Goal: Use online tool/utility: Use online tool/utility

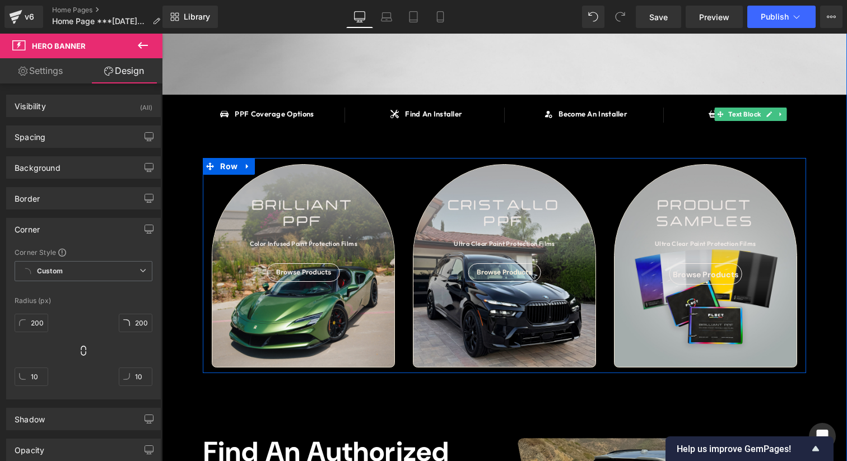
scroll to position [265, 0]
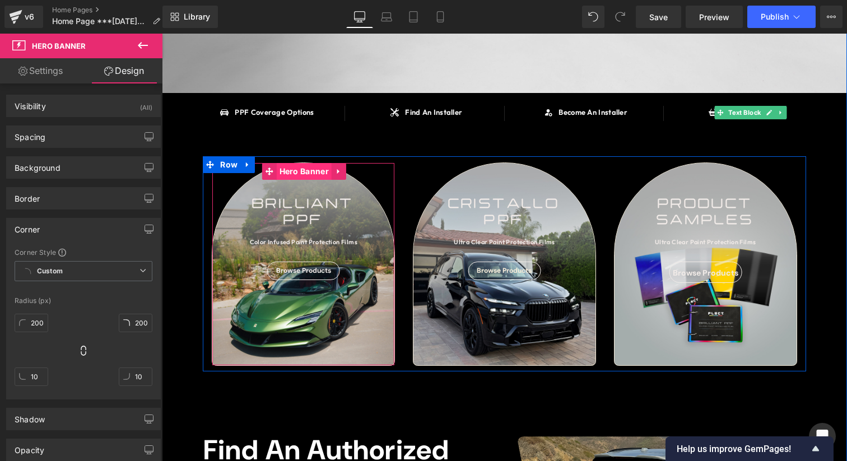
click at [301, 176] on span "Hero Banner" at bounding box center [304, 171] width 55 height 17
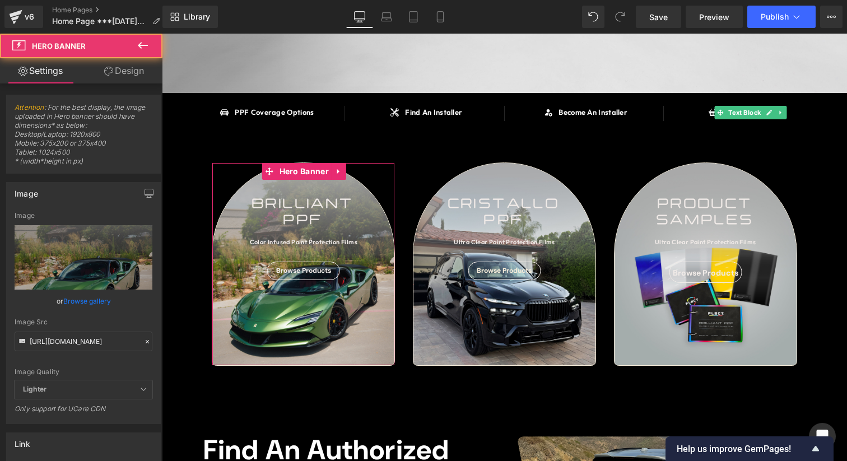
click at [133, 76] on link "Design" at bounding box center [123, 70] width 81 height 25
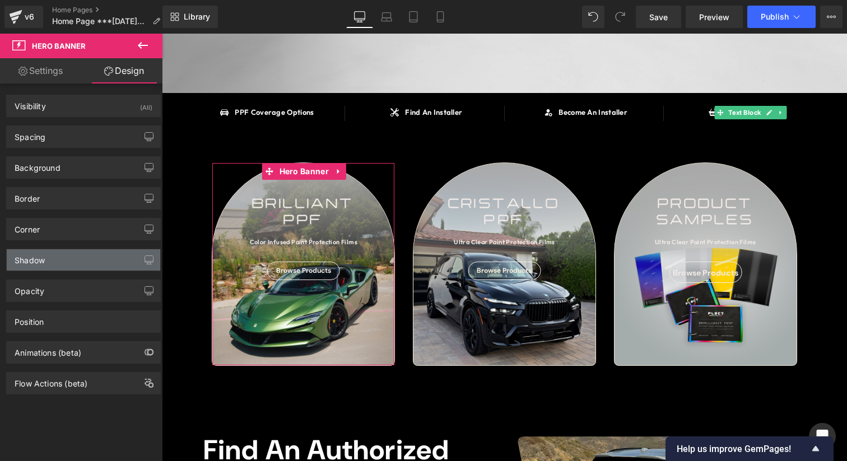
click at [83, 252] on div "Shadow" at bounding box center [83, 259] width 153 height 21
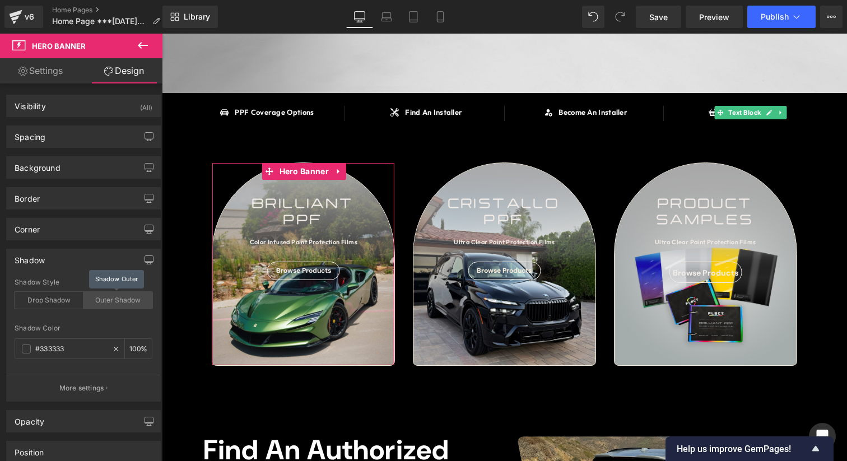
click at [101, 302] on div "Outer Shadow" at bounding box center [117, 300] width 69 height 17
click at [83, 347] on input "#333333" at bounding box center [71, 349] width 72 height 12
paste input "f1ebe8"
type input "#f1ebe8"
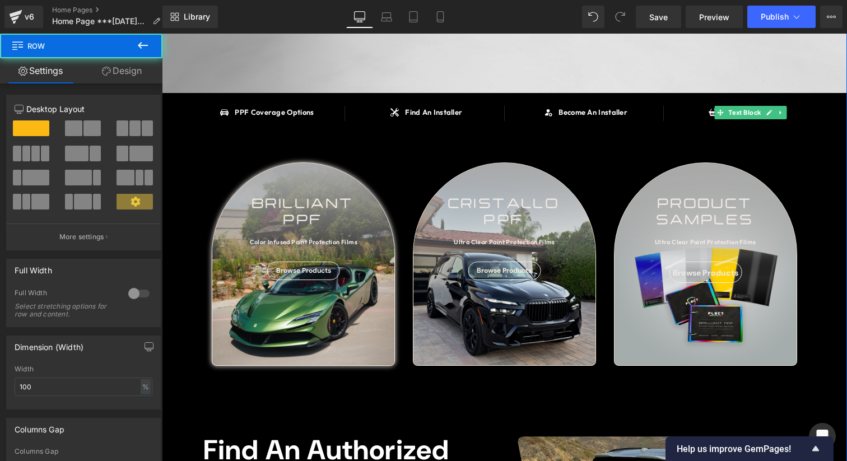
drag, startPoint x: 328, startPoint y: 385, endPoint x: 331, endPoint y: 434, distance: 48.8
click at [331, 436] on div "SAY HELLO TO Heading BRILLIANT PPF Heading OVER 90 COLOR INFUSED PAINT PROTECTI…" at bounding box center [504, 411] width 685 height 1204
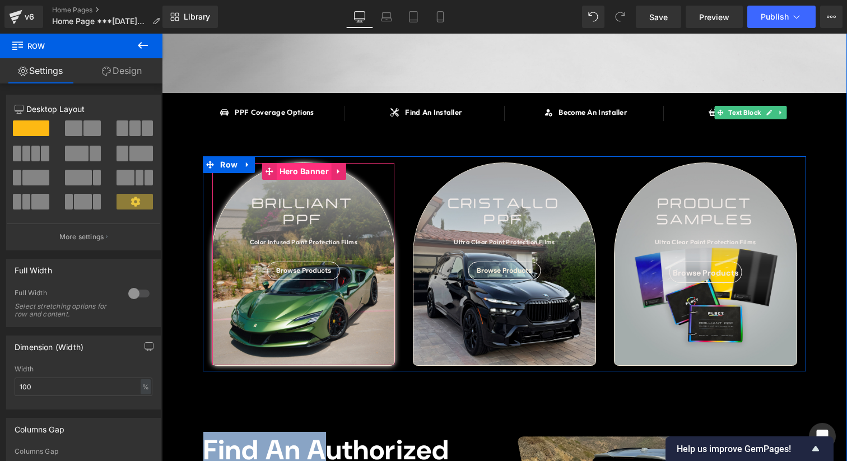
click at [314, 176] on span "Hero Banner" at bounding box center [304, 171] width 55 height 17
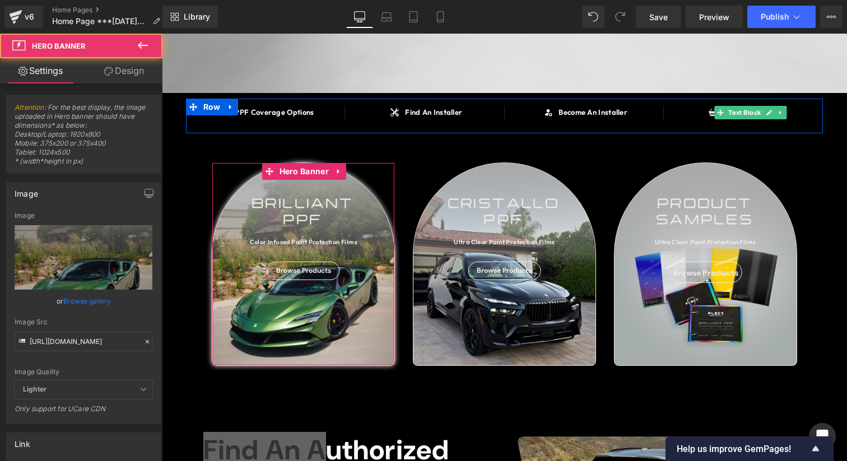
click at [134, 76] on link "Design" at bounding box center [123, 70] width 81 height 25
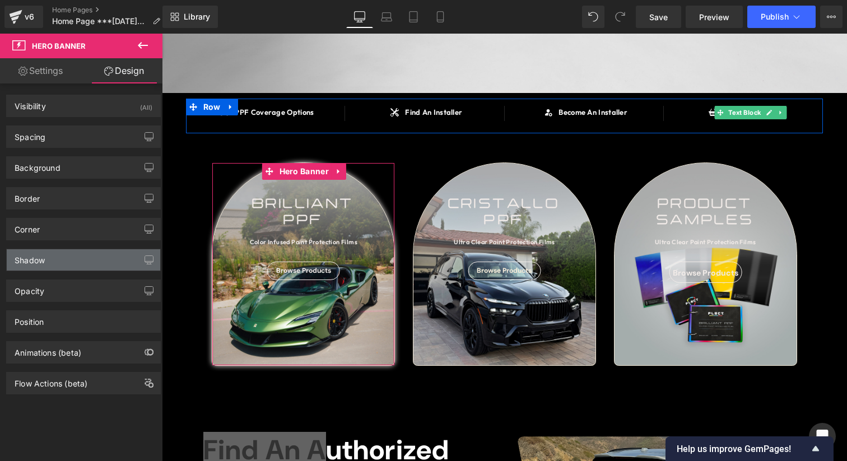
click at [30, 267] on div "Shadow" at bounding box center [83, 259] width 153 height 21
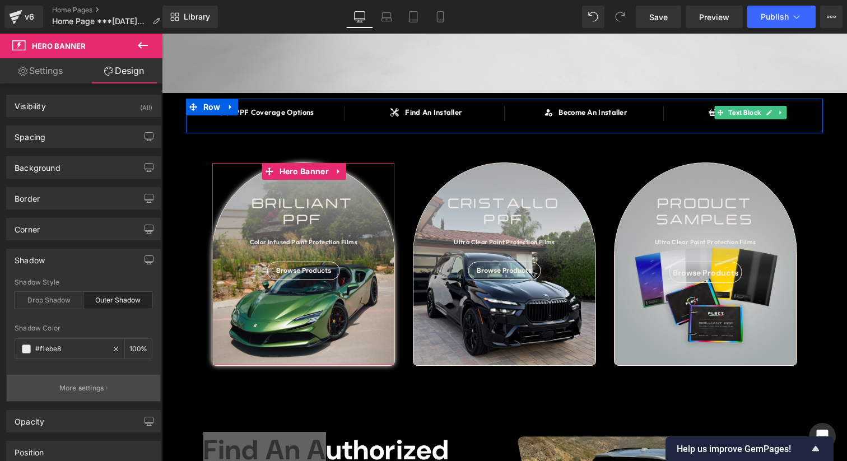
click at [60, 383] on p "More settings" at bounding box center [81, 388] width 45 height 10
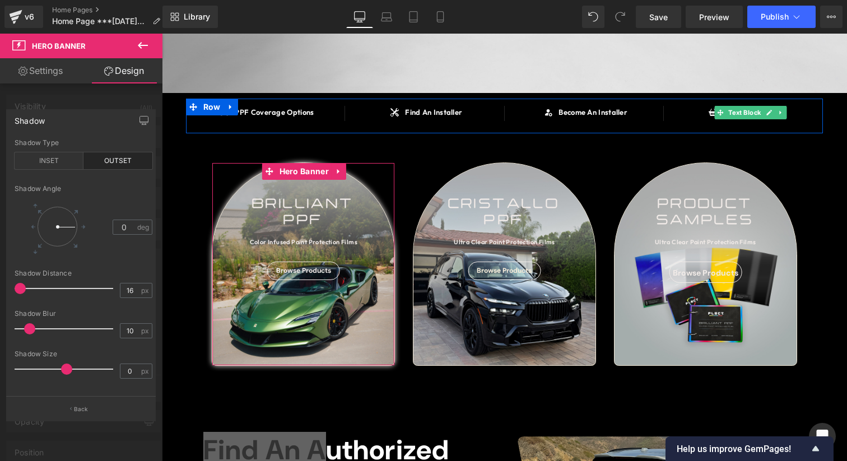
click at [35, 291] on div at bounding box center [66, 288] width 93 height 22
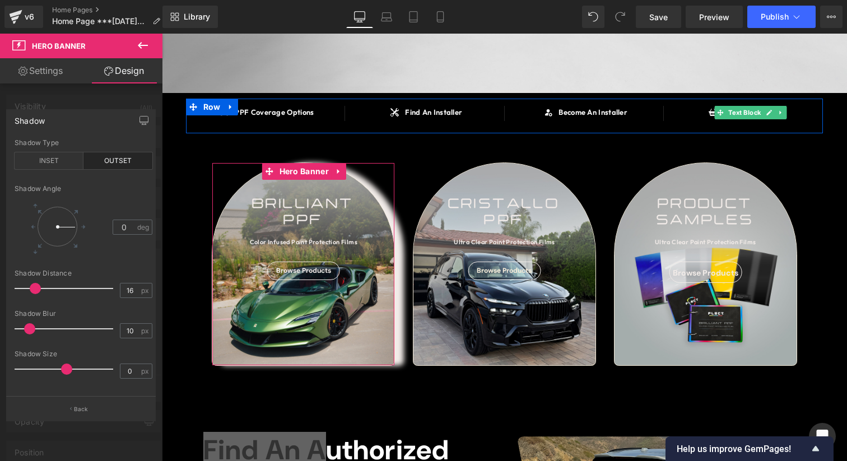
click at [30, 291] on span at bounding box center [35, 288] width 11 height 11
type input "0"
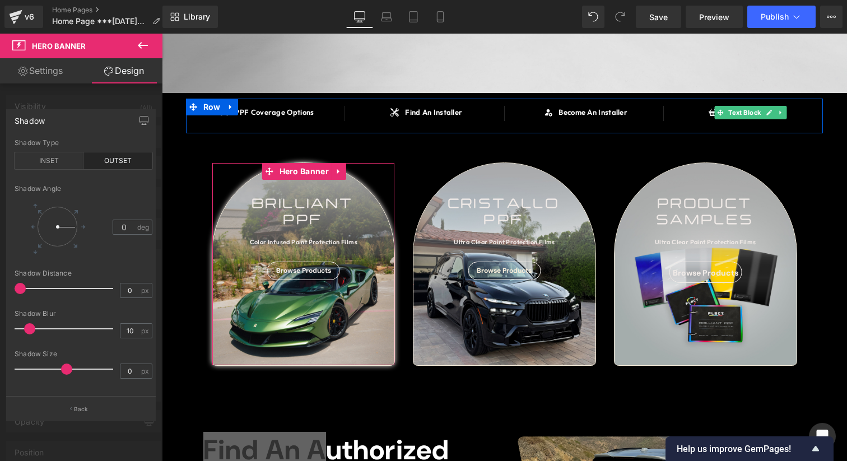
drag, startPoint x: 30, startPoint y: 291, endPoint x: 0, endPoint y: 290, distance: 29.7
click at [0, 290] on div "Shadow outset Shadow Type INSET OUTSET 0 Shadow Angle 0 deg 0px Shadow Distance…" at bounding box center [81, 260] width 162 height 319
type input "42"
click at [57, 326] on div at bounding box center [66, 328] width 93 height 22
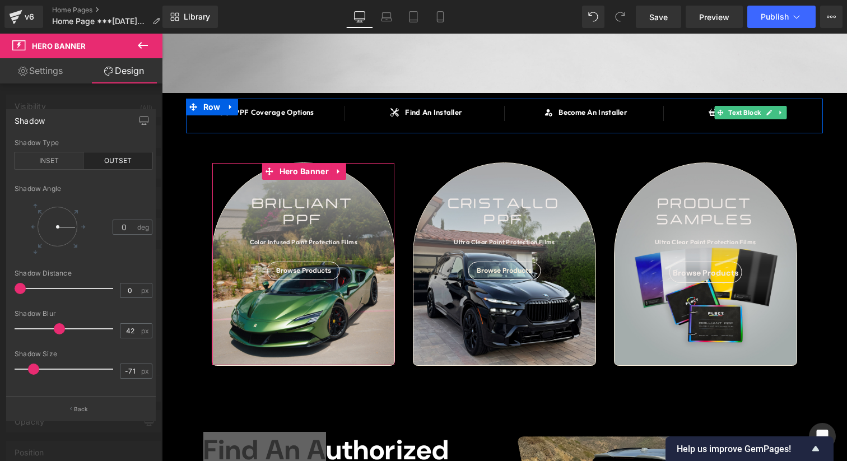
click at [33, 370] on div at bounding box center [66, 369] width 93 height 22
click at [34, 370] on span at bounding box center [33, 368] width 11 height 11
click at [37, 370] on span at bounding box center [34, 368] width 11 height 11
click at [38, 370] on span at bounding box center [34, 368] width 11 height 11
click at [44, 369] on div at bounding box center [66, 369] width 93 height 22
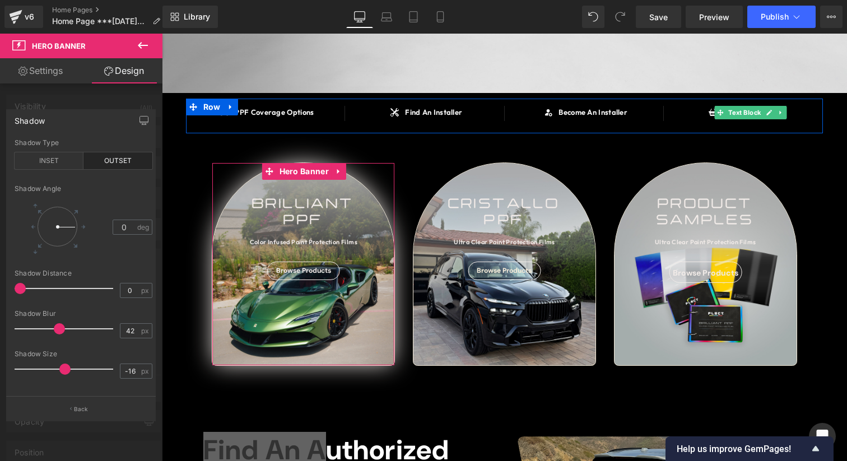
type input "-18"
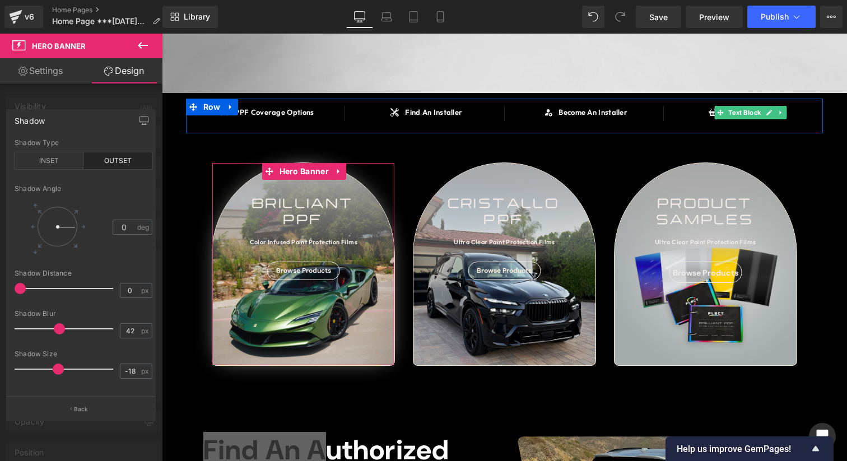
drag, startPoint x: 36, startPoint y: 367, endPoint x: 57, endPoint y: 368, distance: 20.2
click at [57, 368] on div at bounding box center [66, 369] width 93 height 22
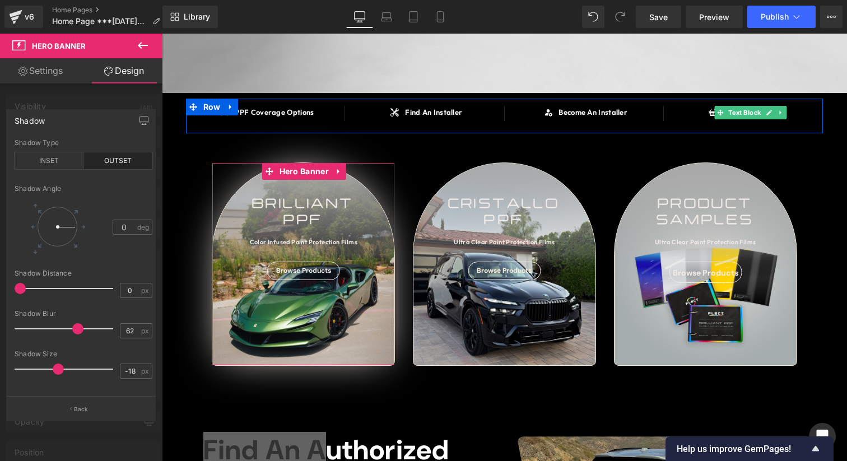
type input "61"
drag, startPoint x: 51, startPoint y: 328, endPoint x: 74, endPoint y: 327, distance: 23.0
click at [74, 327] on div at bounding box center [66, 328] width 93 height 22
click at [41, 368] on div at bounding box center [66, 369] width 93 height 22
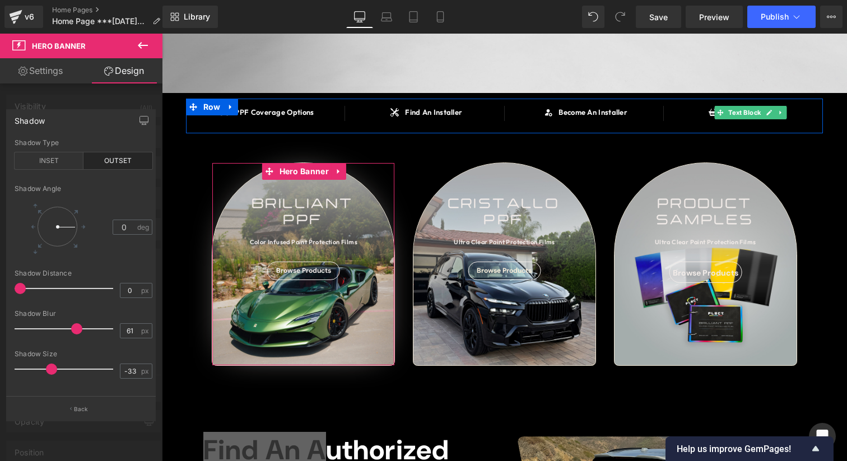
click at [50, 368] on div at bounding box center [66, 369] width 93 height 22
click at [64, 366] on div at bounding box center [66, 369] width 93 height 22
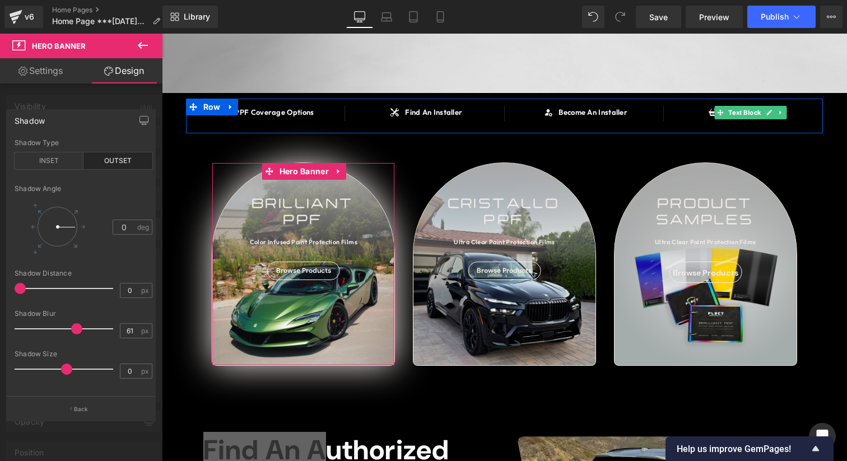
click at [61, 367] on span at bounding box center [66, 368] width 11 height 11
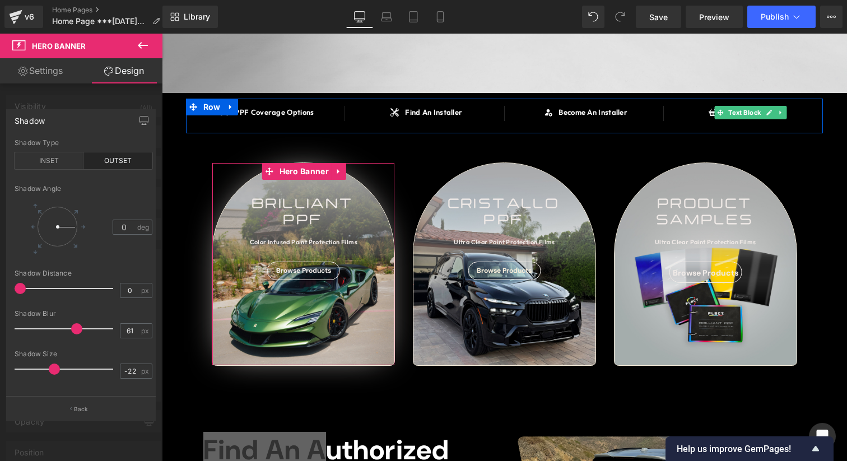
type input "-20"
click at [55, 368] on div at bounding box center [66, 369] width 93 height 22
click at [71, 330] on span at bounding box center [76, 328] width 11 height 11
click at [64, 330] on div at bounding box center [66, 328] width 93 height 22
type input "63"
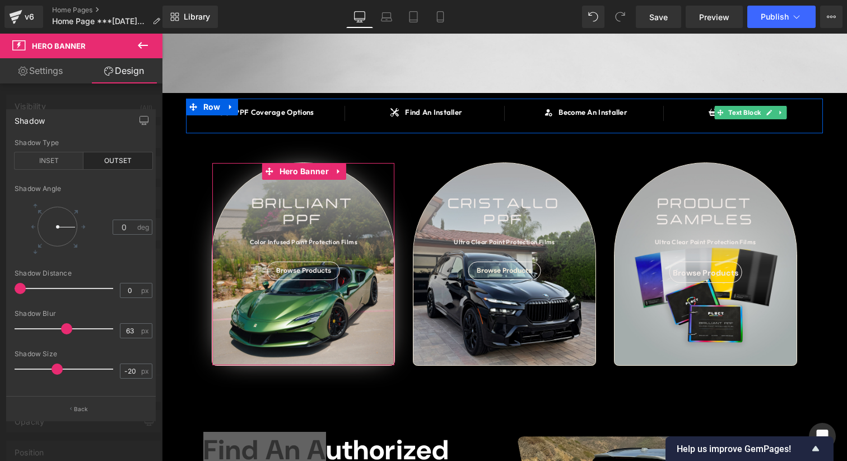
click at [76, 330] on div at bounding box center [66, 328] width 93 height 22
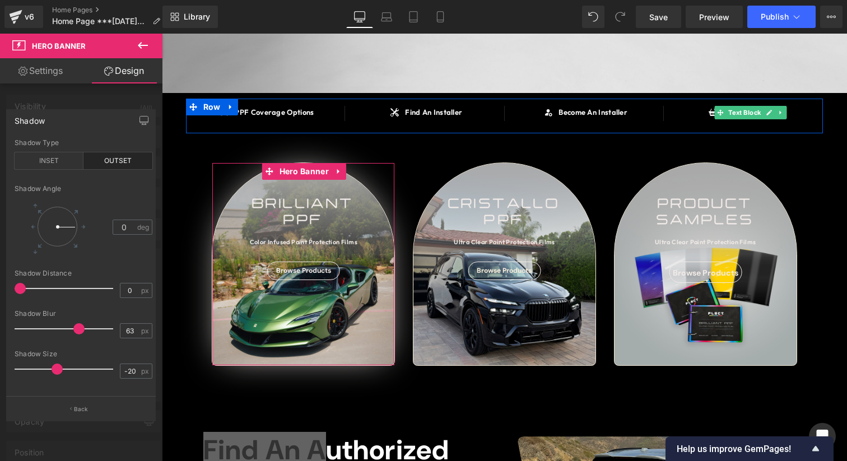
click at [73, 330] on span at bounding box center [78, 328] width 11 height 11
click at [77, 403] on button "Back" at bounding box center [81, 408] width 150 height 25
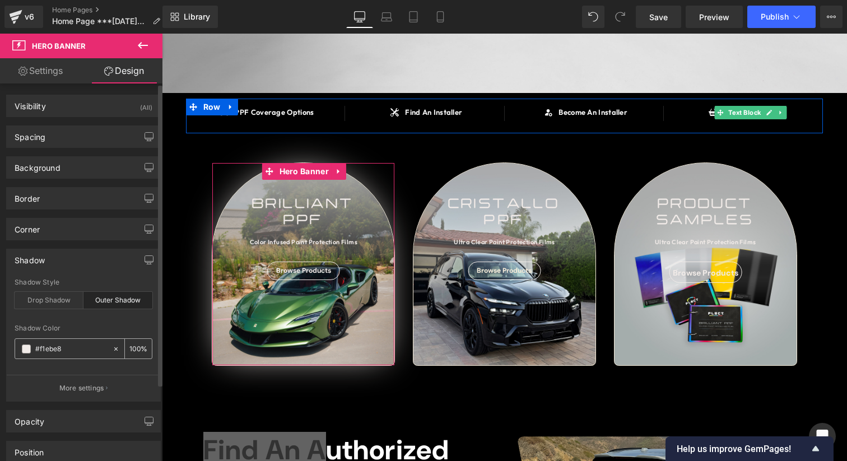
click at [32, 354] on div "#f1ebe8" at bounding box center [63, 349] width 97 height 20
click at [30, 353] on div "#f1ebe8" at bounding box center [63, 349] width 97 height 20
click at [30, 350] on span at bounding box center [26, 348] width 9 height 9
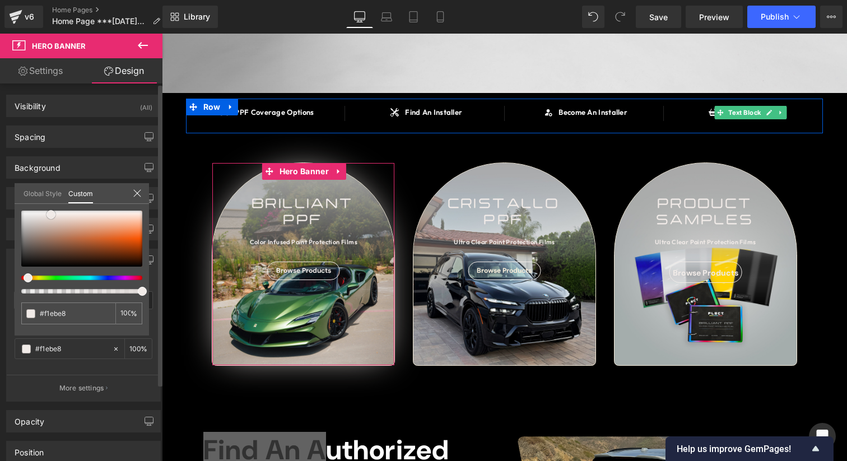
type input "#f2ebe7"
type input "#f3ebe7"
type input "#f3ebe6"
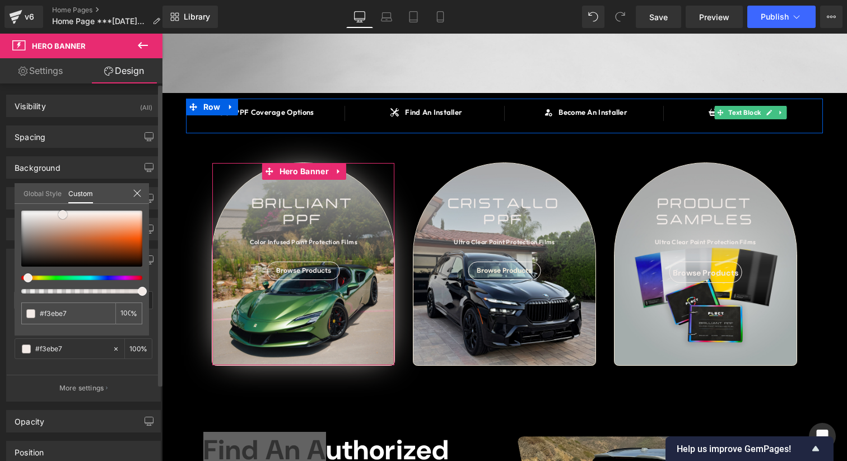
type input "#f3ebe6"
type input "#f5eeea"
type input "#f5eee9"
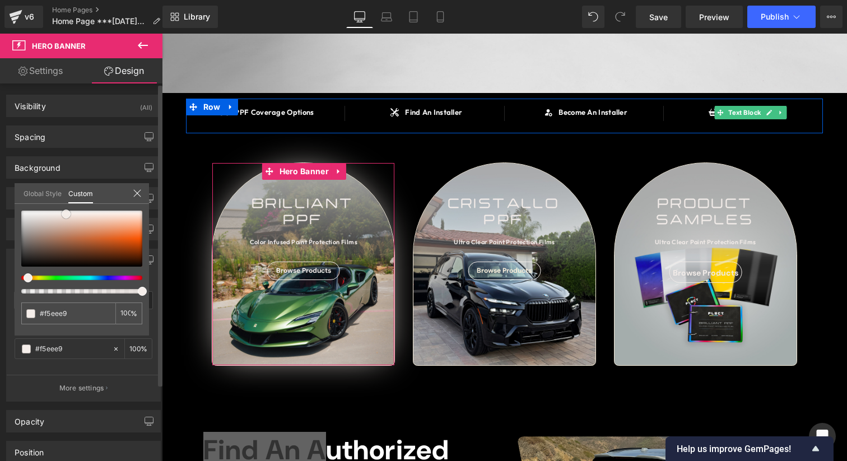
type input "#f6eee9"
type input "#f6eee8"
type input "#f5ece5"
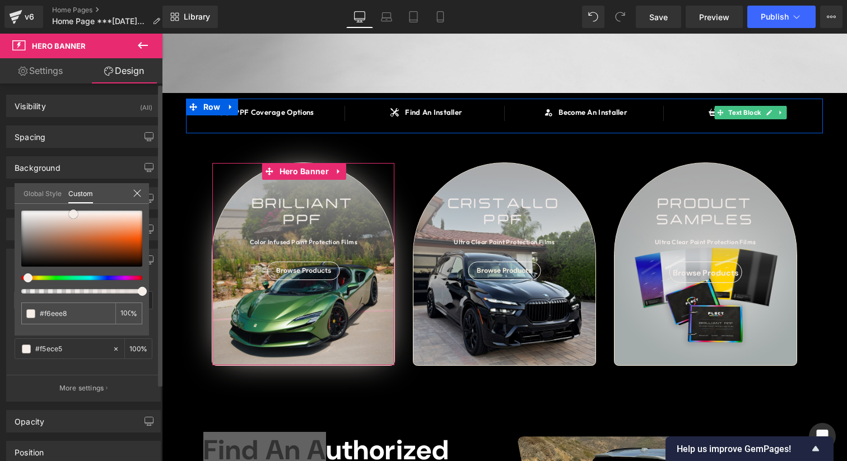
type input "#f5ece5"
type input "#f5ece4"
type input "#f3eae1"
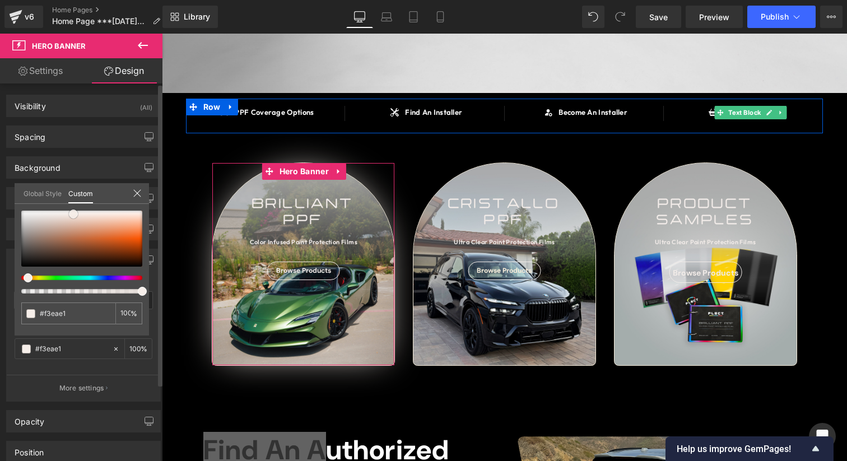
type input "#f1e8de"
type input "#f2e8dd"
type input "#f0e5da"
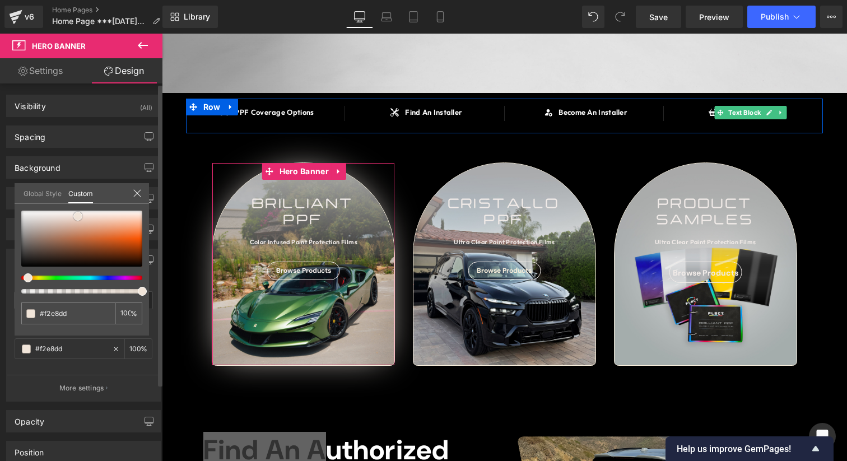
type input "#f0e5da"
type input "#efe2d6"
type input "#f0e2d5"
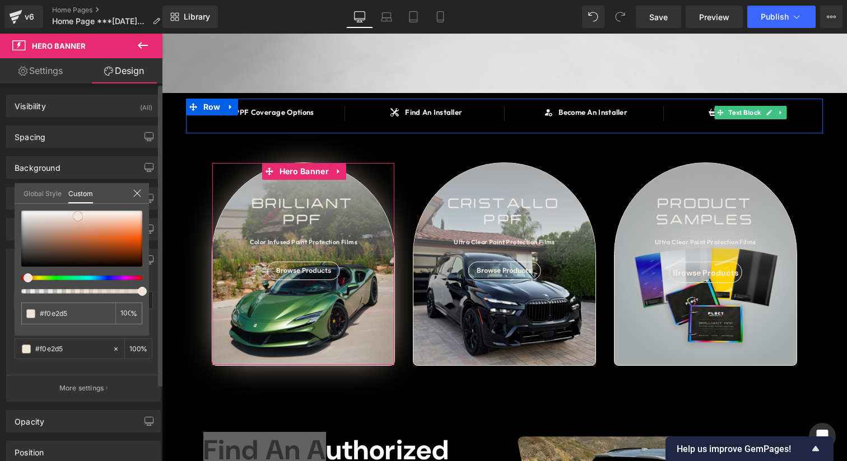
type input "#eedfd2"
type input "#eddcce"
type input "#ecd9ca"
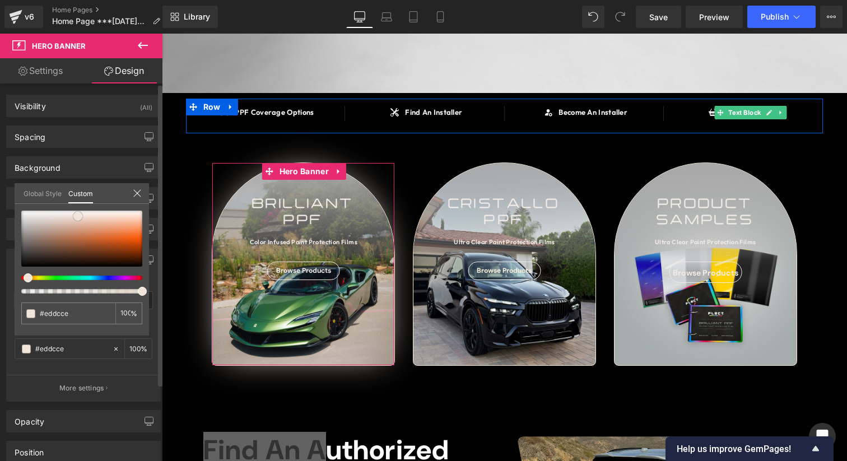
type input "#ecd9ca"
type input "#ead6c7"
type input "#ebd6c6"
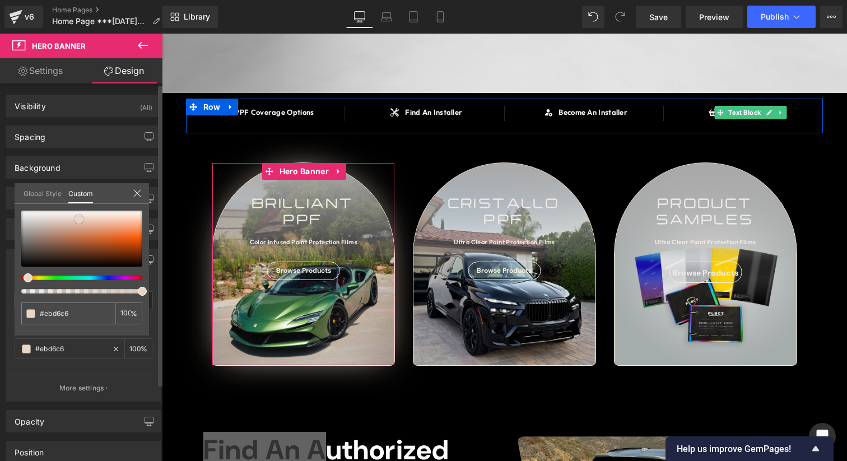
type input "#e9d3c2"
type input "#e8d3c3"
type input "#e8d0be"
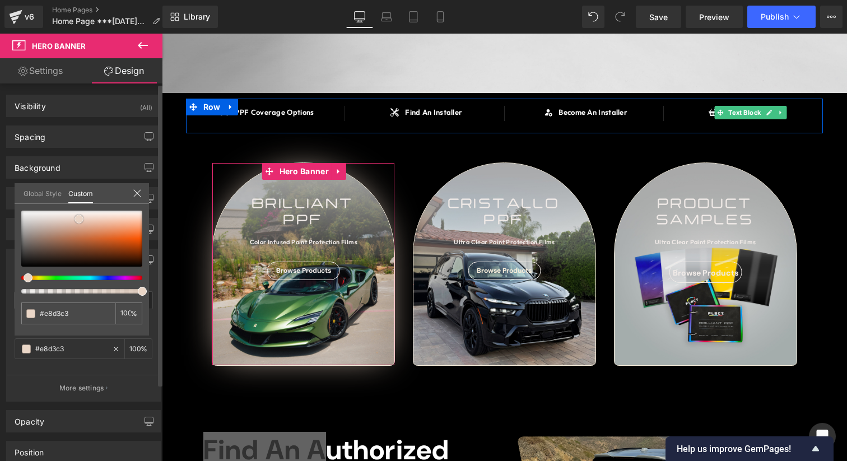
type input "#e8d0be"
type input "#e7cebb"
type input "#e6cbb6"
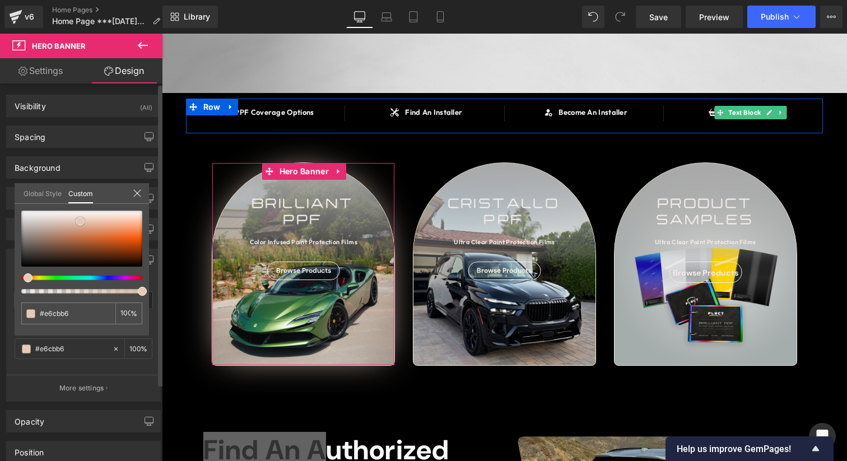
type input "#e4c8b3"
drag, startPoint x: 53, startPoint y: 214, endPoint x: 83, endPoint y: 222, distance: 31.1
click at [83, 222] on span at bounding box center [80, 221] width 9 height 9
type input "#ecd3c0"
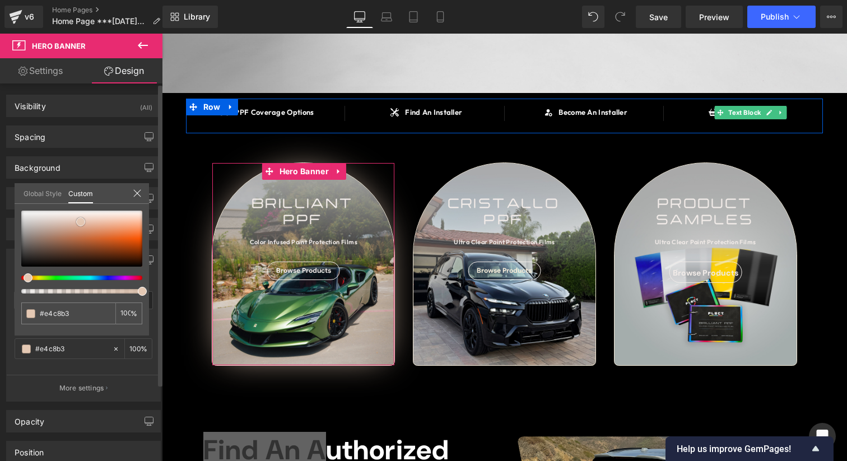
type input "#ecd3c0"
type input "#ebd0bb"
type input "#ebd0bc"
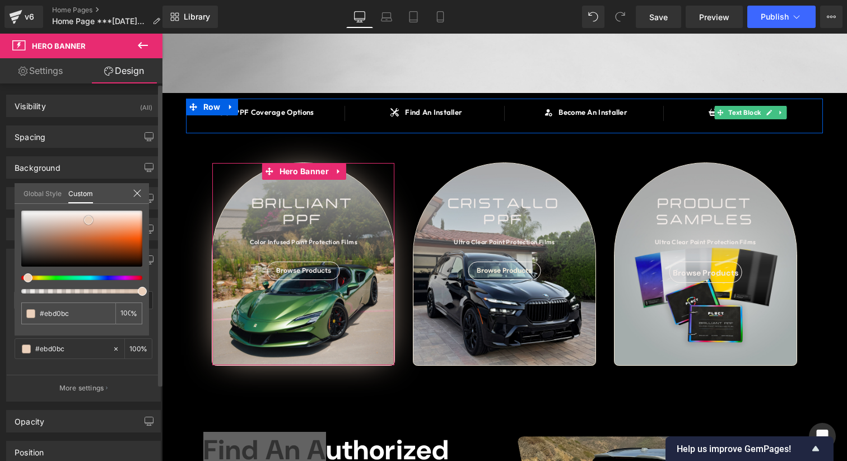
type input "#eacfbd"
type input "#e8d0be"
type input "#e7d1c0"
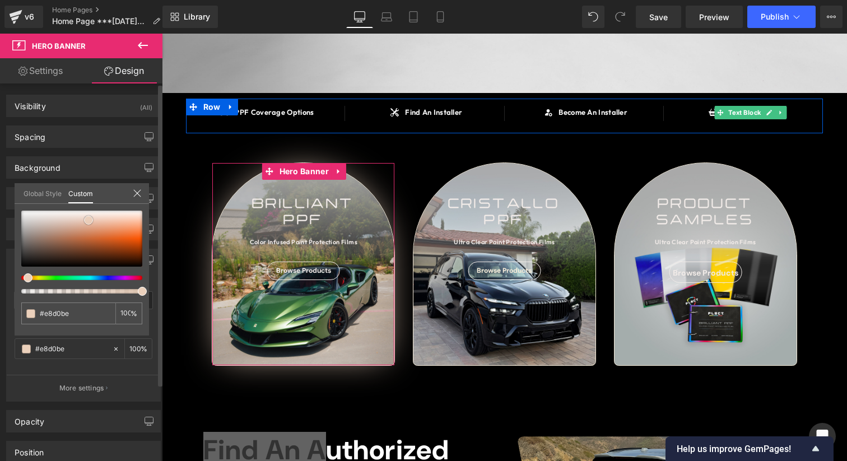
type input "#e7d1c0"
type input "#e5d1c1"
type input "#e4d1c2"
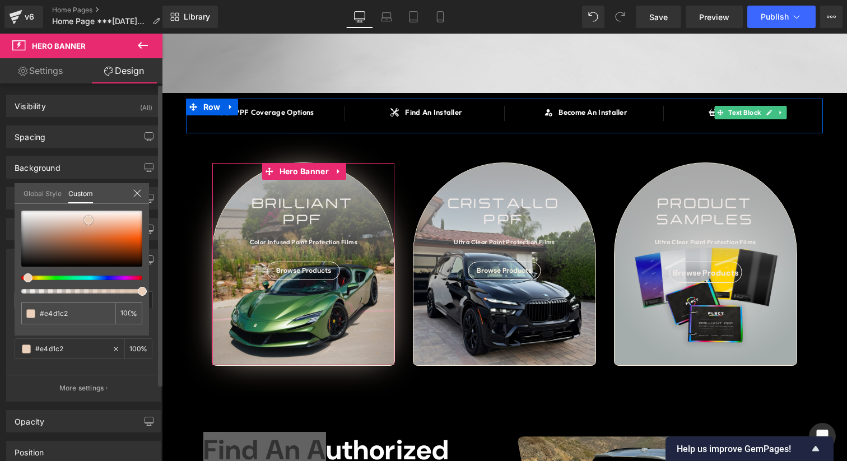
type input "#e4d1c3"
type input "#e2cdc0"
type input "#dfcabd"
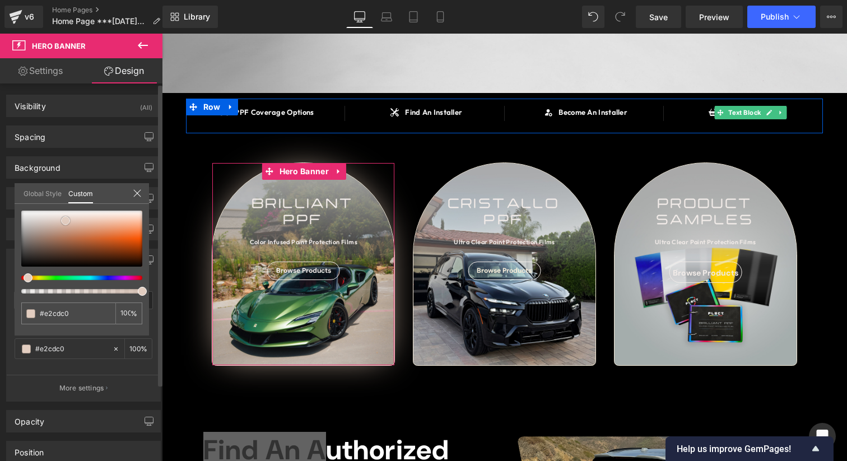
type input "#dfcabd"
type input "#dac1b3"
type input "#d5bbae"
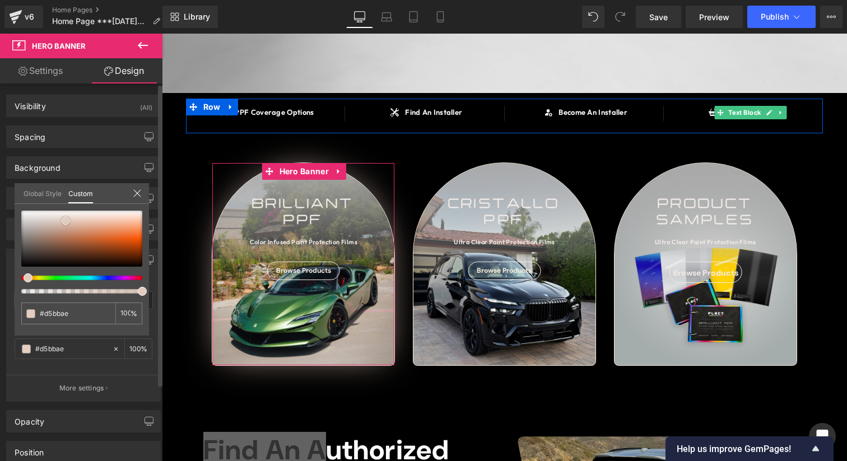
type input "#d2b5a6"
type input "#cfb2a4"
type input "#cbad9e"
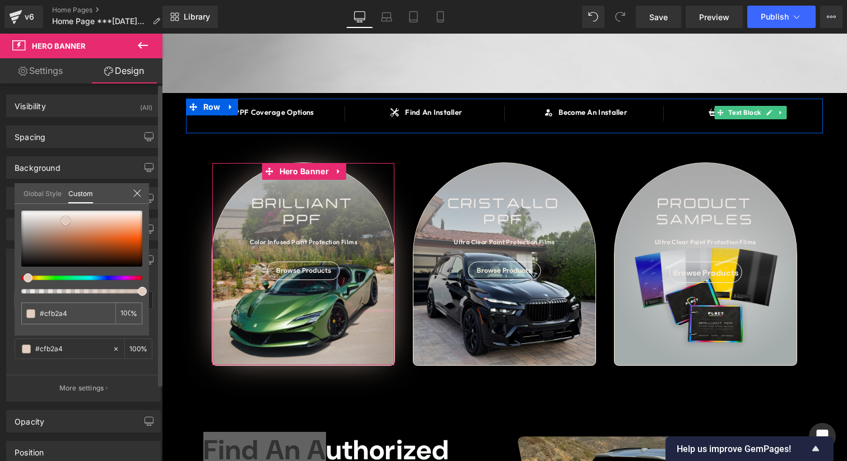
type input "#cbad9e"
type input "#c9aa9b"
type input "#c7a898"
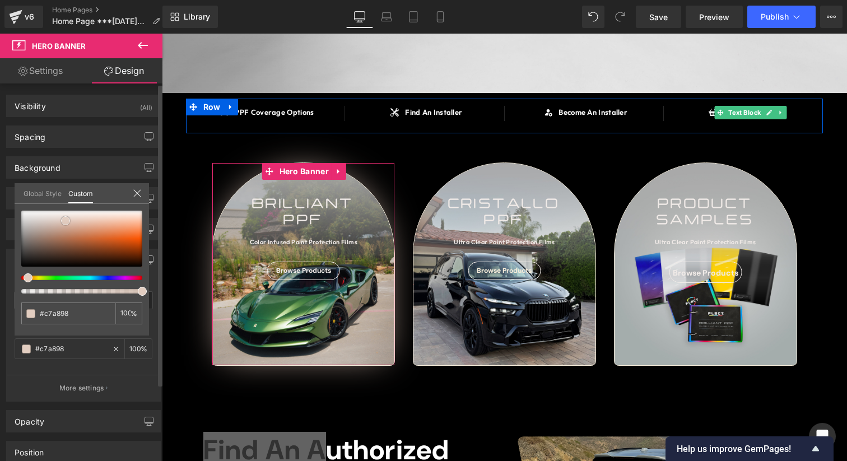
type input "#c4a596"
type input "#c3a292"
type input "#c2a293"
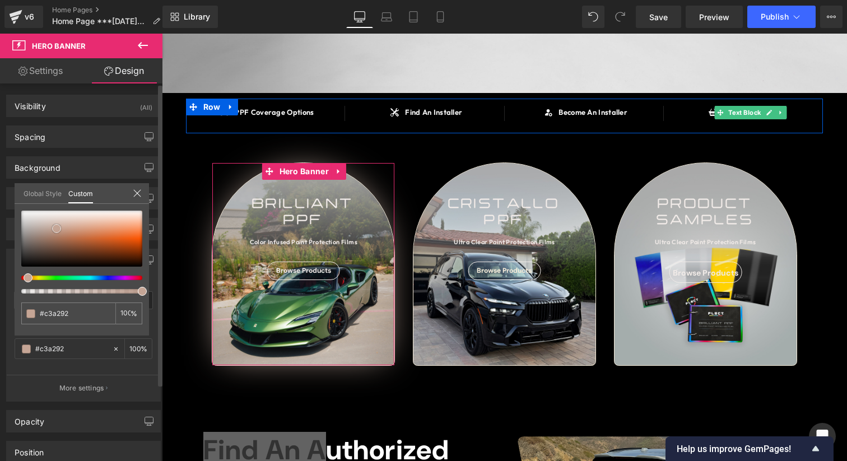
type input "#c2a293"
type input "#bf9f90"
type input "#bc9d8e"
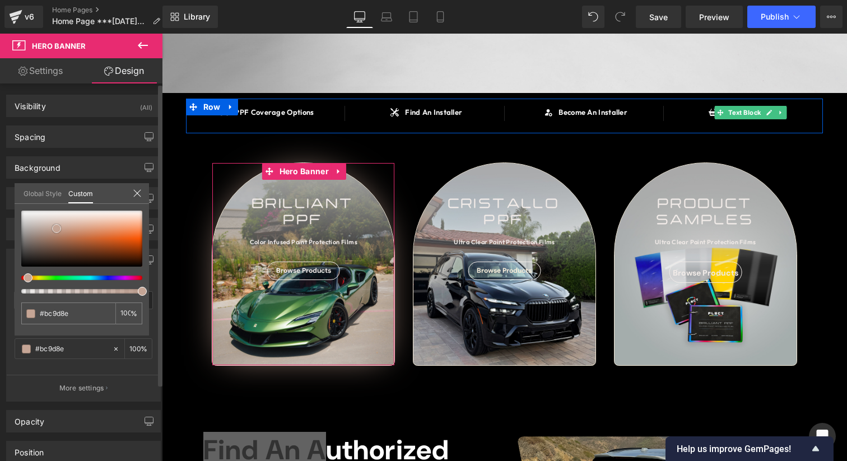
type input "#ba9b8c"
type input "#b69585"
type input "#b39383"
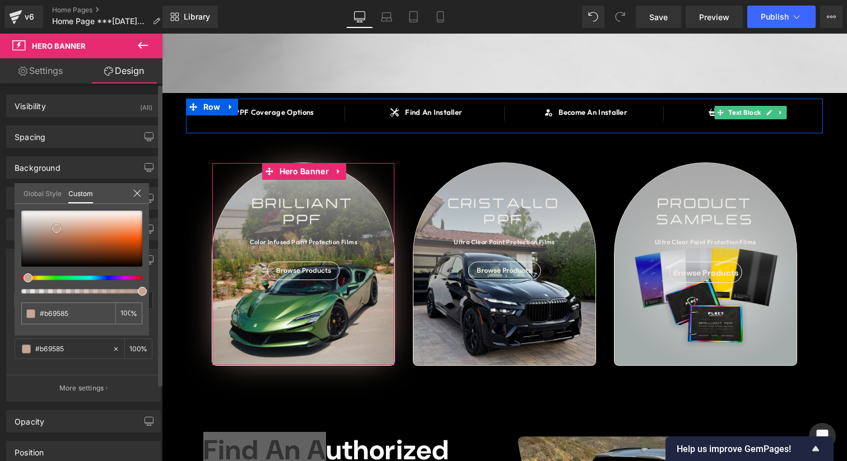
type input "#b39383"
type input "#ad8e7f"
type input "#aa8c7d"
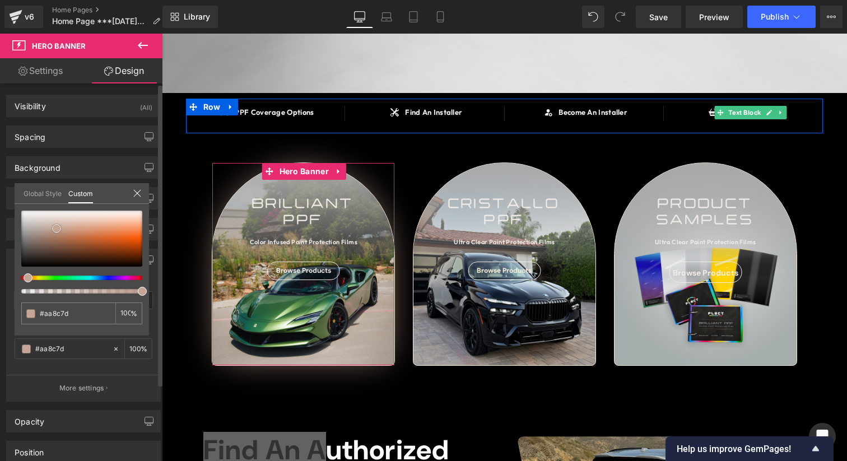
type input "#a68a7c"
type input "#a1877b"
type input "#9e8679"
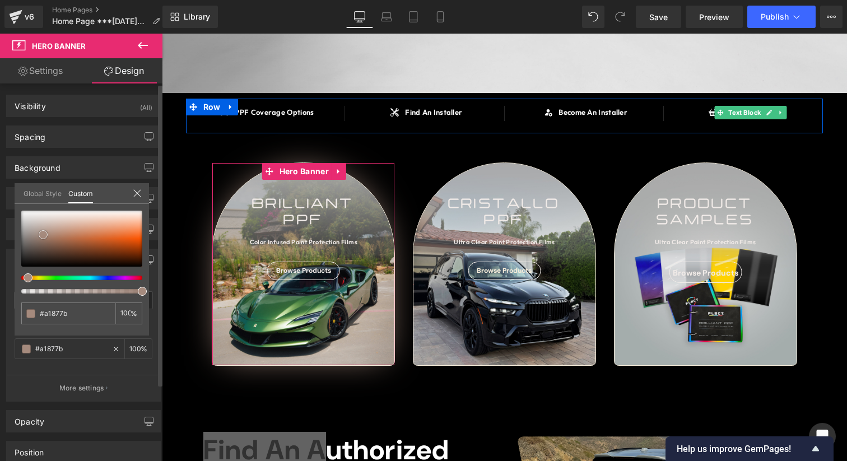
type input "#9e8679"
type input "#9b8478"
type input "#978276"
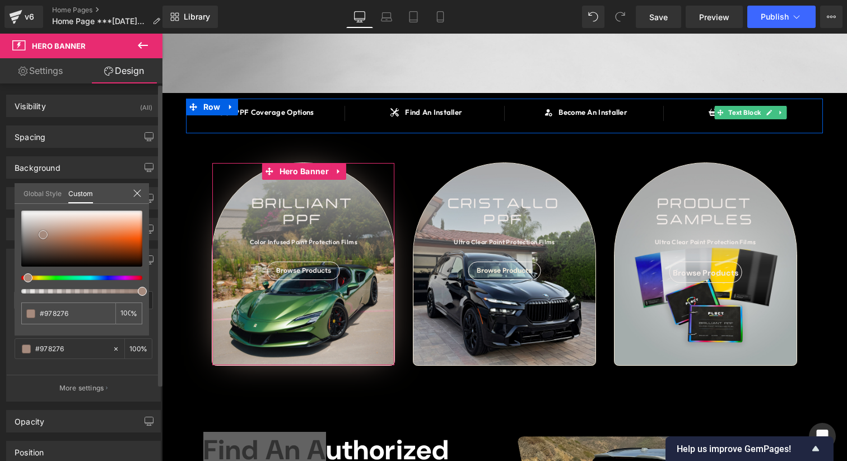
type input "#958073"
type input "#9a8679"
type input "#a08a7c"
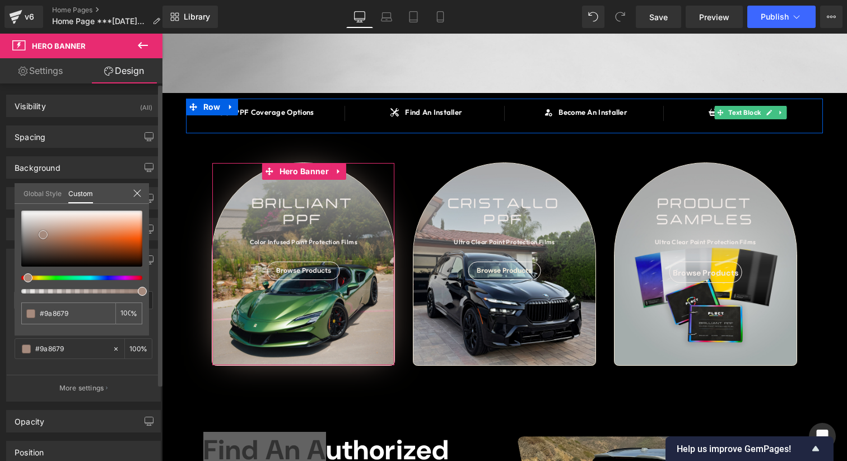
type input "#a08a7c"
type input "#a79080"
type input "#b59d8b"
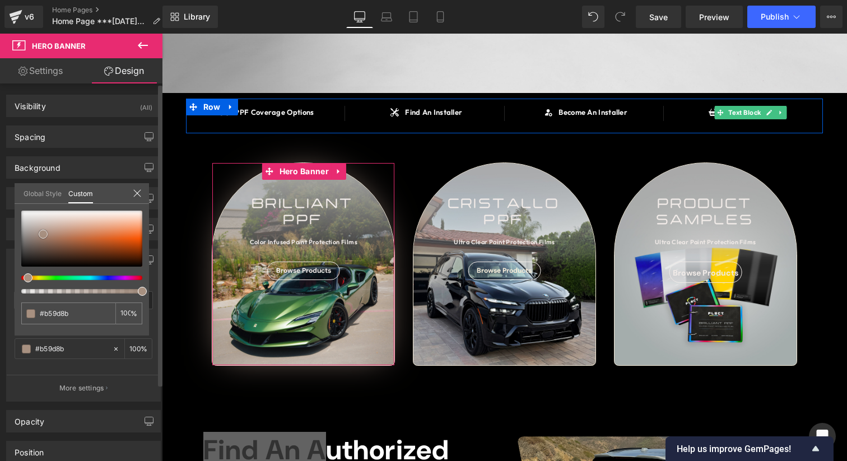
type input "#c2aa98"
type input "#d1b9a8"
type input "#d5bdad"
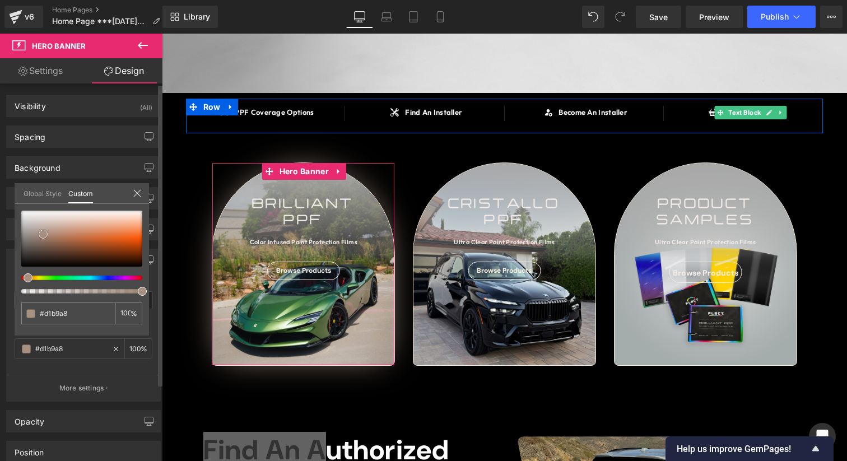
type input "#d5bdad"
type input "#d8c0b0"
type input "#dbc2b2"
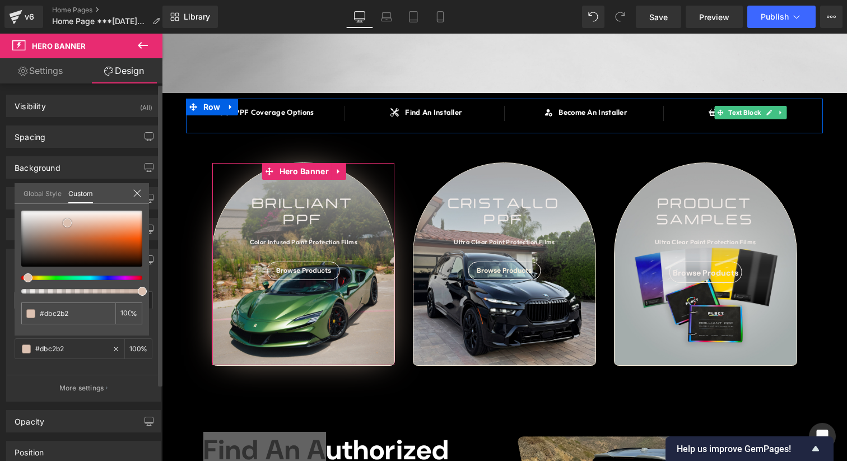
type input "#dcc1b1"
type input "#ddc0b0"
type input "#dcbcab"
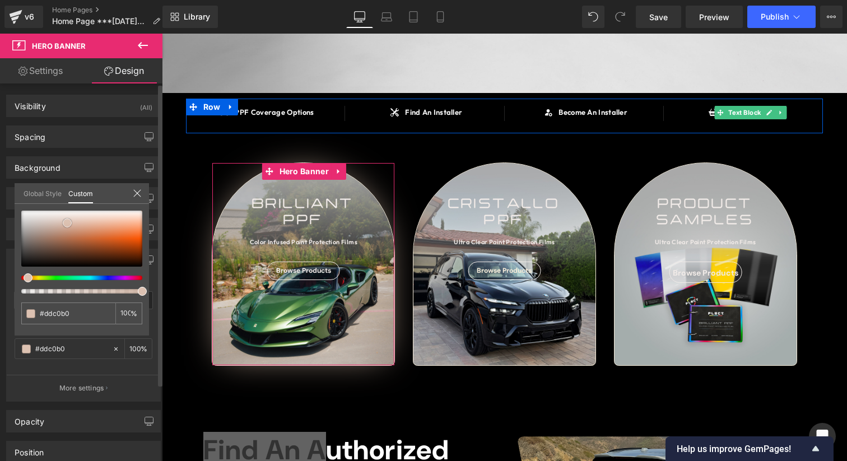
type input "#dcbcab"
type input "#debcaa"
type input "#debca9"
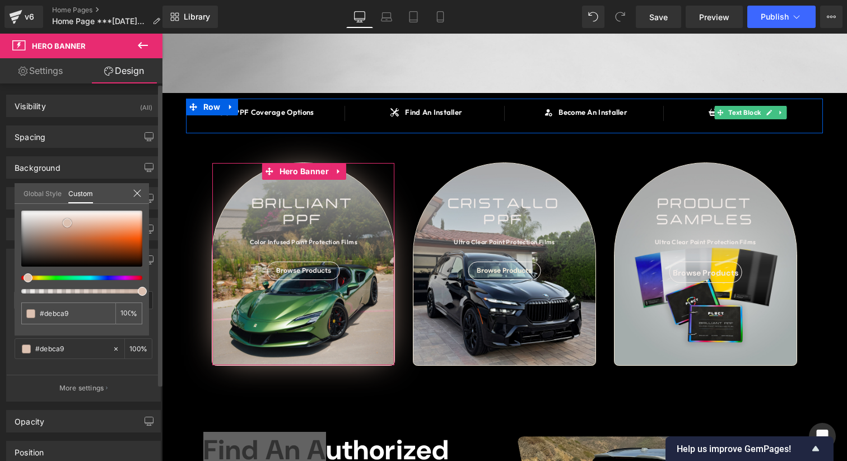
type input "#e0c1ad"
type input "#e8cfbe"
type input "#efddd1"
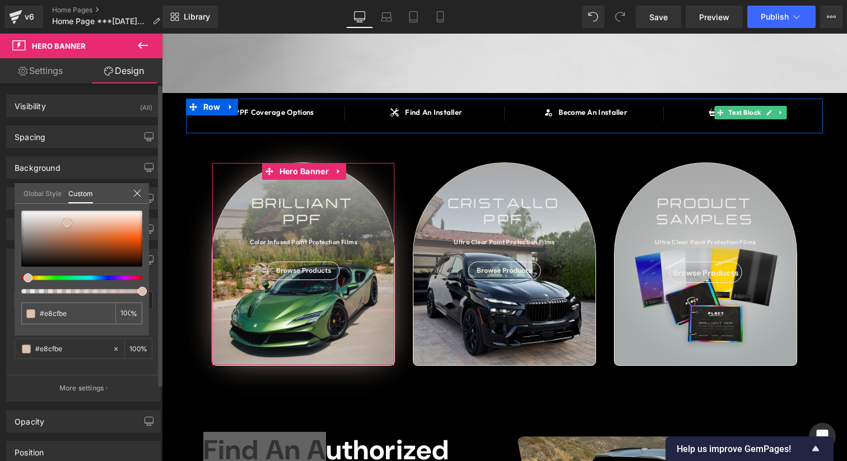
type input "#efddd1"
type input "#f4e8e0"
type input "#f6ebe4"
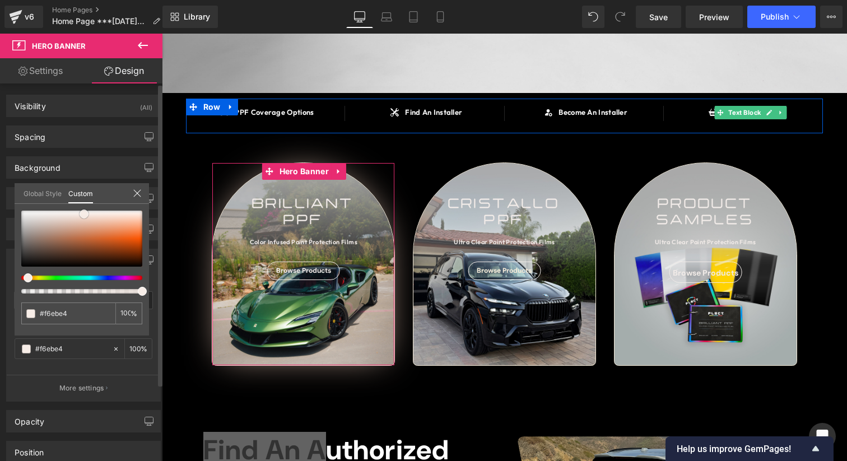
type input "#f7ede8"
type input "#f5e7e0"
type input "#f3e5dc"
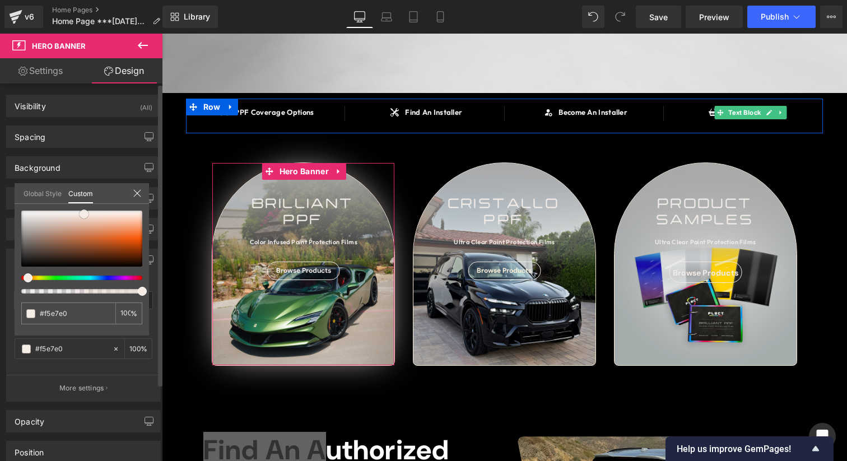
type input "#f3e5dc"
type input "#f4e5db"
type input "#f3e2d7"
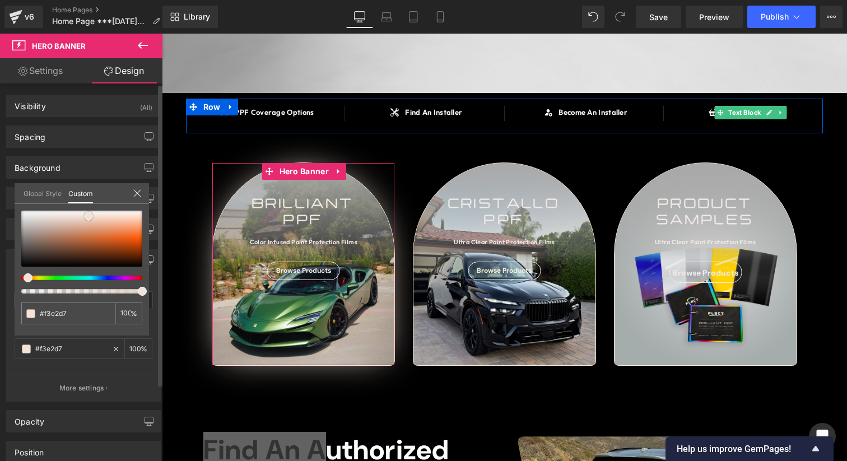
type input "#f4e2d6"
type input "#f5e2d5"
type input "#f4dfd1"
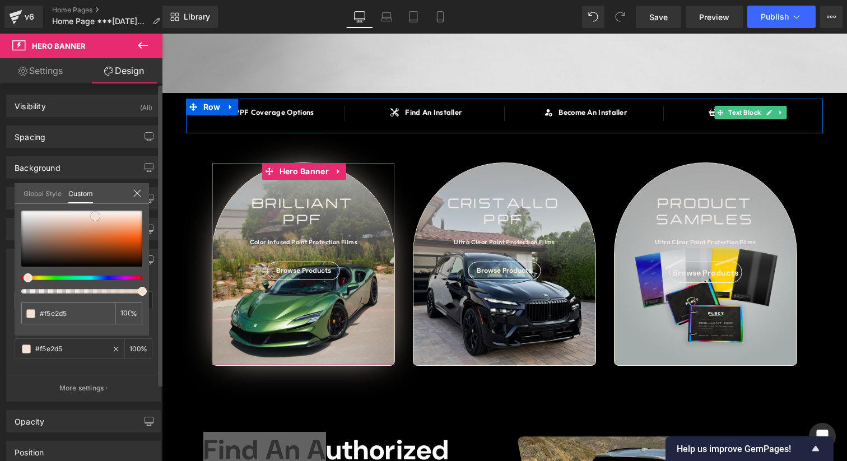
type input "#f4dfd1"
type input "#f4dccc"
type input "#f3d9c8"
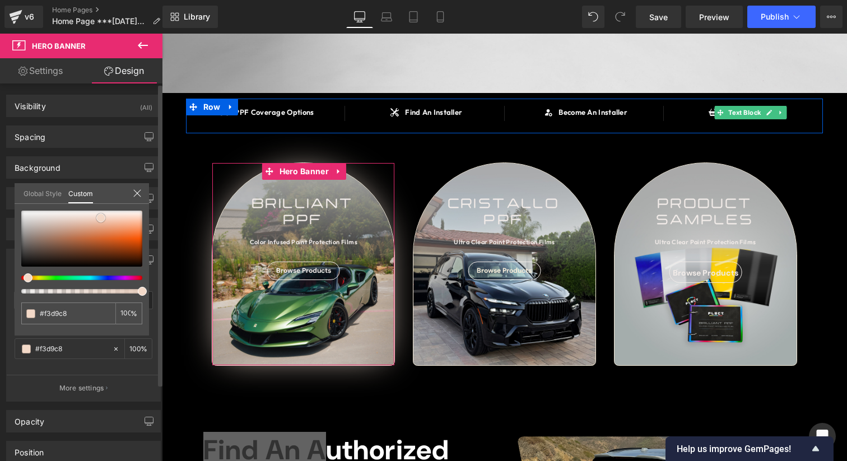
type input "#f3d6c3"
type input "#f2d3bf"
type input "#f2d0ba"
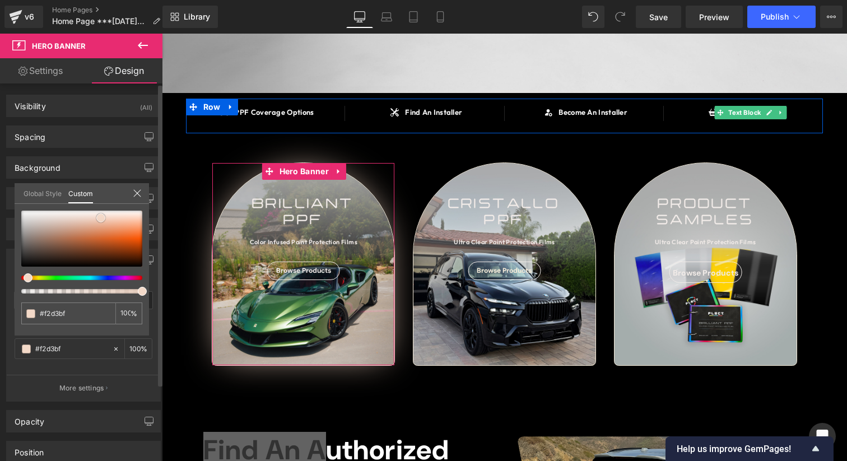
type input "#f2d0ba"
type input "#f1d0ba"
type input "#f2d0ba"
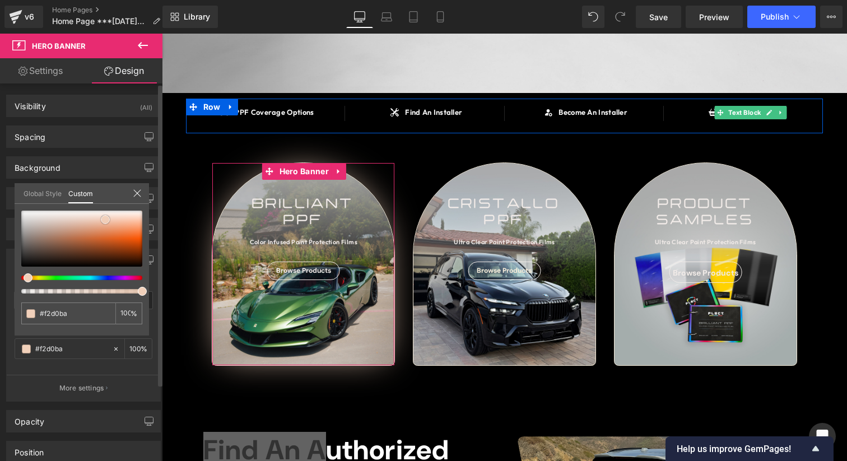
type input "#f3d0b9"
type input "#f3cdb4"
type input "#f2caaf"
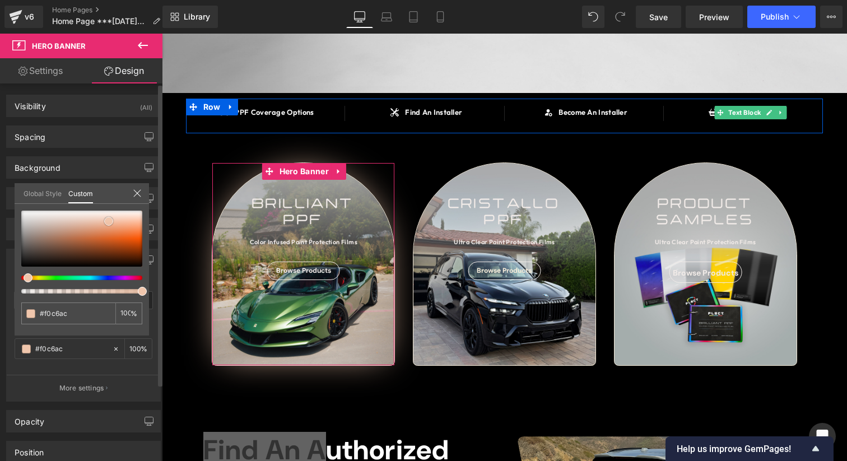
drag, startPoint x: 88, startPoint y: 220, endPoint x: 109, endPoint y: 221, distance: 20.2
click at [109, 221] on div at bounding box center [81, 239] width 121 height 56
click at [31, 276] on span at bounding box center [35, 277] width 9 height 9
drag, startPoint x: 108, startPoint y: 216, endPoint x: 85, endPoint y: 225, distance: 24.6
click at [85, 225] on div at bounding box center [81, 239] width 121 height 56
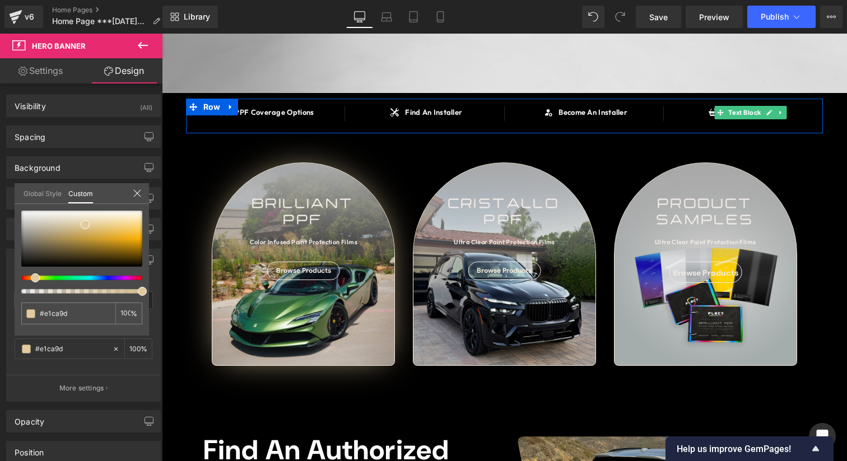
drag, startPoint x: 349, startPoint y: 142, endPoint x: 357, endPoint y: 156, distance: 15.6
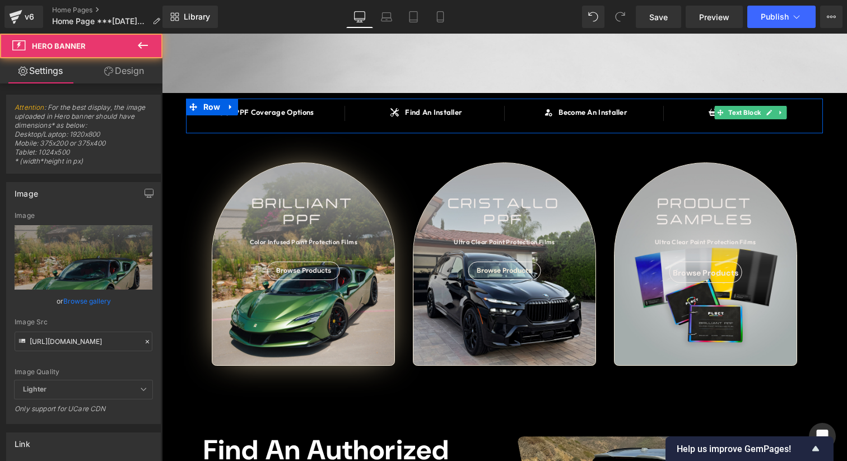
click at [375, 167] on div "brilliant ppf Text Block Color Infused Paint Protection Films Text Block Browse…" at bounding box center [303, 264] width 182 height 202
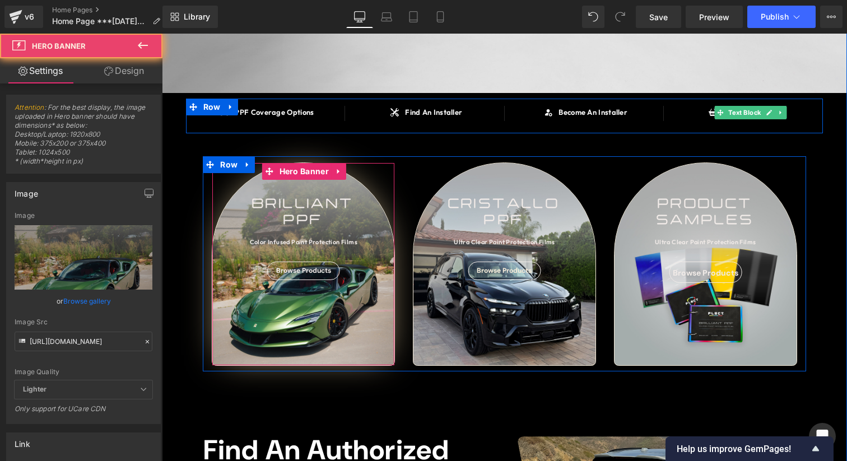
drag, startPoint x: 375, startPoint y: 152, endPoint x: 404, endPoint y: 206, distance: 61.1
click at [401, 204] on div "brilliant ppf Text Block Color Infused Paint Protection Films Text Block Browse…" at bounding box center [303, 263] width 201 height 203
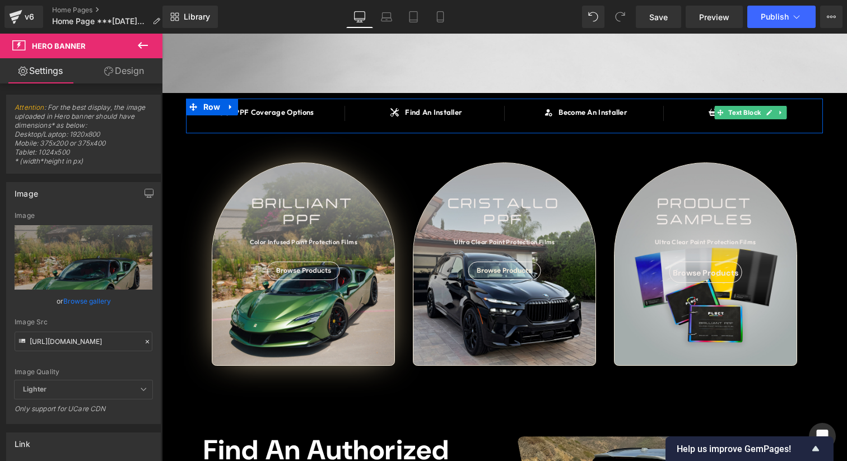
click at [422, 395] on div "SAY HELLO TO Heading BRILLIANT PPF Heading OVER 90 COLOR INFUSED PAINT PROTECTI…" at bounding box center [504, 411] width 685 height 1204
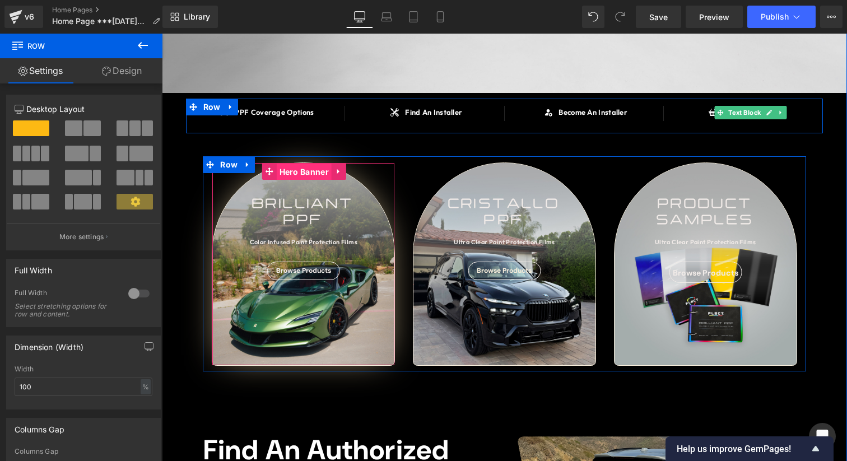
click at [307, 176] on span "Hero Banner" at bounding box center [304, 172] width 55 height 17
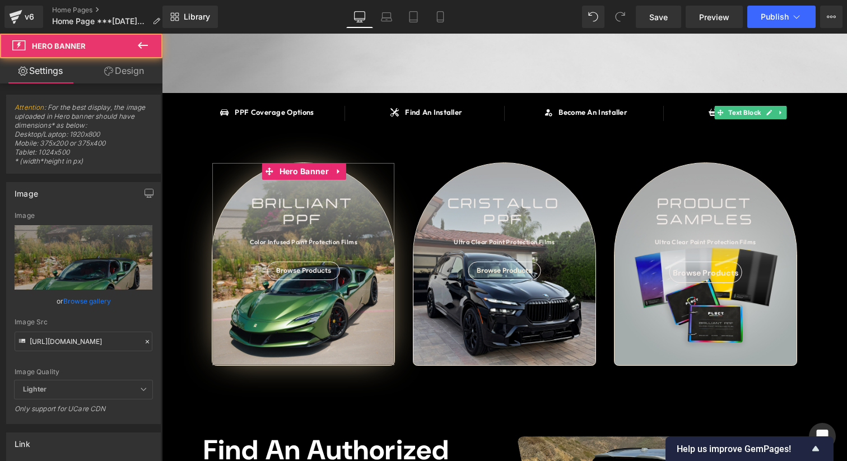
click at [147, 82] on link "Design" at bounding box center [123, 70] width 81 height 25
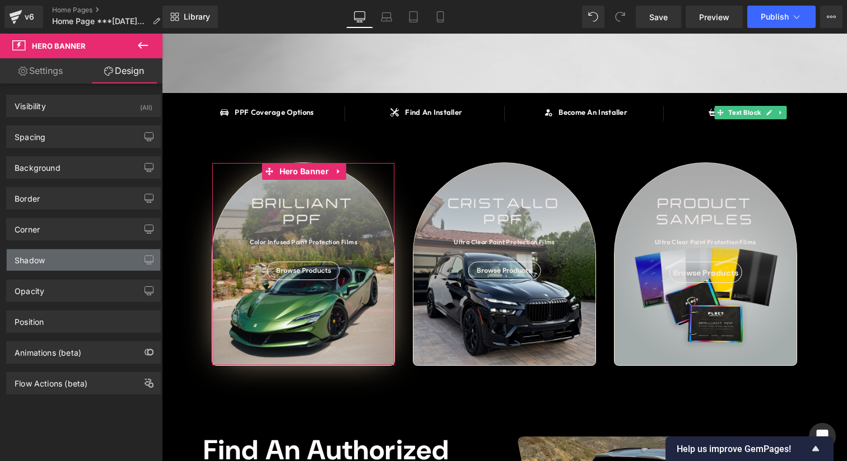
click at [55, 263] on div "Shadow" at bounding box center [83, 259] width 153 height 21
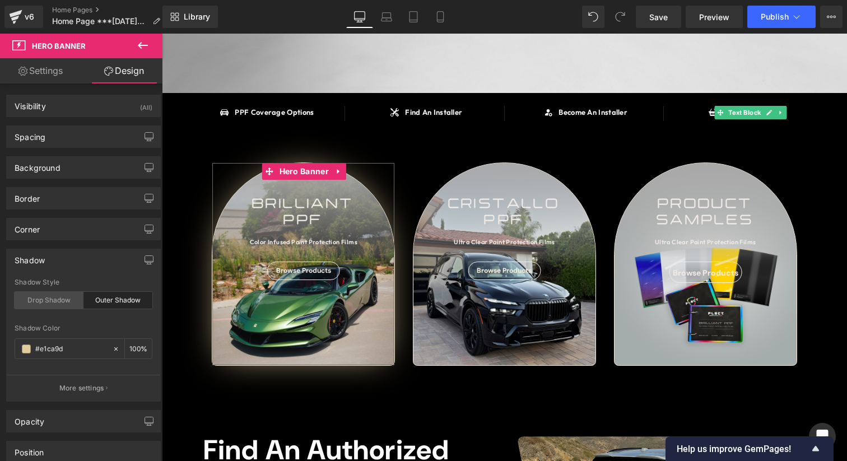
click at [54, 303] on div "Drop Shadow" at bounding box center [49, 300] width 69 height 17
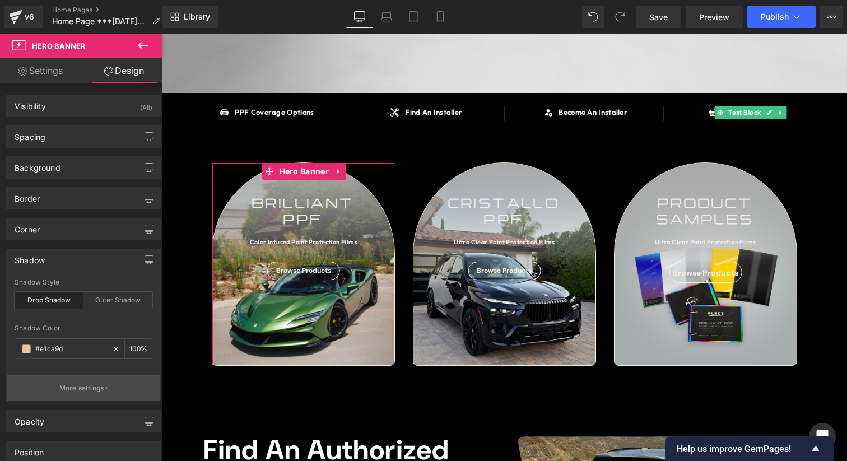
click at [48, 394] on button "More settings" at bounding box center [83, 388] width 153 height 26
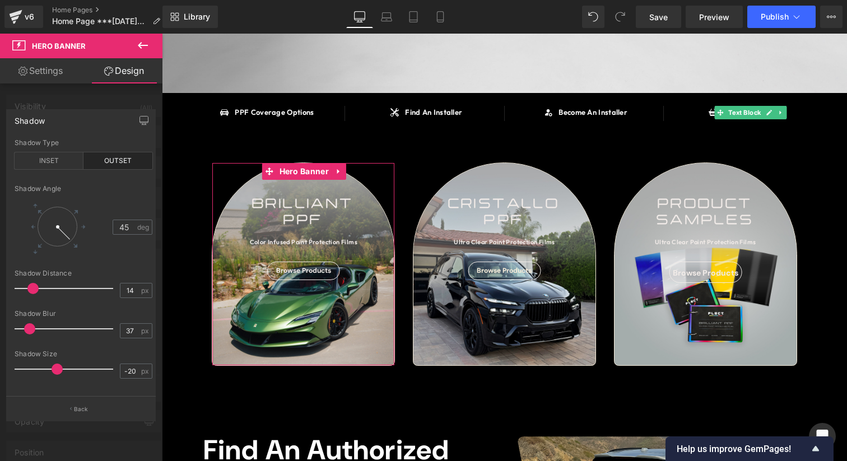
click at [53, 329] on div at bounding box center [66, 328] width 93 height 22
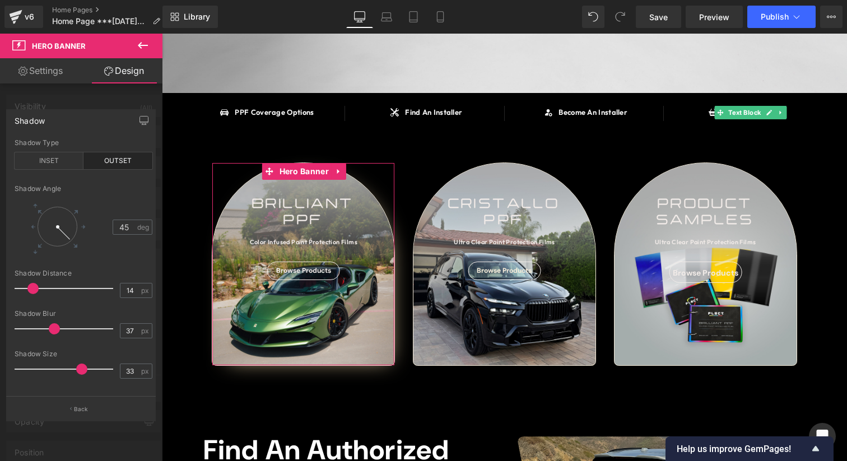
click at [79, 369] on div at bounding box center [66, 369] width 93 height 22
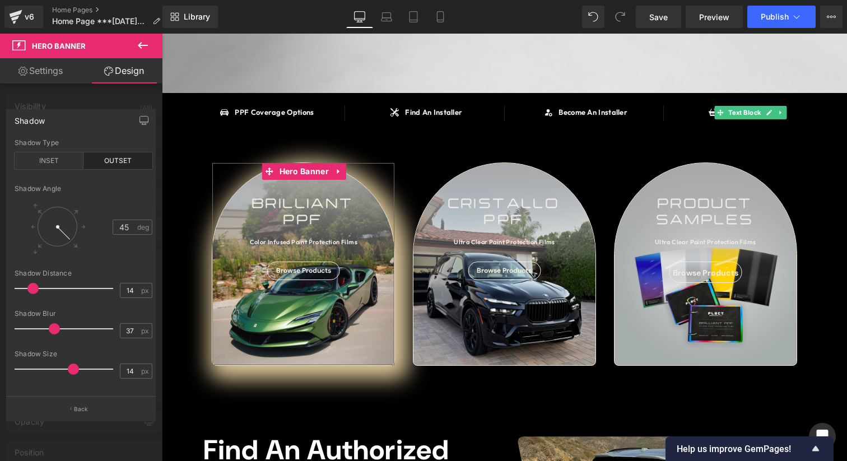
click at [71, 372] on div at bounding box center [66, 369] width 93 height 22
click at [67, 372] on span at bounding box center [72, 368] width 11 height 11
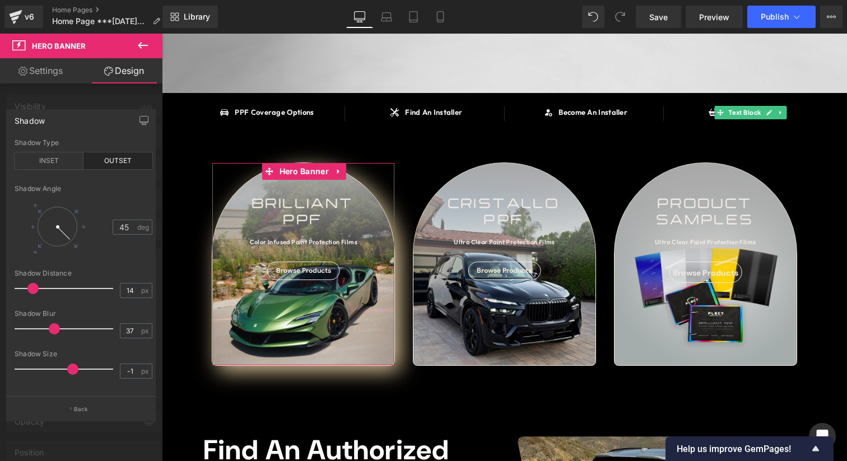
click at [64, 373] on div at bounding box center [66, 369] width 93 height 22
click at [81, 403] on button "Back" at bounding box center [81, 408] width 150 height 25
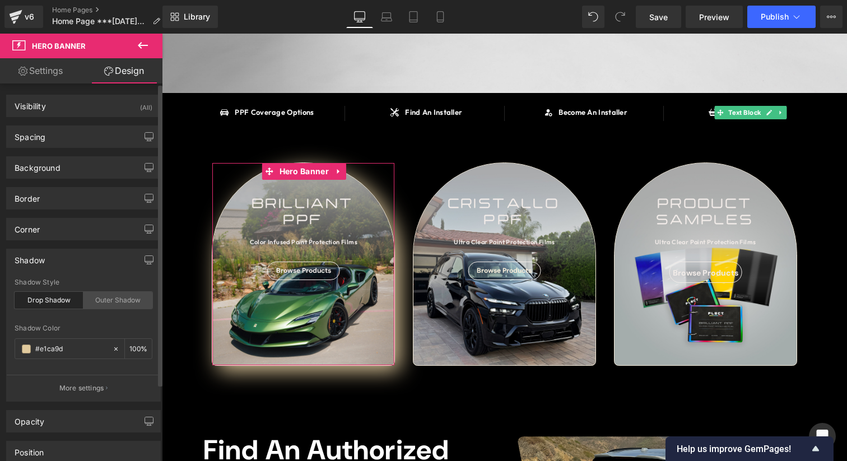
click at [129, 296] on div "Outer Shadow" at bounding box center [117, 300] width 69 height 17
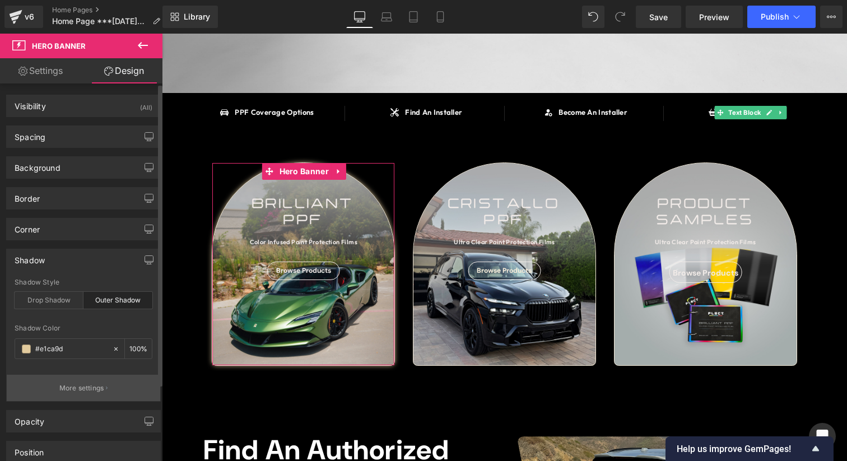
click at [88, 391] on p "More settings" at bounding box center [81, 388] width 45 height 10
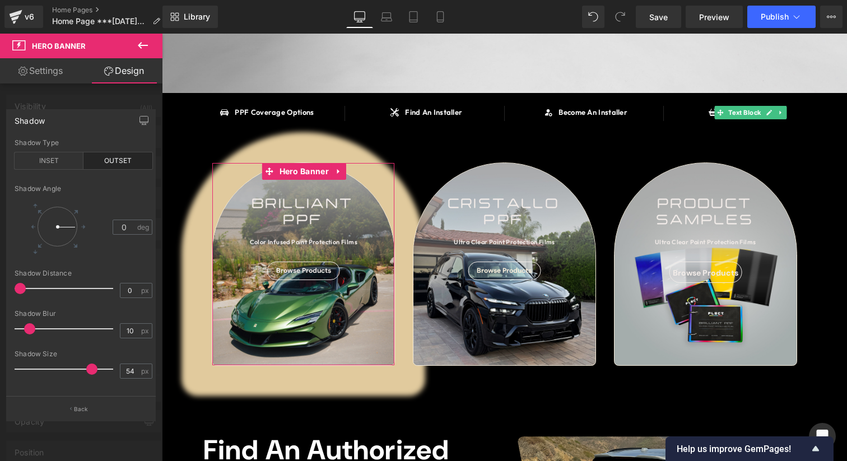
click at [88, 371] on div at bounding box center [66, 369] width 93 height 22
click at [81, 371] on div at bounding box center [66, 369] width 93 height 22
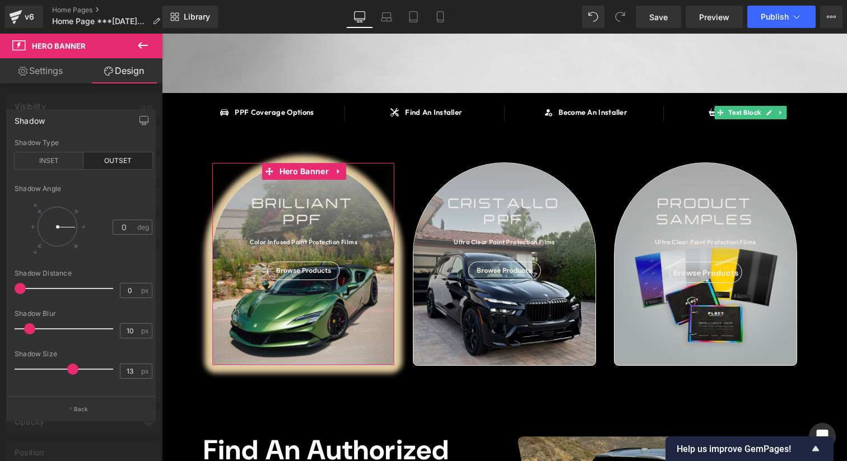
drag, startPoint x: 81, startPoint y: 371, endPoint x: 70, endPoint y: 371, distance: 10.7
click at [70, 371] on span at bounding box center [72, 368] width 11 height 11
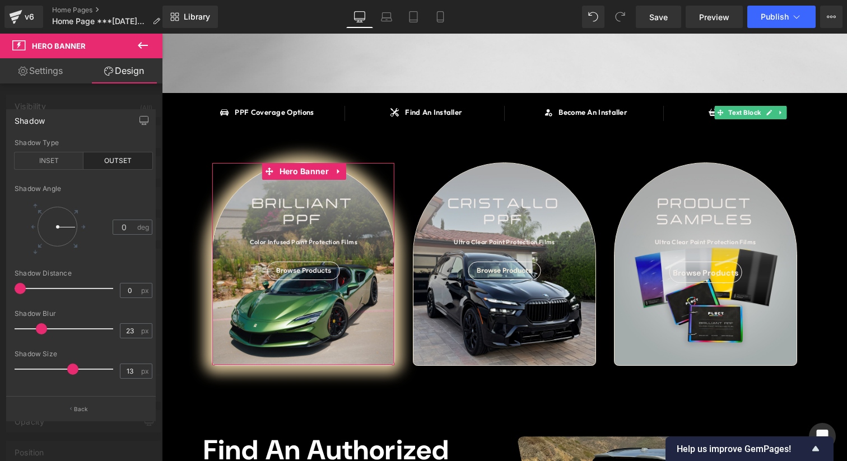
click at [40, 325] on div at bounding box center [66, 328] width 93 height 22
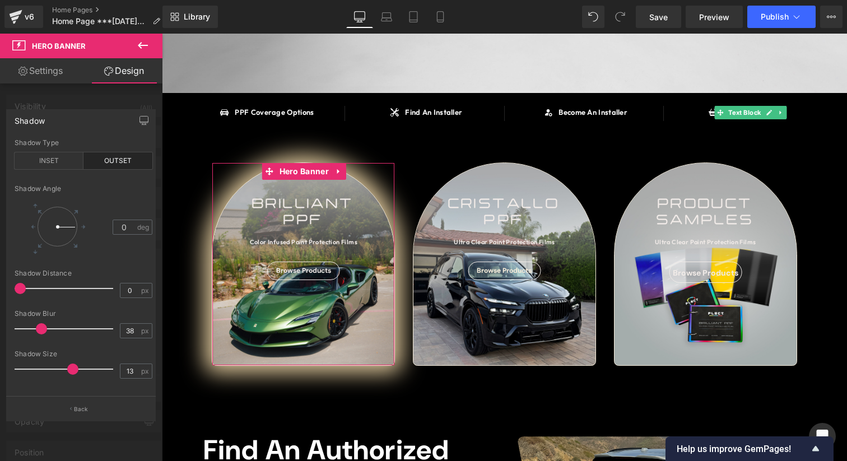
click at [54, 329] on div at bounding box center [66, 328] width 93 height 22
click at [34, 286] on div at bounding box center [66, 288] width 93 height 22
drag, startPoint x: 29, startPoint y: 286, endPoint x: 11, endPoint y: 286, distance: 17.9
click at [11, 286] on div "outset Shadow Type INSET OUTSET 0 Shadow Angle 0 deg 0px Shadow Distance 0 px 3…" at bounding box center [83, 268] width 153 height 258
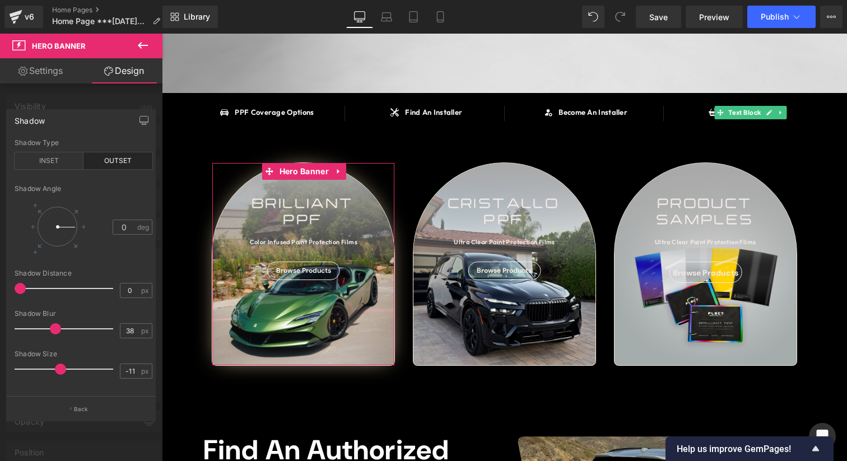
click at [59, 372] on div at bounding box center [66, 369] width 93 height 22
click at [64, 372] on div at bounding box center [66, 369] width 93 height 22
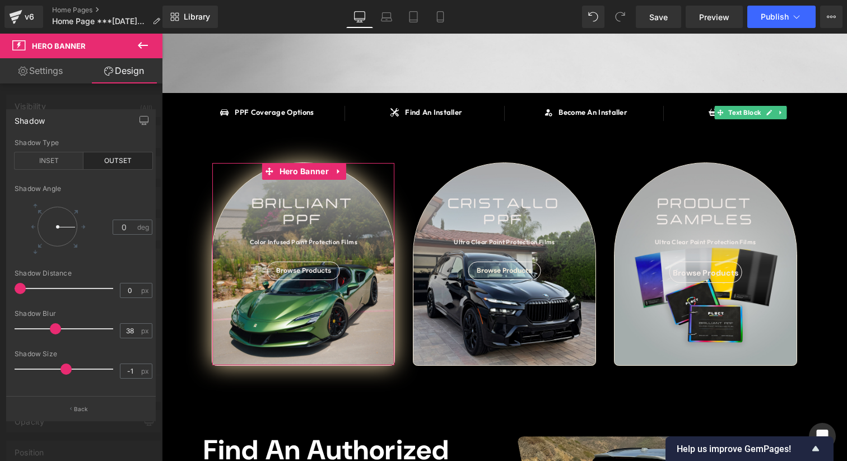
click at [62, 372] on span at bounding box center [65, 368] width 11 height 11
click at [58, 372] on div at bounding box center [66, 369] width 93 height 22
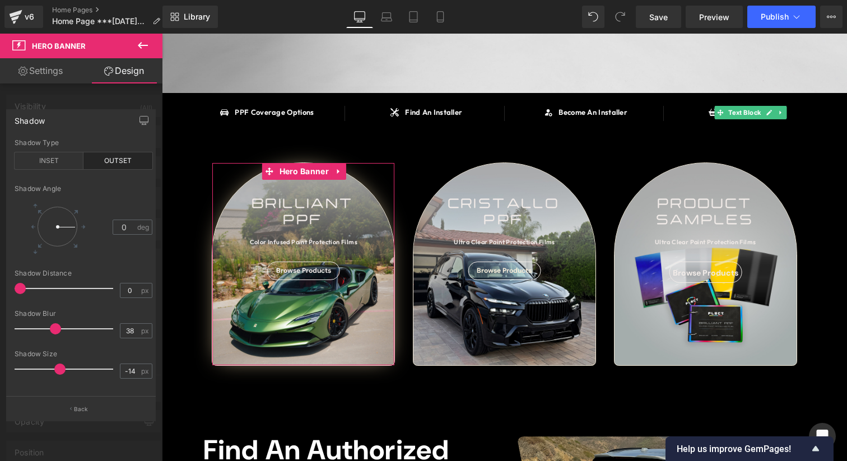
click at [61, 372] on span at bounding box center [59, 368] width 11 height 11
click at [63, 372] on div at bounding box center [66, 369] width 93 height 22
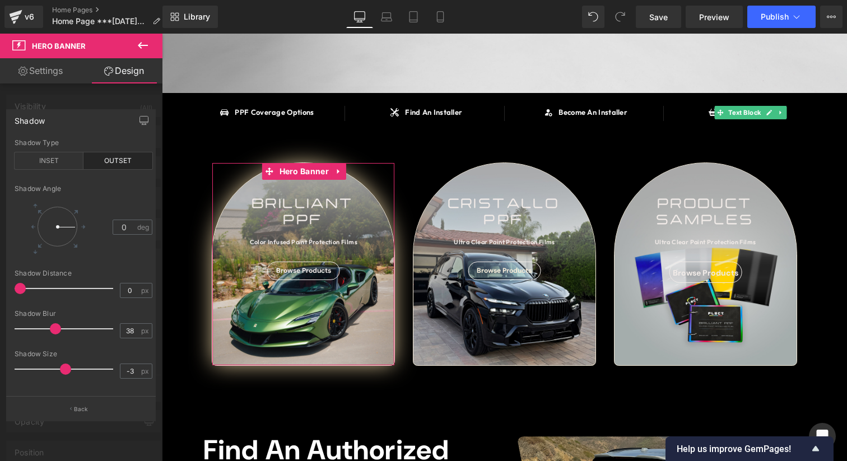
click at [60, 372] on span at bounding box center [65, 368] width 11 height 11
click at [58, 372] on div at bounding box center [66, 369] width 93 height 22
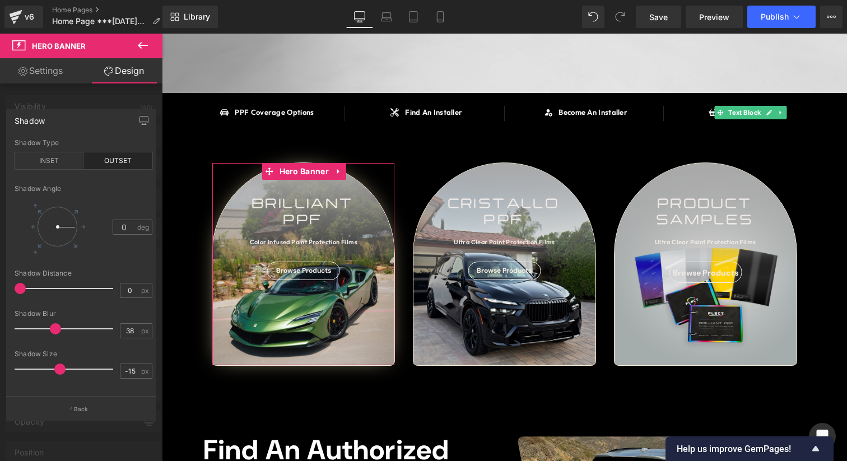
click at [59, 372] on span at bounding box center [59, 368] width 11 height 11
click at [62, 372] on div at bounding box center [66, 369] width 93 height 22
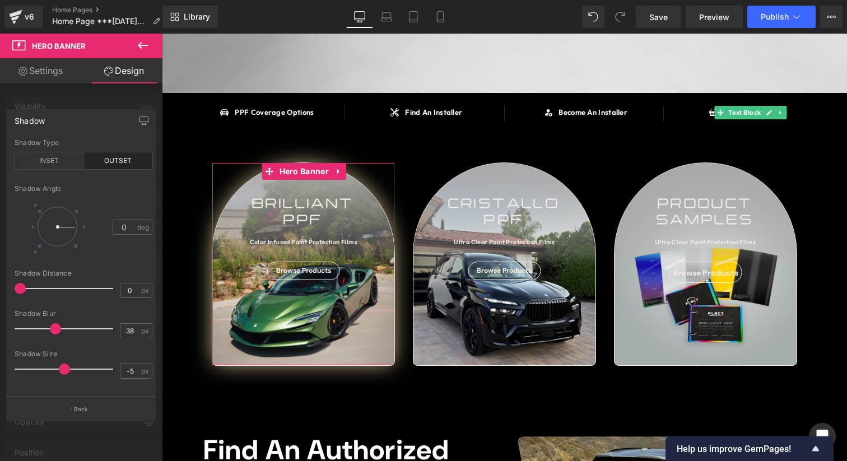
click at [60, 372] on span at bounding box center [64, 368] width 11 height 11
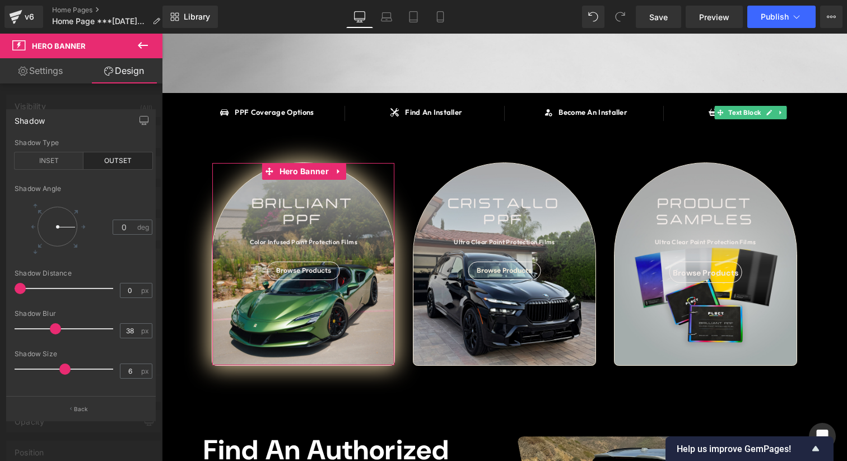
click at [67, 372] on div at bounding box center [66, 369] width 93 height 22
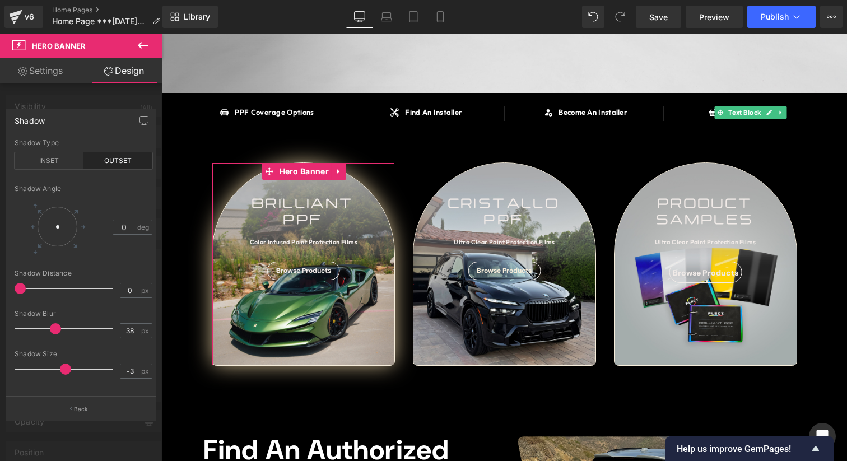
click at [63, 372] on span at bounding box center [65, 368] width 11 height 11
click at [92, 407] on button "Back" at bounding box center [81, 408] width 150 height 25
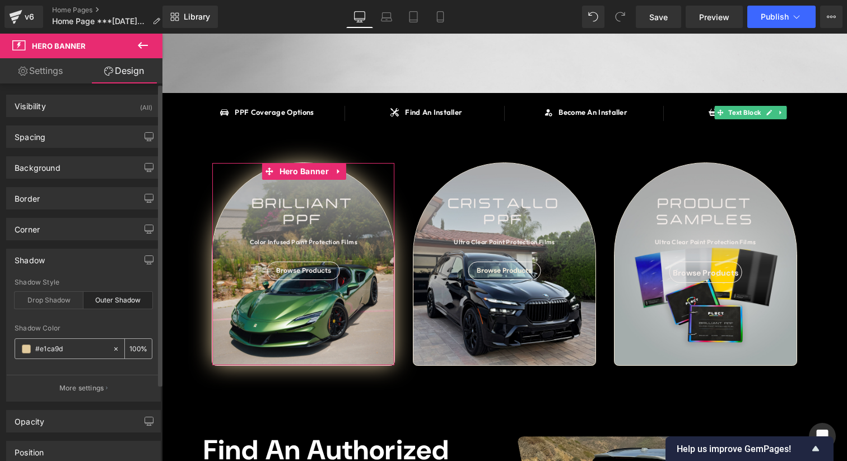
click at [27, 350] on span at bounding box center [26, 348] width 9 height 9
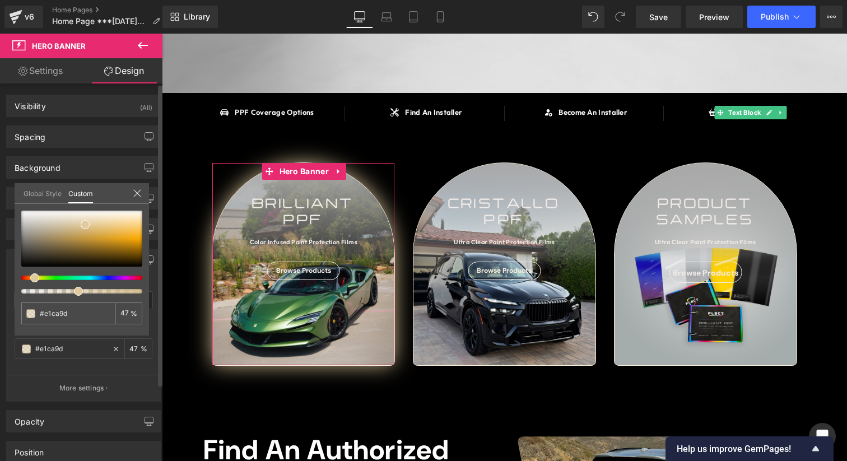
click at [74, 290] on div at bounding box center [77, 291] width 121 height 4
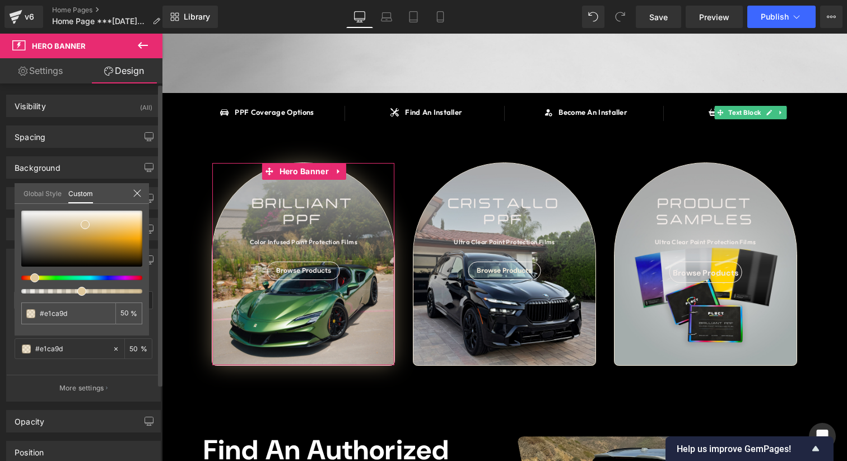
click at [76, 290] on div at bounding box center [77, 291] width 121 height 4
click at [81, 290] on span at bounding box center [81, 291] width 9 height 9
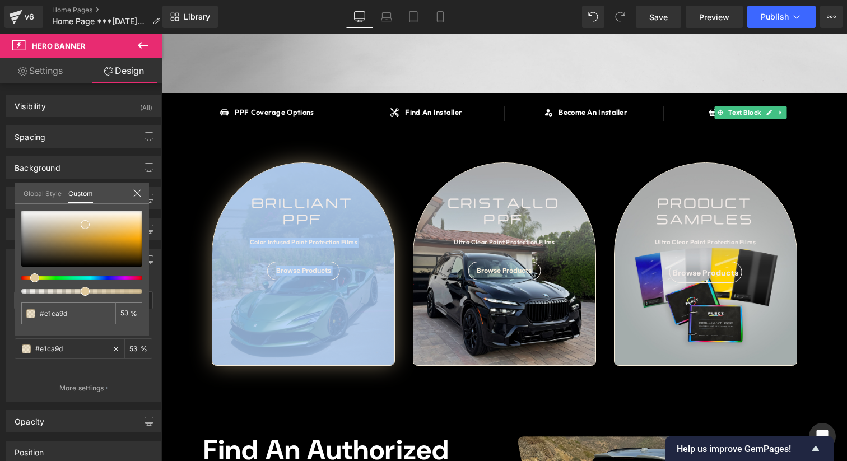
drag, startPoint x: 384, startPoint y: 187, endPoint x: 511, endPoint y: 362, distance: 216.5
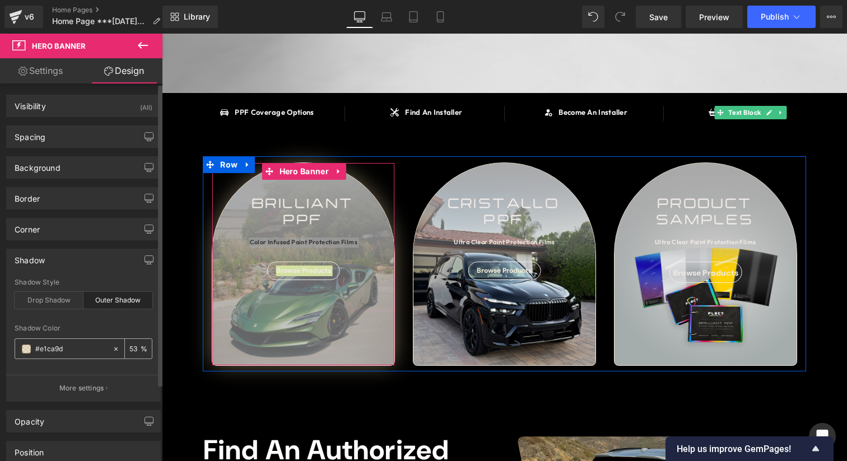
click at [116, 348] on div at bounding box center [118, 349] width 13 height 20
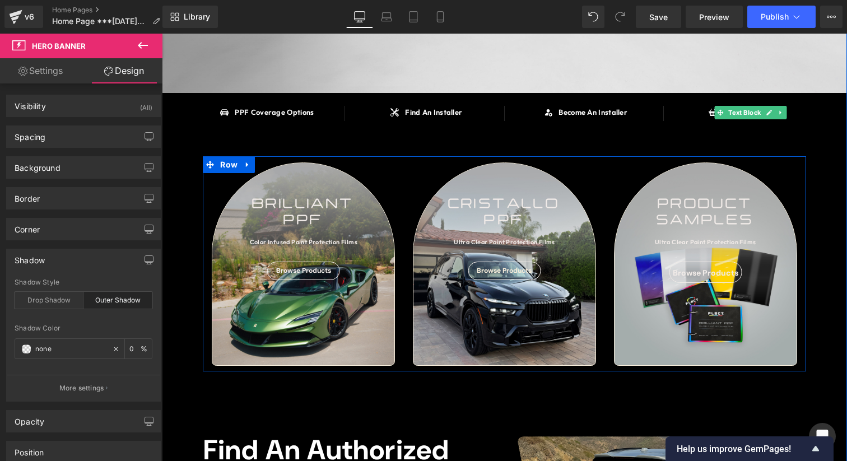
click at [358, 395] on div "SAY HELLO TO Heading BRILLIANT PPF Heading OVER 90 COLOR INFUSED PAINT PROTECTI…" at bounding box center [504, 411] width 685 height 1204
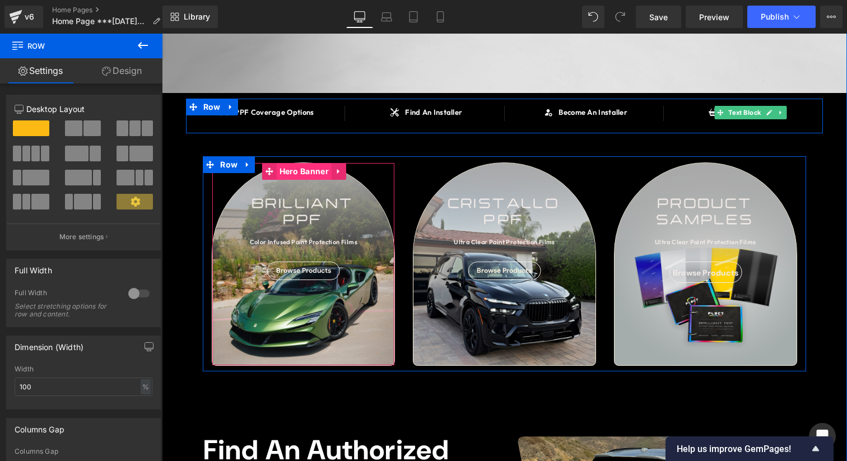
click at [300, 172] on span "Hero Banner" at bounding box center [304, 171] width 55 height 17
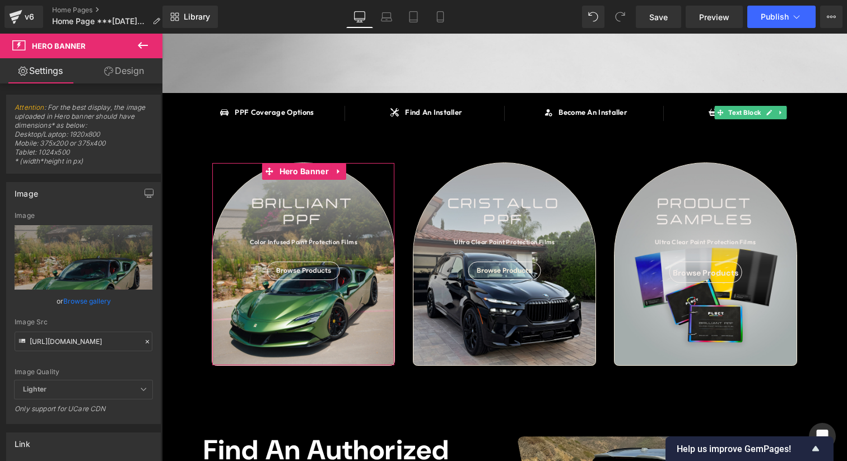
click at [132, 77] on link "Design" at bounding box center [123, 70] width 81 height 25
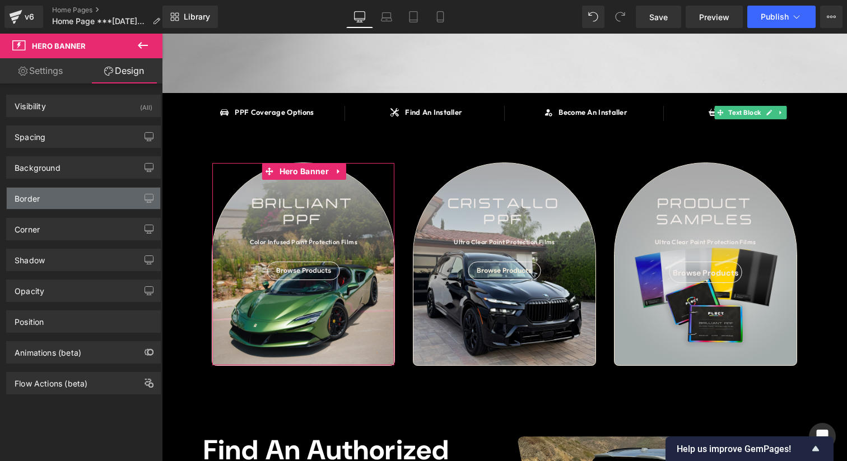
click at [68, 191] on div "Border" at bounding box center [83, 198] width 153 height 21
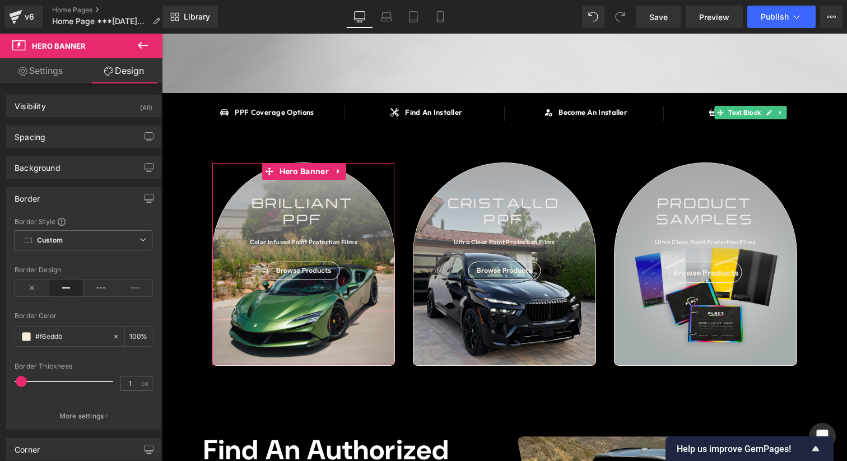
click at [24, 381] on span at bounding box center [21, 381] width 11 height 11
click at [127, 385] on input "1" at bounding box center [130, 383] width 20 height 14
click at [27, 334] on span at bounding box center [26, 336] width 9 height 9
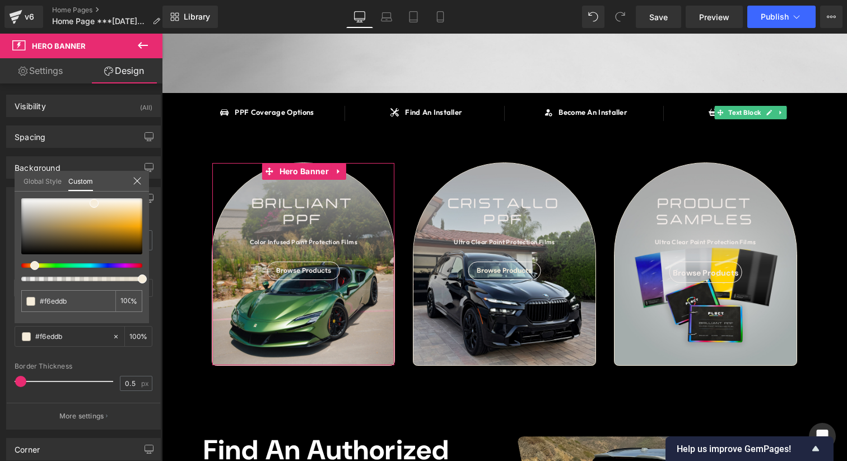
click at [89, 275] on div at bounding box center [81, 239] width 121 height 83
drag, startPoint x: 85, startPoint y: 278, endPoint x: 68, endPoint y: 279, distance: 16.9
click at [68, 279] on div at bounding box center [77, 279] width 121 height 4
drag, startPoint x: 237, startPoint y: 311, endPoint x: 171, endPoint y: 270, distance: 77.7
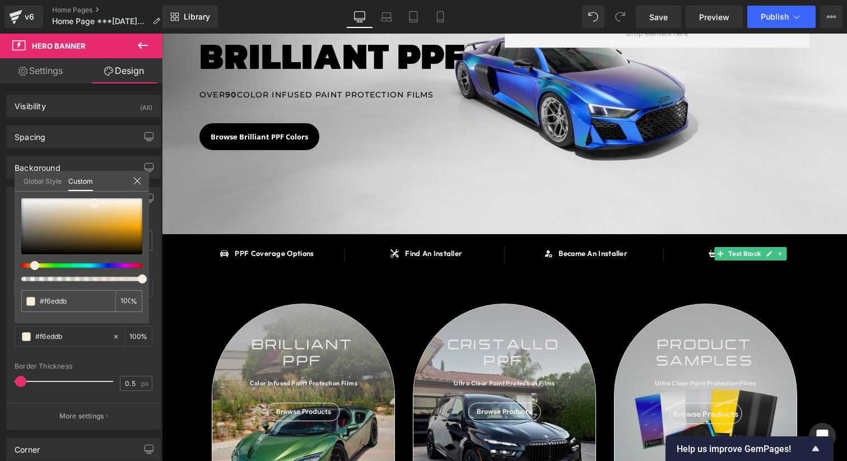
scroll to position [123, 0]
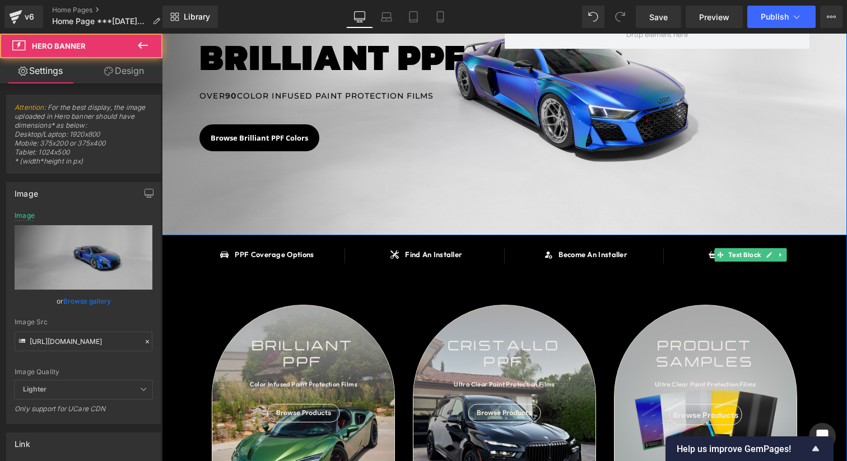
drag, startPoint x: 382, startPoint y: 169, endPoint x: 401, endPoint y: 192, distance: 29.5
click at [398, 188] on div at bounding box center [504, 93] width 685 height 284
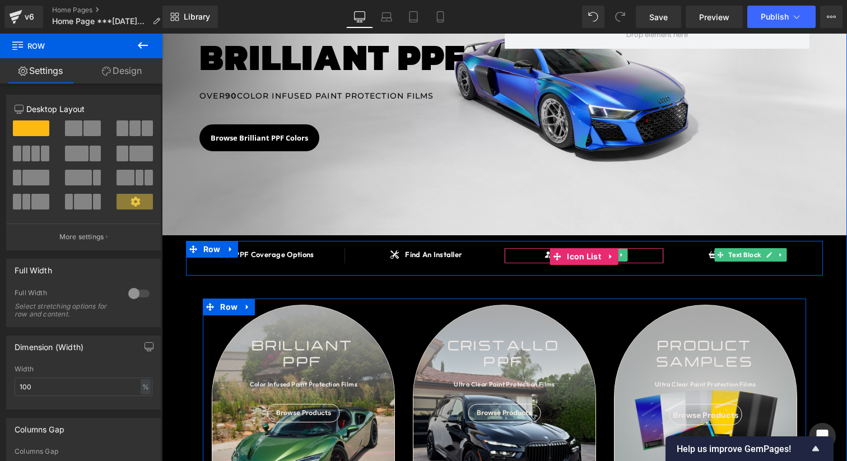
click at [544, 226] on div at bounding box center [504, 93] width 685 height 284
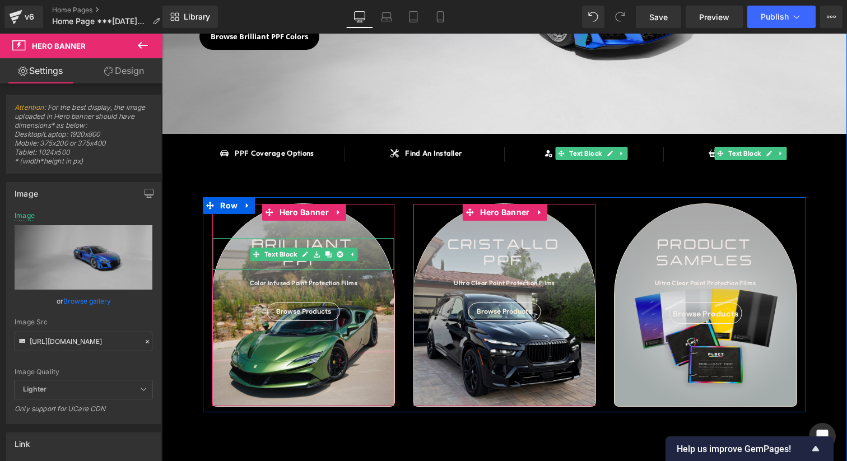
scroll to position [226, 0]
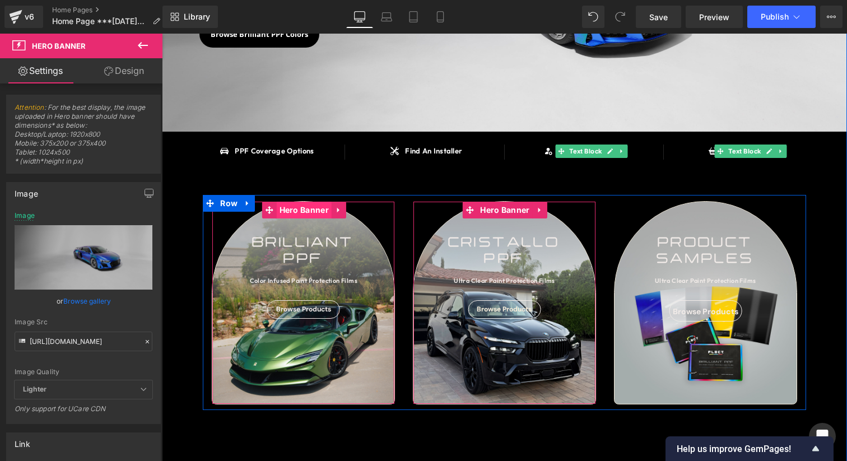
click at [311, 208] on span "Hero Banner" at bounding box center [304, 210] width 55 height 17
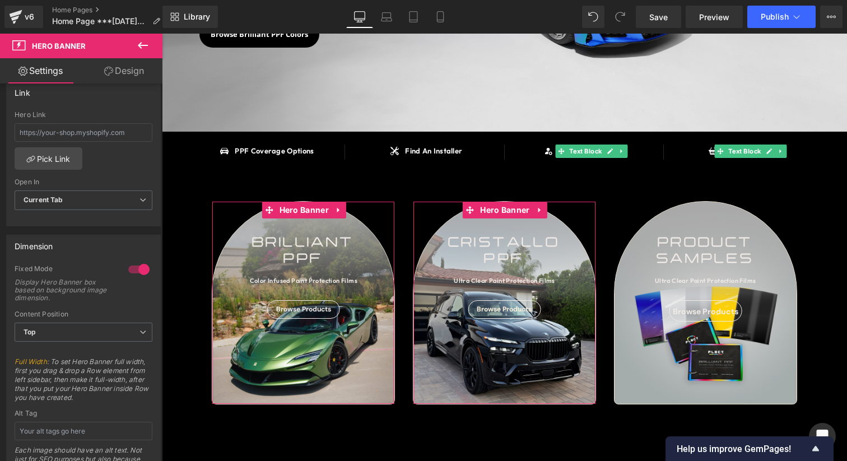
scroll to position [352, 0]
click at [80, 329] on span "Top" at bounding box center [84, 331] width 138 height 20
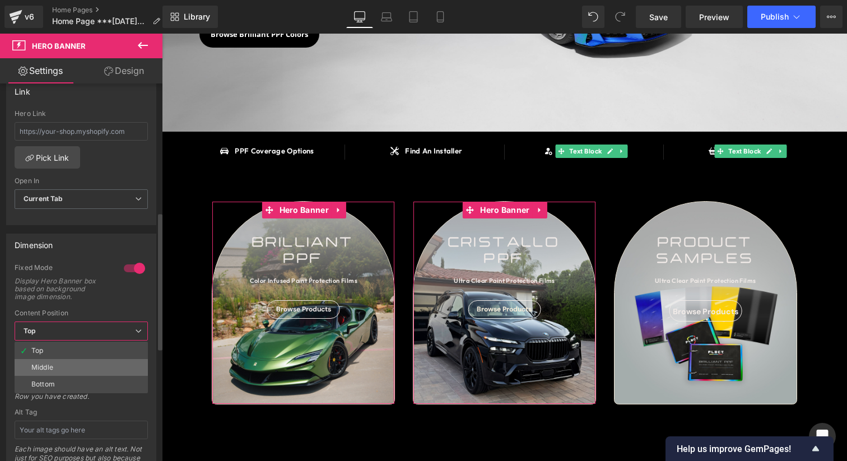
click at [68, 361] on li "Middle" at bounding box center [81, 367] width 133 height 17
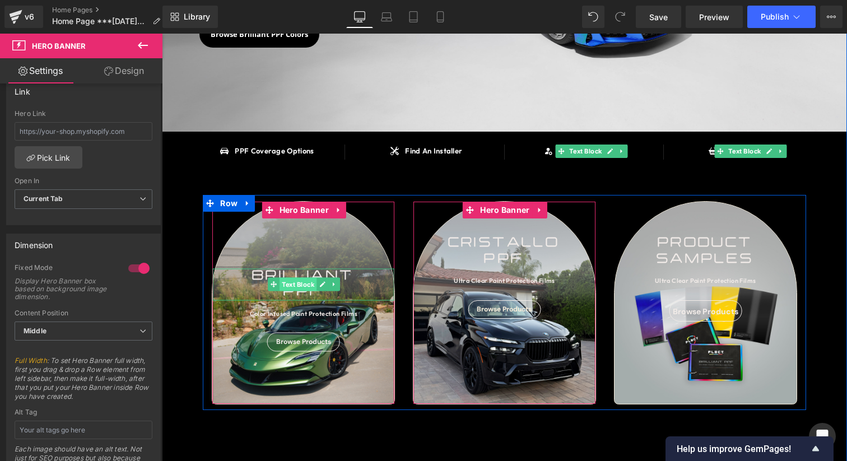
click at [304, 282] on span "Text Block" at bounding box center [297, 284] width 37 height 13
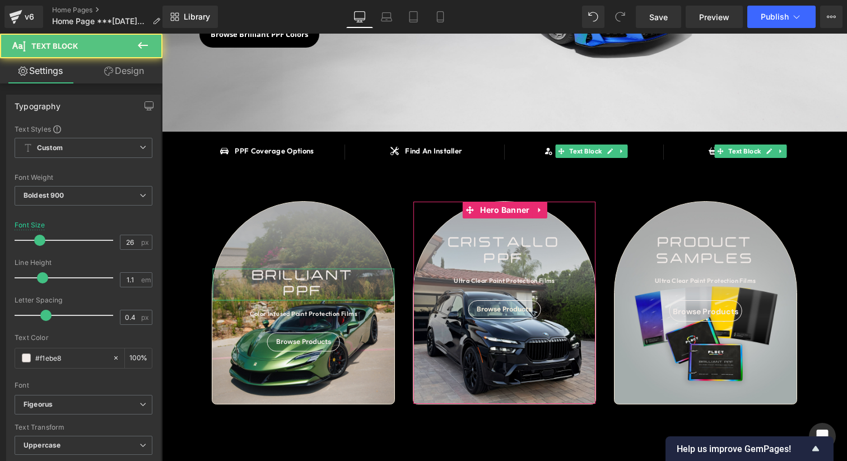
click at [107, 67] on icon at bounding box center [108, 71] width 9 height 9
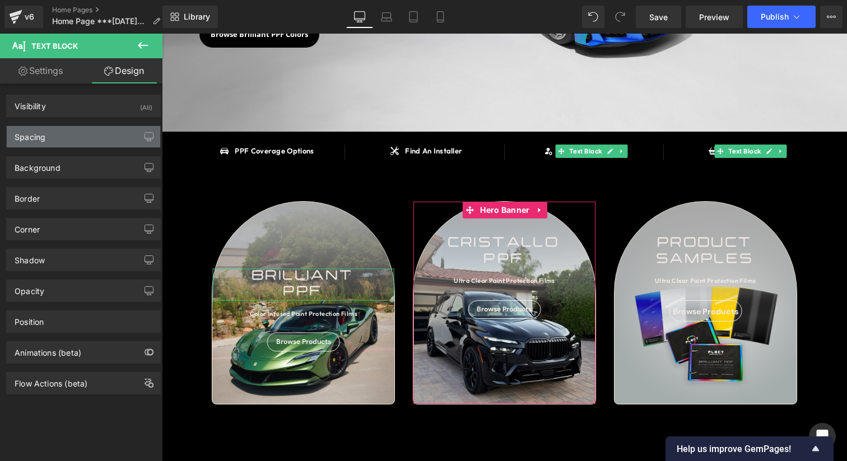
click at [63, 141] on div "Spacing" at bounding box center [83, 136] width 153 height 21
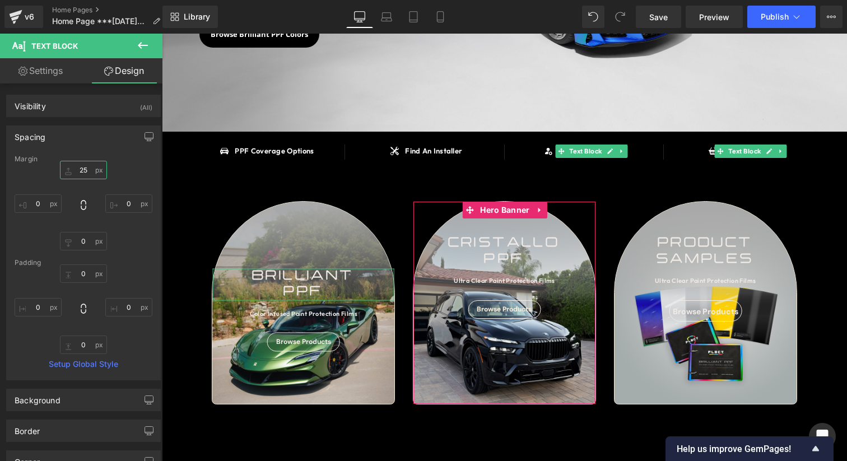
click at [76, 166] on input "25" at bounding box center [83, 170] width 47 height 18
click at [82, 168] on input "25" at bounding box center [83, 170] width 47 height 18
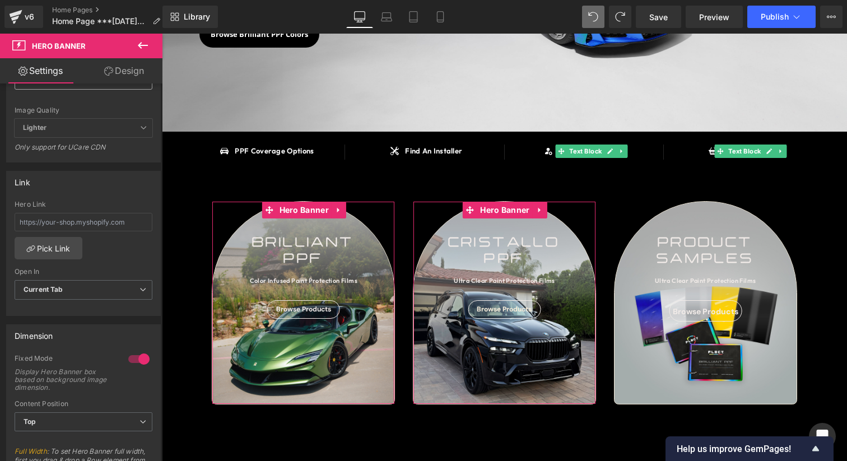
scroll to position [277, 0]
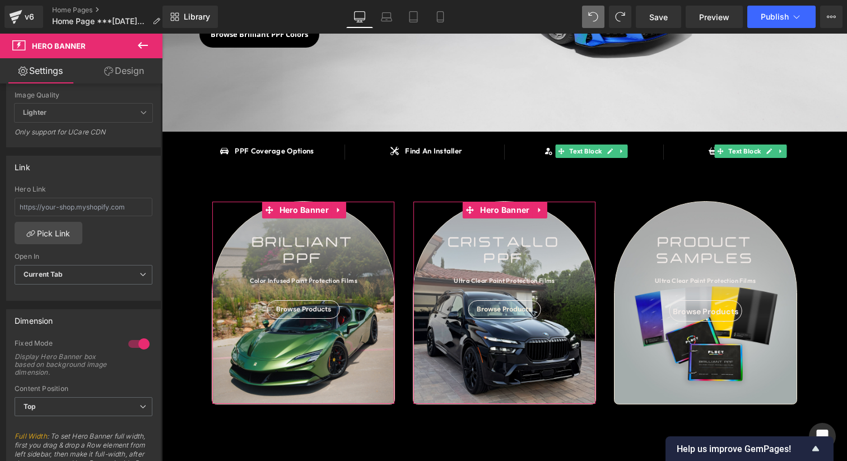
click at [131, 342] on div at bounding box center [138, 344] width 27 height 18
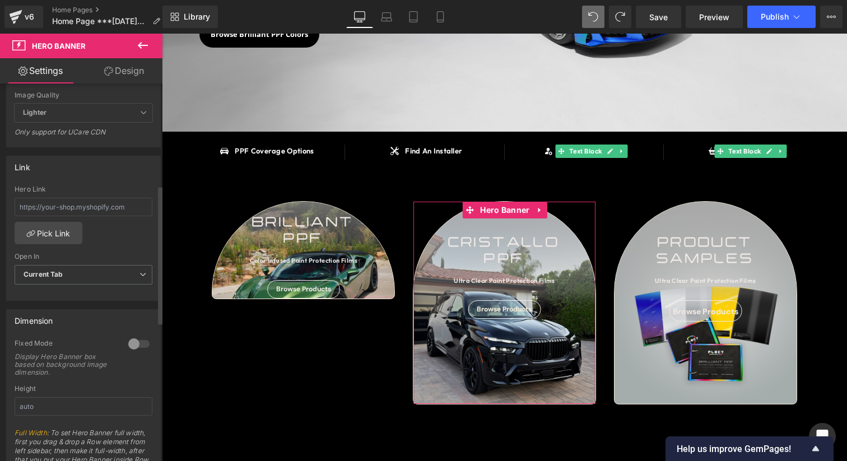
click at [132, 343] on div at bounding box center [138, 344] width 27 height 18
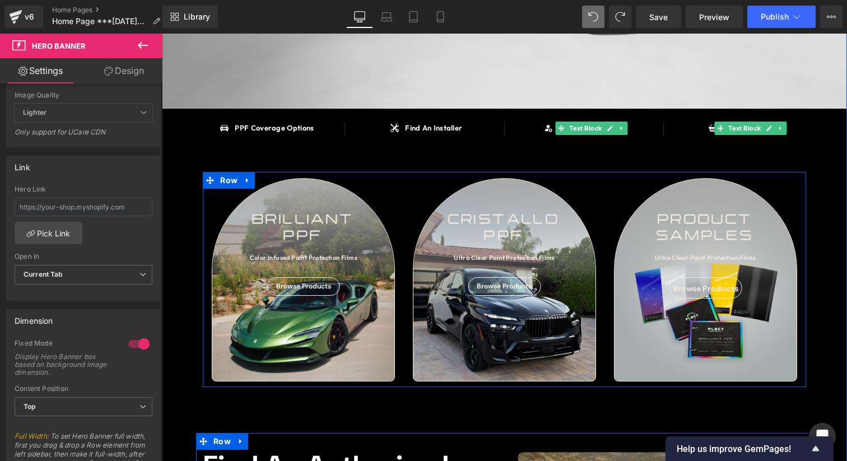
scroll to position [254, 0]
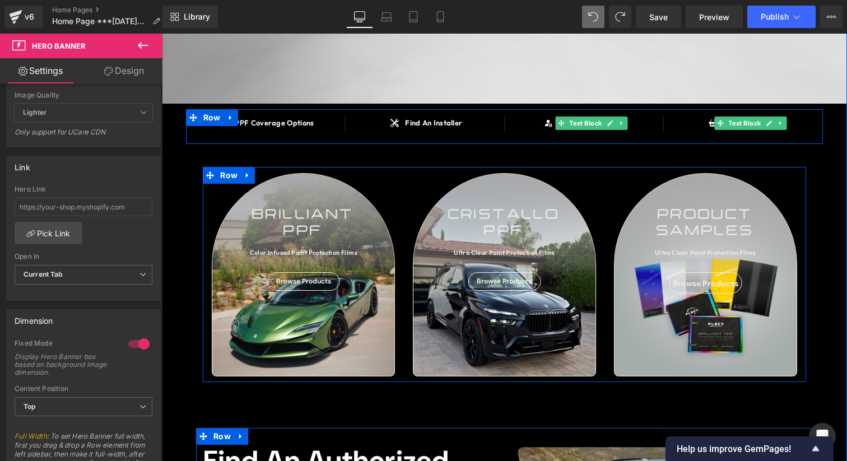
click at [183, 162] on div "SAY HELLO TO Heading BRILLIANT PPF Heading OVER 90 COLOR INFUSED PAINT PROTECTI…" at bounding box center [504, 422] width 685 height 1204
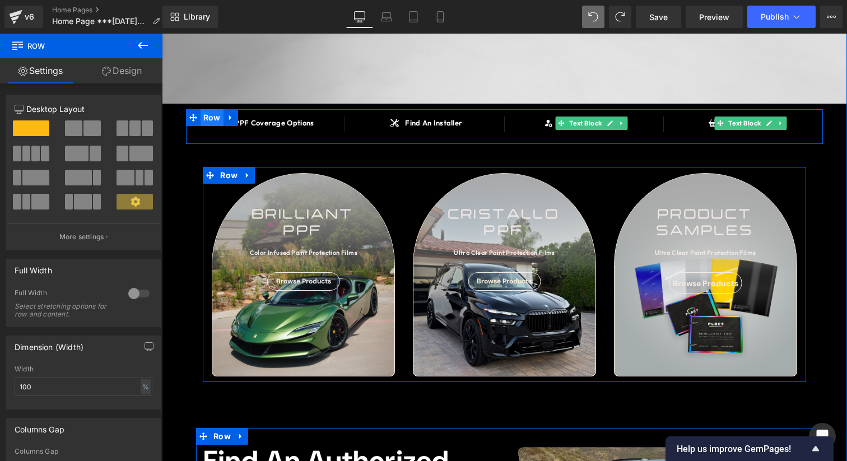
click at [214, 119] on span "Row" at bounding box center [211, 117] width 23 height 17
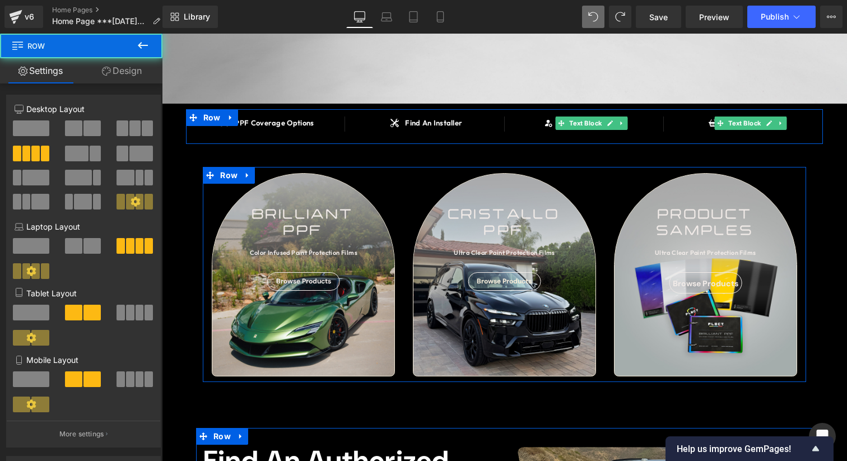
click at [116, 67] on link "Design" at bounding box center [121, 70] width 81 height 25
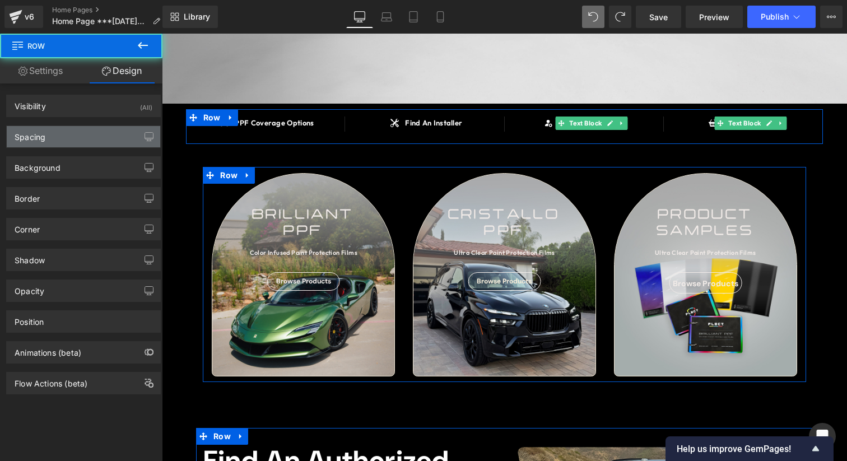
click at [71, 139] on div "Spacing" at bounding box center [83, 136] width 153 height 21
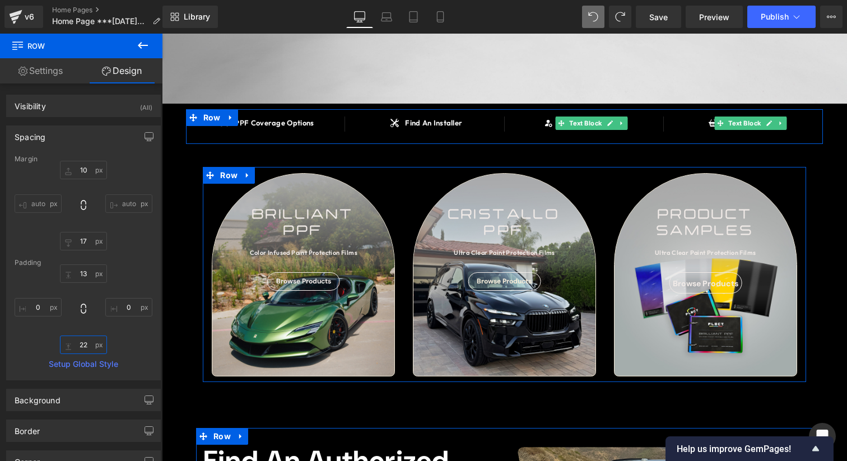
click at [82, 342] on input "22" at bounding box center [83, 344] width 47 height 18
click at [81, 347] on input "22" at bounding box center [83, 344] width 47 height 18
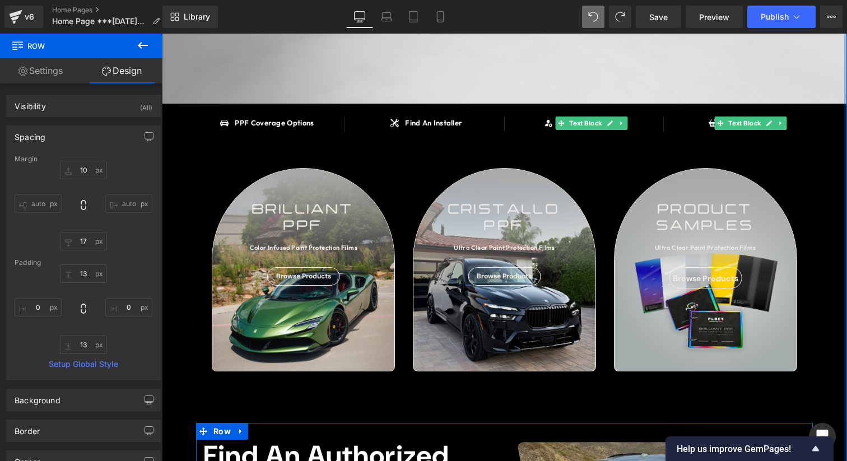
click at [843, 211] on div "SAY HELLO TO Heading BRILLIANT PPF Heading OVER 90 COLOR INFUSED PAINT PROTECTI…" at bounding box center [504, 419] width 685 height 1199
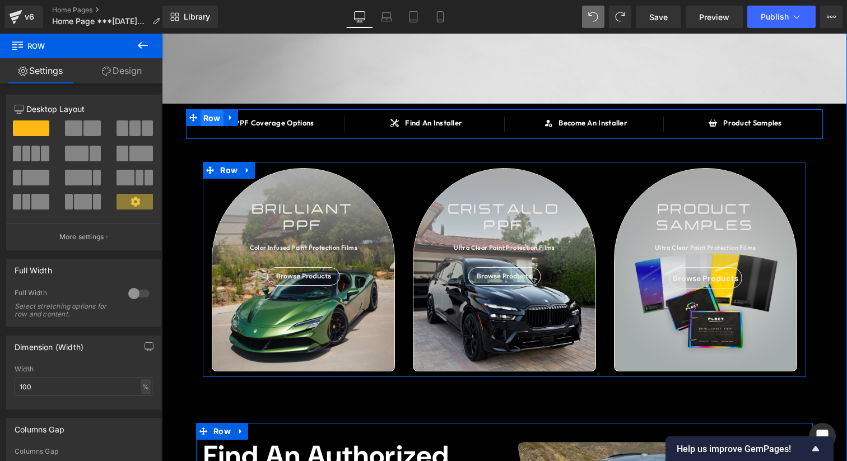
click at [212, 122] on span "Row" at bounding box center [211, 118] width 23 height 17
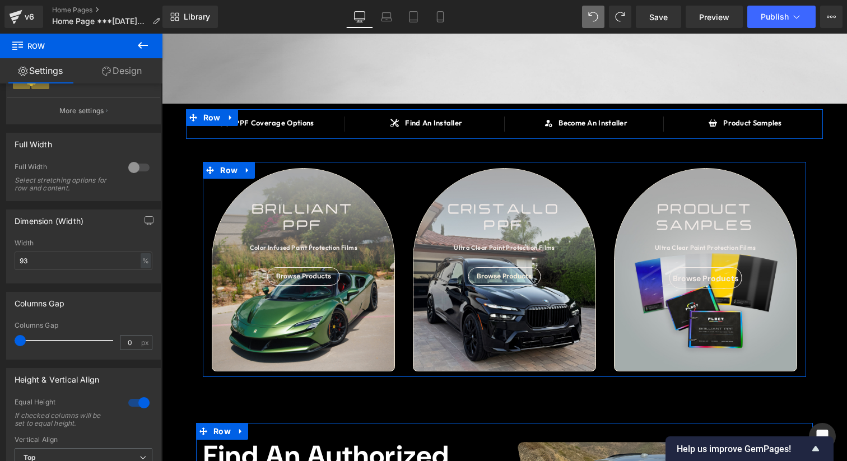
scroll to position [347, 0]
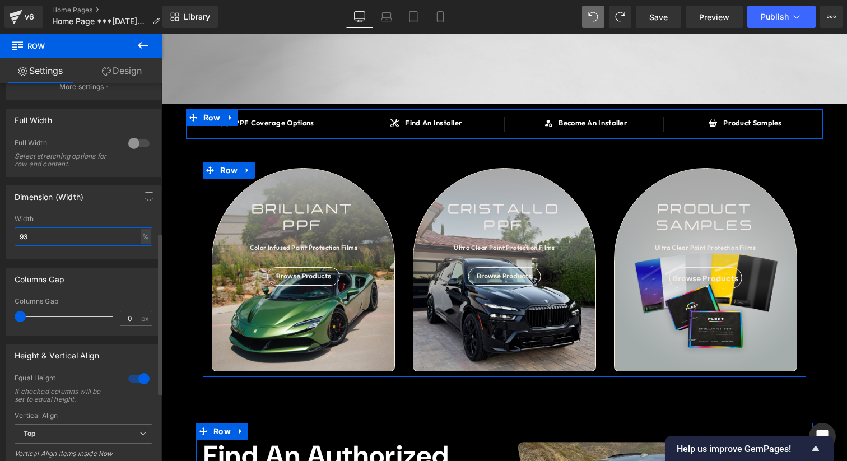
click at [92, 240] on input "93" at bounding box center [84, 236] width 138 height 18
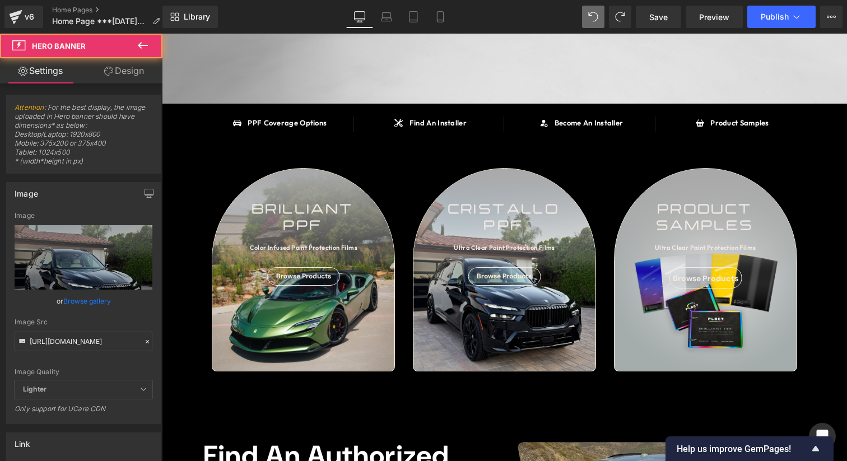
click at [548, 302] on div "cristallo ppf Text Block Ultra Clear Paint Protection Films Text Block Browse P…" at bounding box center [504, 270] width 182 height 202
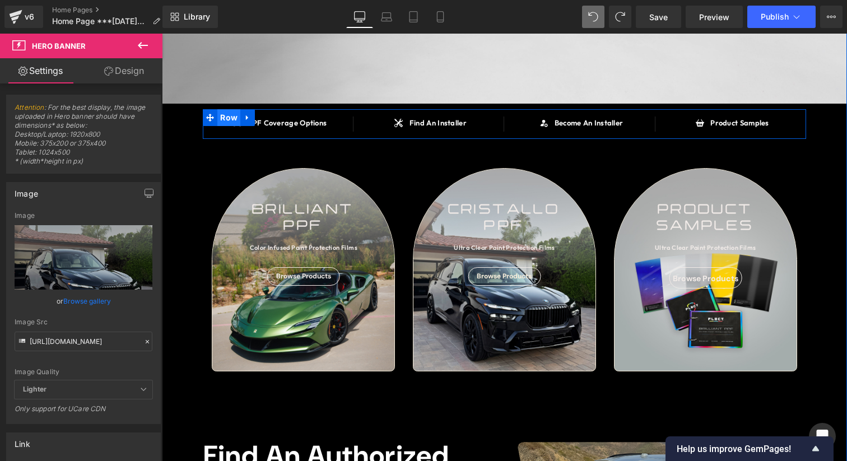
click at [234, 114] on span "Row" at bounding box center [228, 117] width 23 height 17
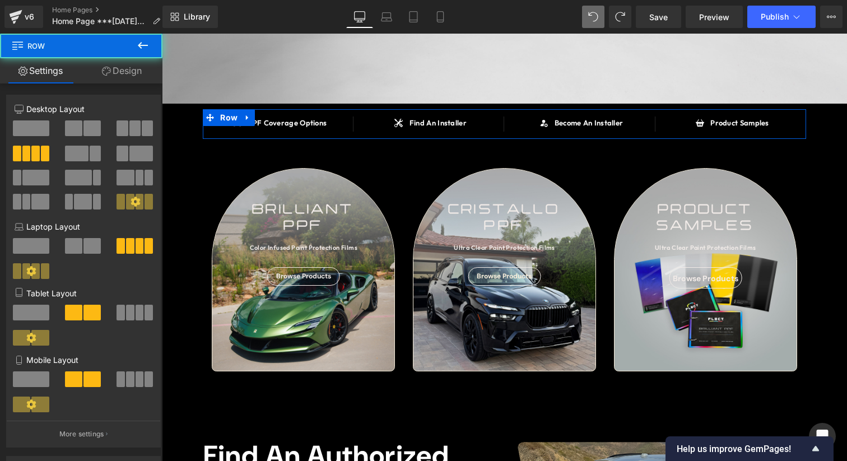
click at [93, 80] on link "Design" at bounding box center [121, 70] width 81 height 25
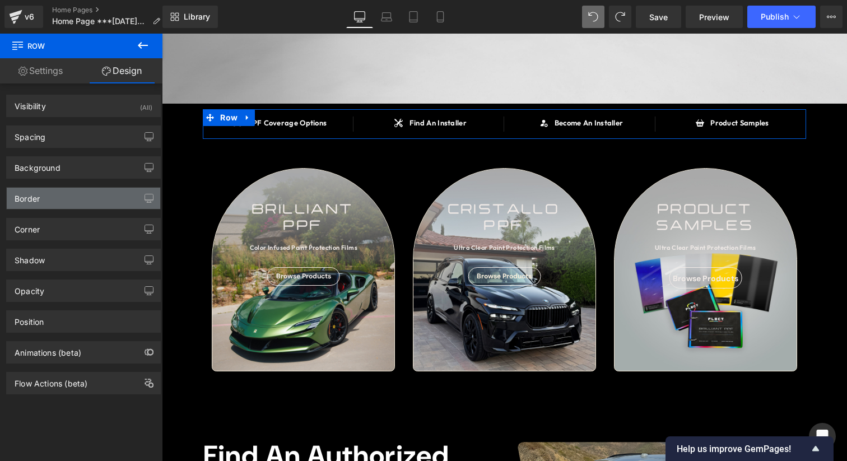
click at [77, 206] on div "Border" at bounding box center [83, 198] width 153 height 21
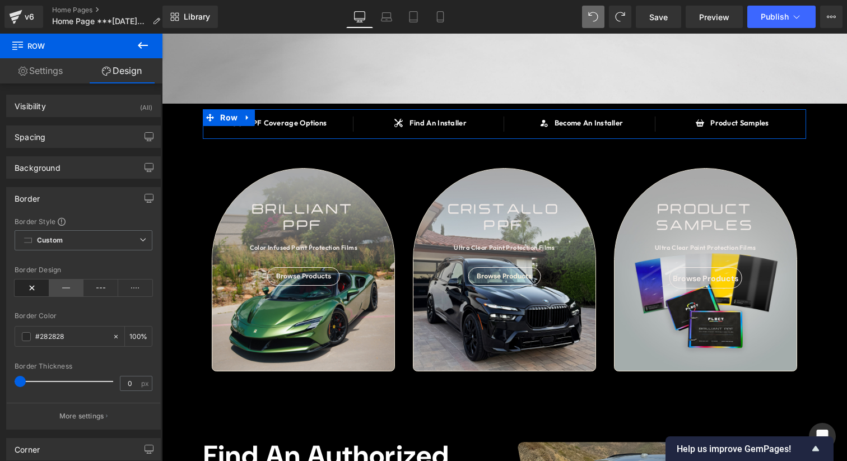
click at [63, 288] on icon at bounding box center [66, 287] width 35 height 17
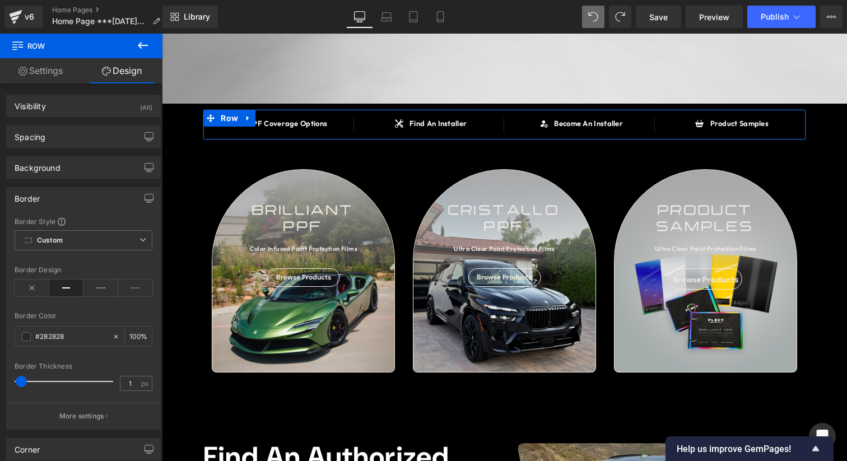
click at [22, 378] on span at bounding box center [21, 381] width 11 height 11
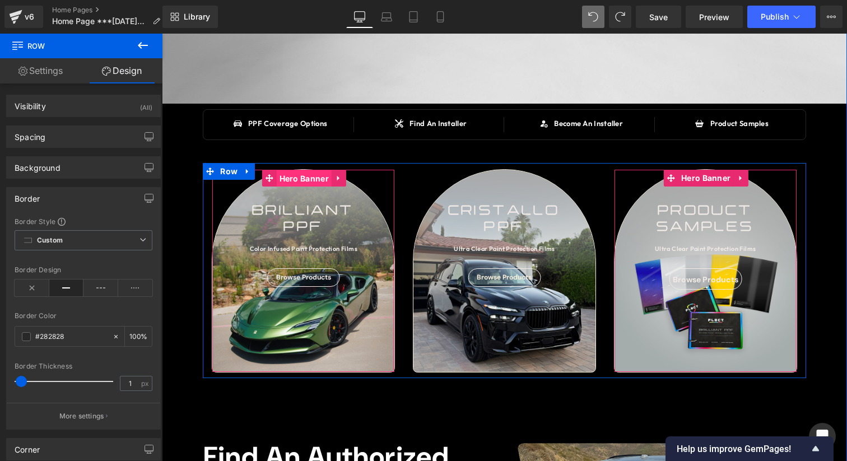
click at [305, 173] on span "Hero Banner" at bounding box center [304, 178] width 55 height 17
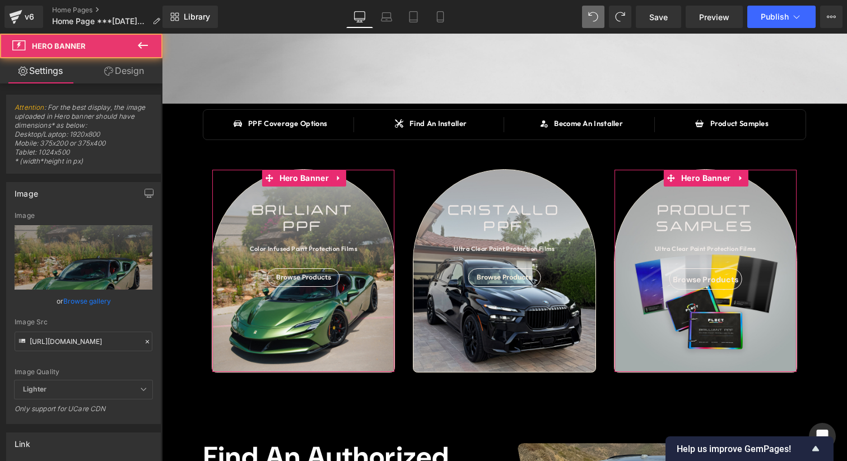
click at [116, 70] on link "Design" at bounding box center [123, 70] width 81 height 25
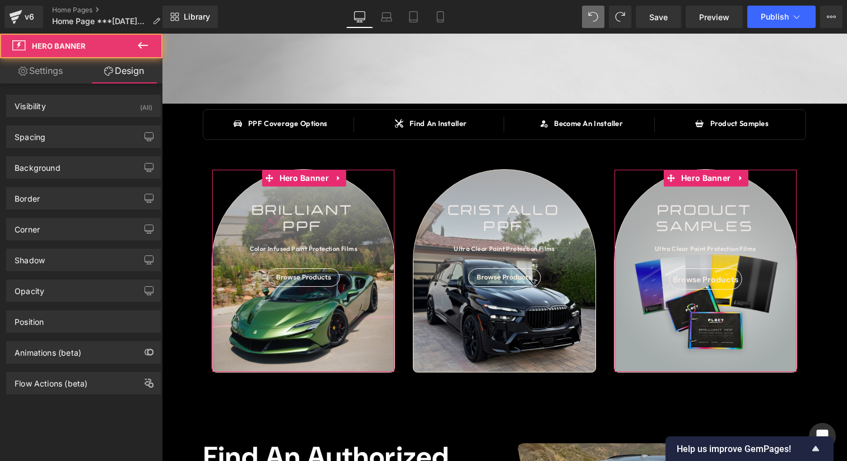
click at [39, 240] on div "Shadow Shadow Style Drop Shadow Outer Shadow #333333 Shadow Color #333333 100 %…" at bounding box center [83, 255] width 167 height 31
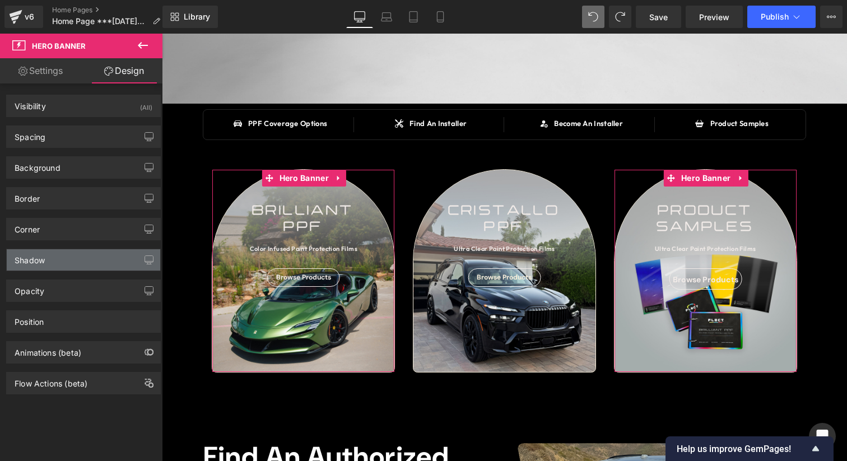
click at [50, 258] on div "Shadow" at bounding box center [83, 259] width 153 height 21
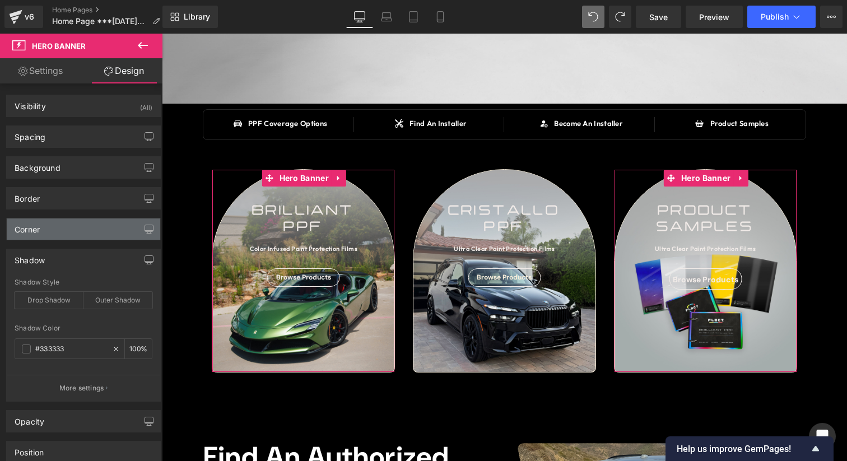
click at [63, 239] on div "Corner" at bounding box center [83, 228] width 153 height 21
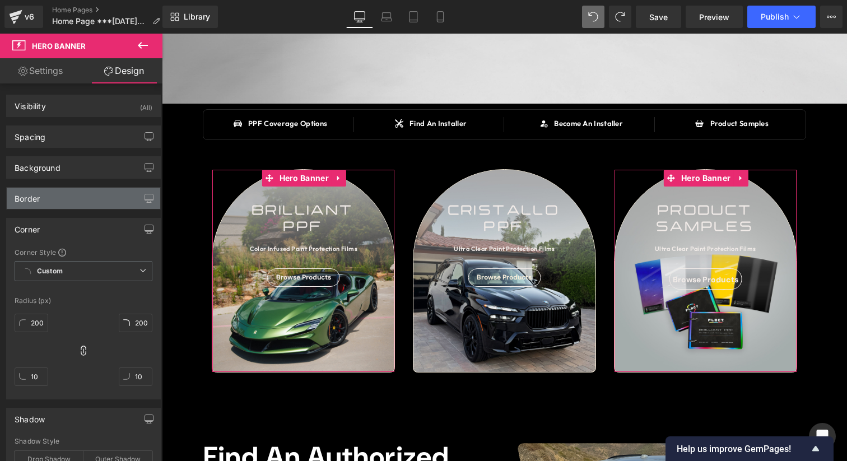
click at [100, 204] on div "Border" at bounding box center [83, 198] width 153 height 21
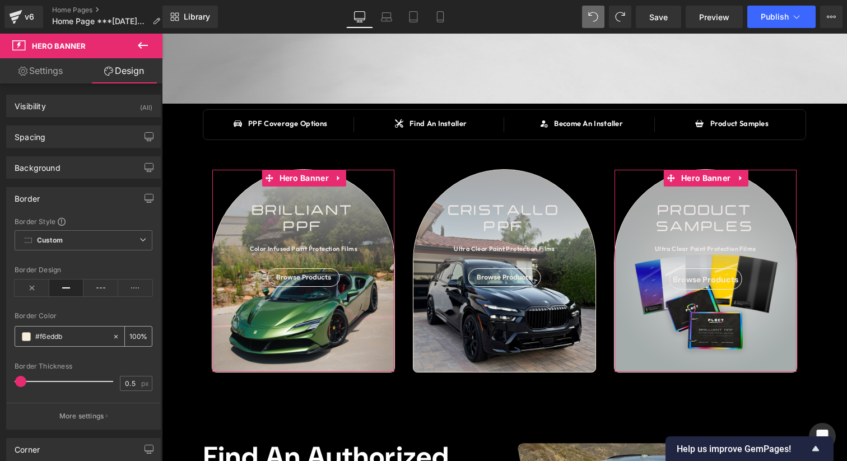
click at [85, 344] on div "#f6eddb" at bounding box center [63, 336] width 97 height 20
click at [85, 338] on input "#f6eddb" at bounding box center [71, 336] width 72 height 12
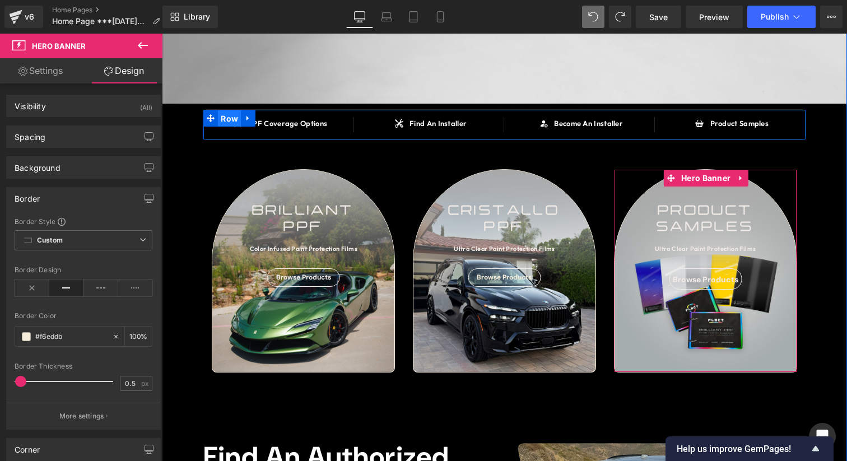
click at [227, 121] on span "Row" at bounding box center [229, 118] width 23 height 17
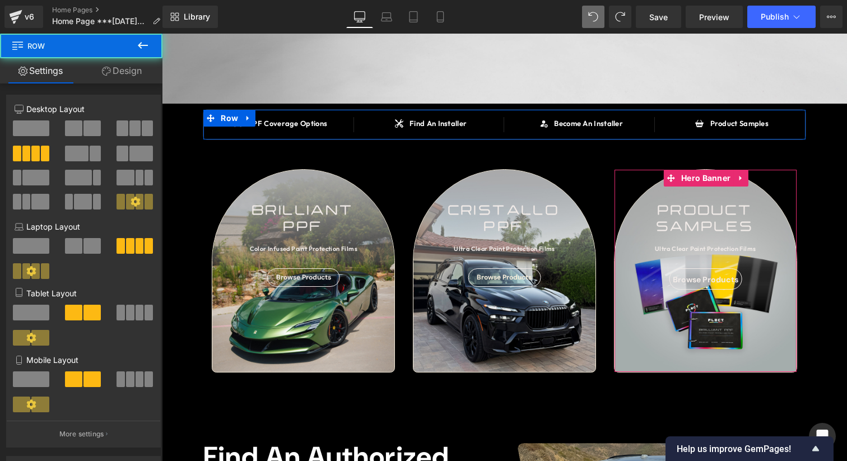
click at [118, 77] on link "Design" at bounding box center [121, 70] width 81 height 25
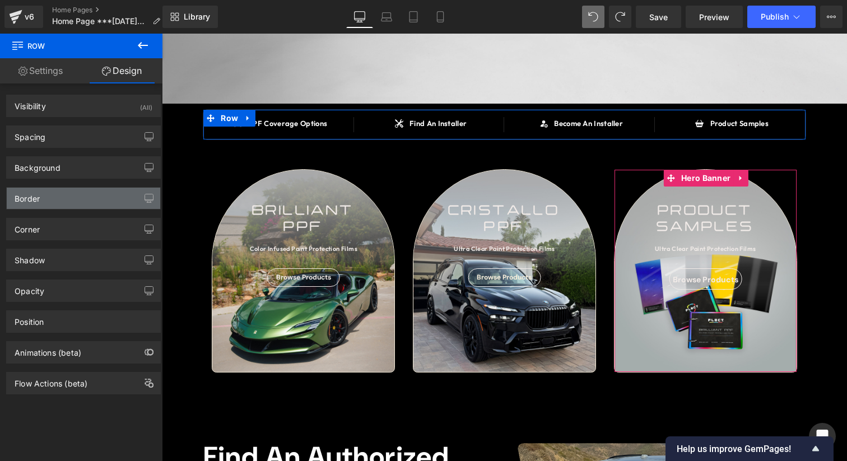
click at [68, 203] on div "Border" at bounding box center [83, 198] width 153 height 21
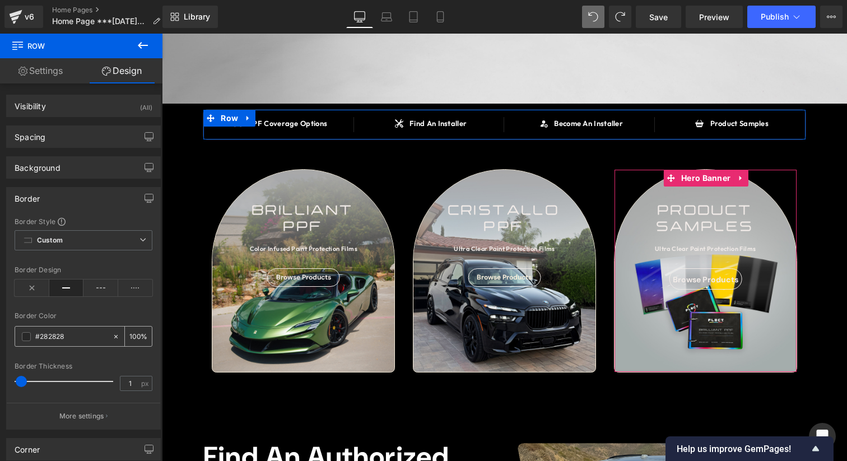
click at [59, 333] on input "#282828" at bounding box center [71, 336] width 72 height 12
paste input "f6eddb"
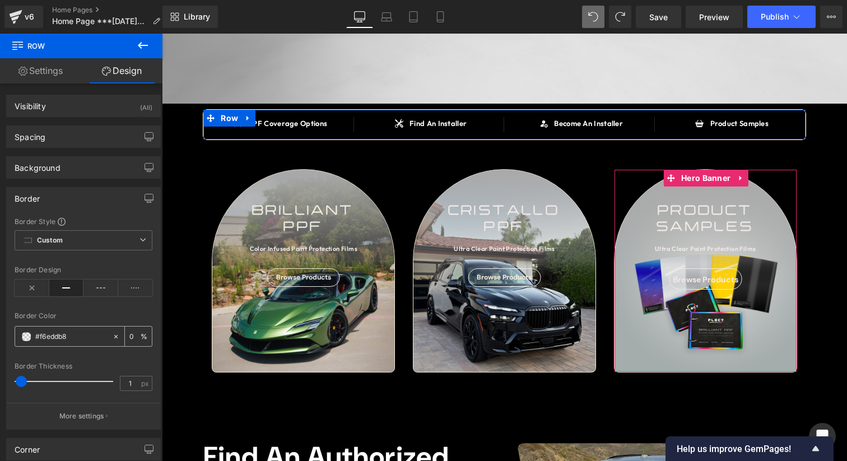
click at [78, 335] on input "#f6eddb8" at bounding box center [71, 336] width 72 height 12
paste input "text"
click at [85, 317] on div "Border Color" at bounding box center [84, 316] width 138 height 8
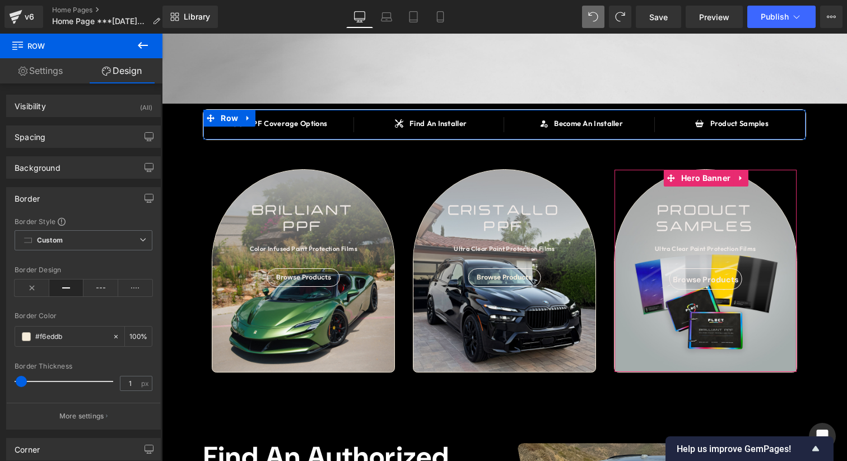
click at [93, 191] on div "Border" at bounding box center [83, 198] width 153 height 21
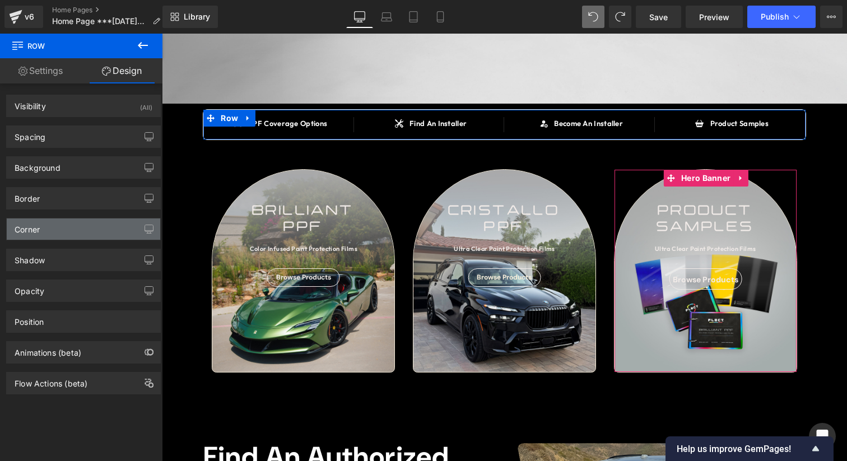
click at [77, 224] on div "Corner" at bounding box center [83, 228] width 153 height 21
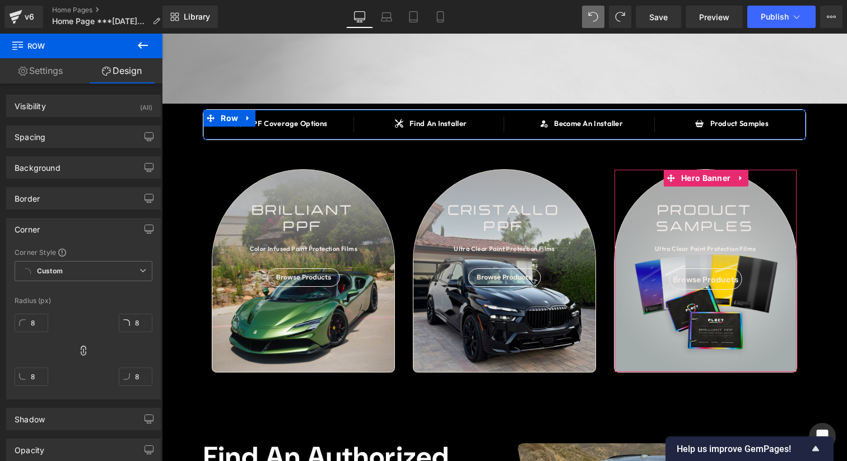
click at [32, 338] on div at bounding box center [32, 341] width 34 height 7
click at [44, 316] on input "8" at bounding box center [32, 323] width 34 height 18
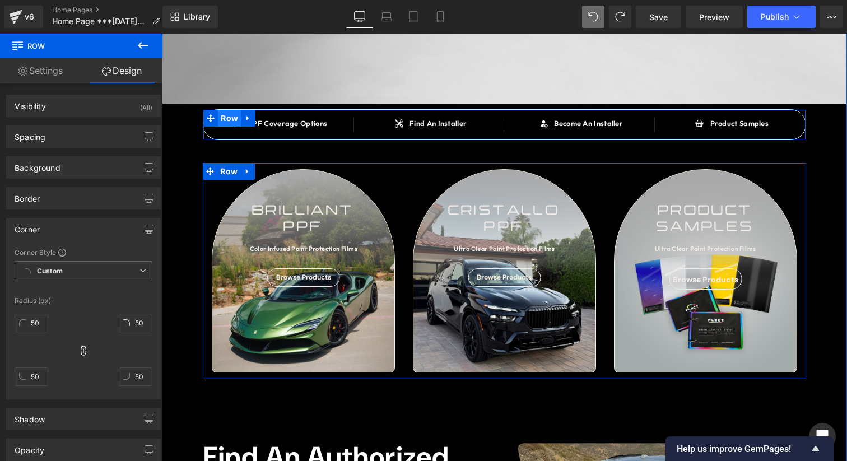
click at [226, 116] on span "Row" at bounding box center [229, 118] width 23 height 17
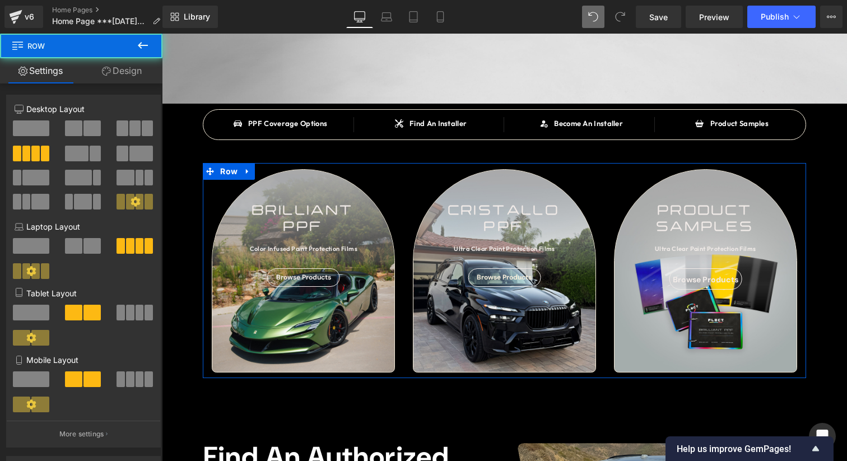
click at [129, 55] on button at bounding box center [142, 46] width 39 height 25
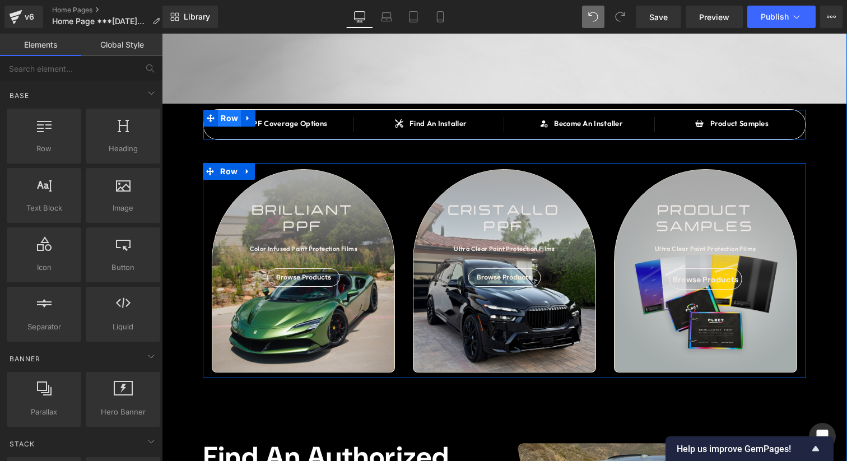
click at [226, 115] on span "Row" at bounding box center [229, 118] width 23 height 17
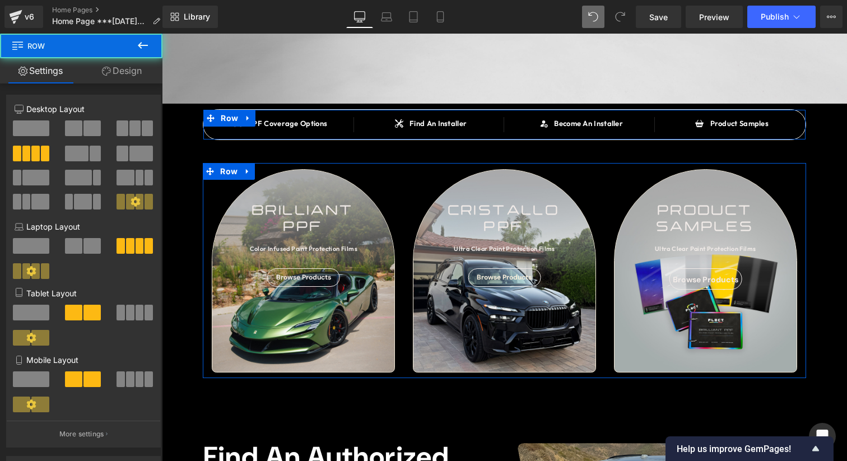
click at [133, 78] on link "Design" at bounding box center [121, 70] width 81 height 25
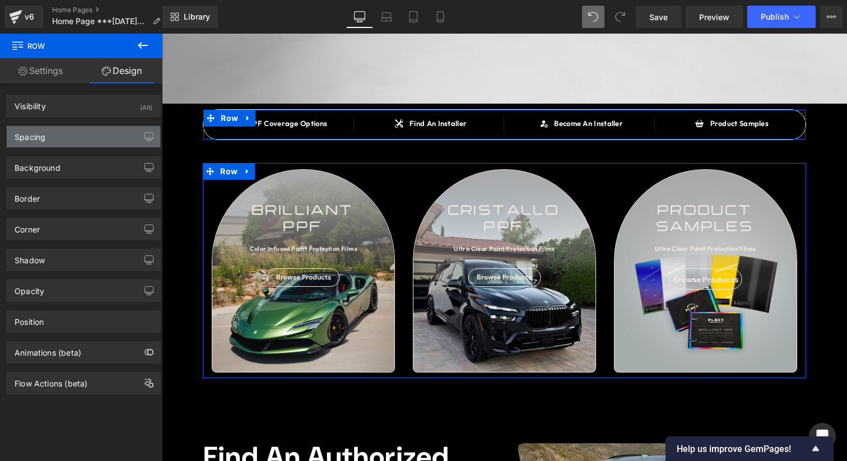
click at [95, 132] on div "Spacing" at bounding box center [83, 136] width 153 height 21
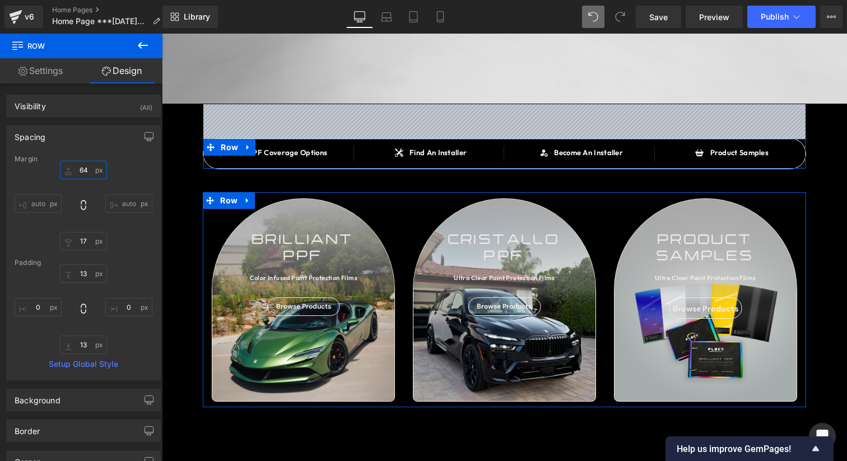
drag, startPoint x: 80, startPoint y: 176, endPoint x: 91, endPoint y: 146, distance: 32.1
click at [91, 146] on div "Spacing [GEOGRAPHIC_DATA] 64px 64 auto auto 17px 17 auto auto [GEOGRAPHIC_DATA]…" at bounding box center [83, 252] width 155 height 255
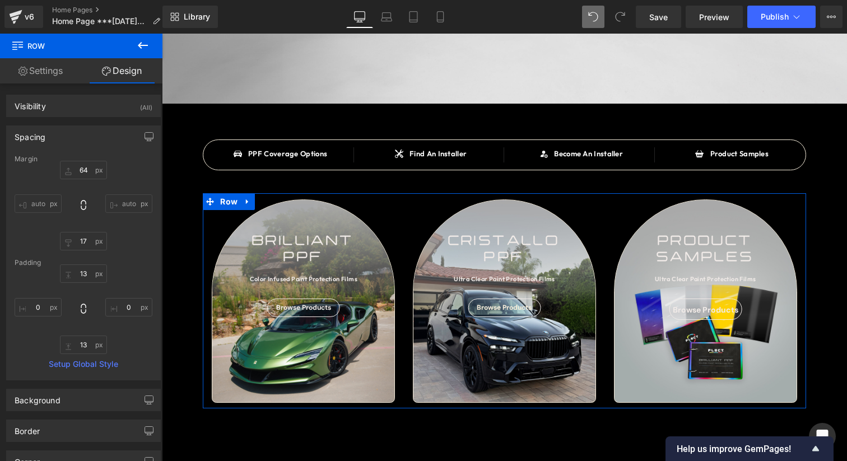
click at [829, 278] on div "SAY HELLO TO Heading BRILLIANT PPF Heading OVER 90 COLOR INFUSED PAINT PROTECTI…" at bounding box center [504, 435] width 685 height 1231
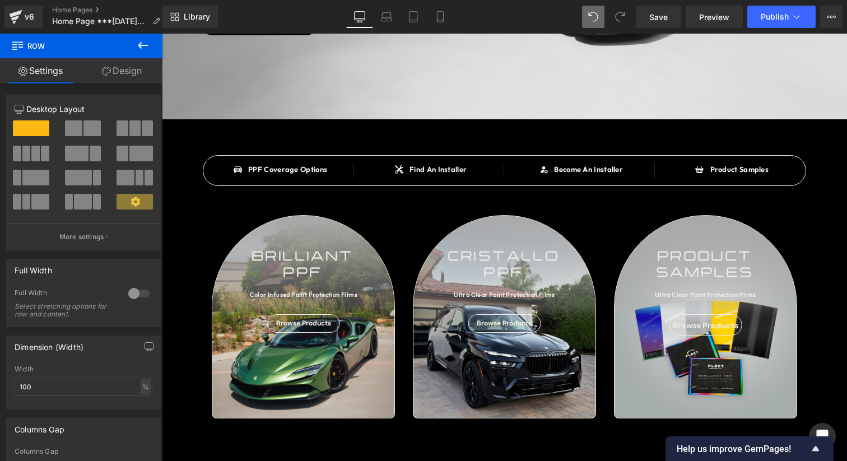
scroll to position [244, 0]
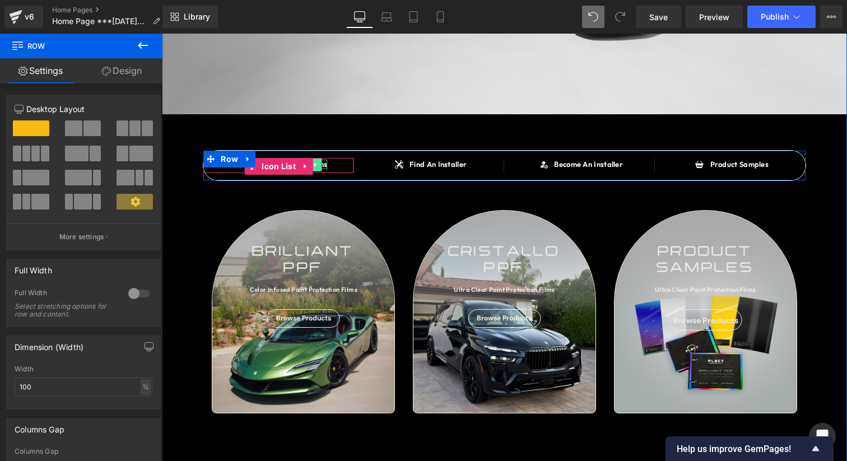
click at [320, 165] on link at bounding box center [316, 164] width 12 height 13
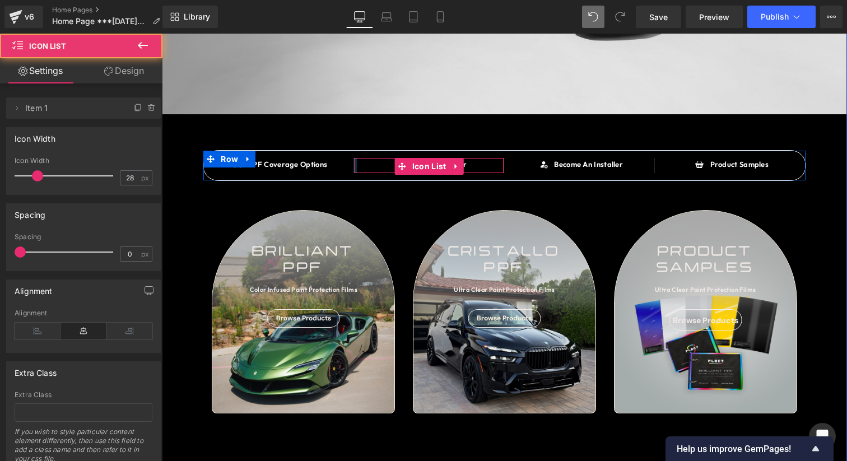
click at [342, 165] on div "Icon PPF Coverage Options Text Block" at bounding box center [278, 165] width 150 height 15
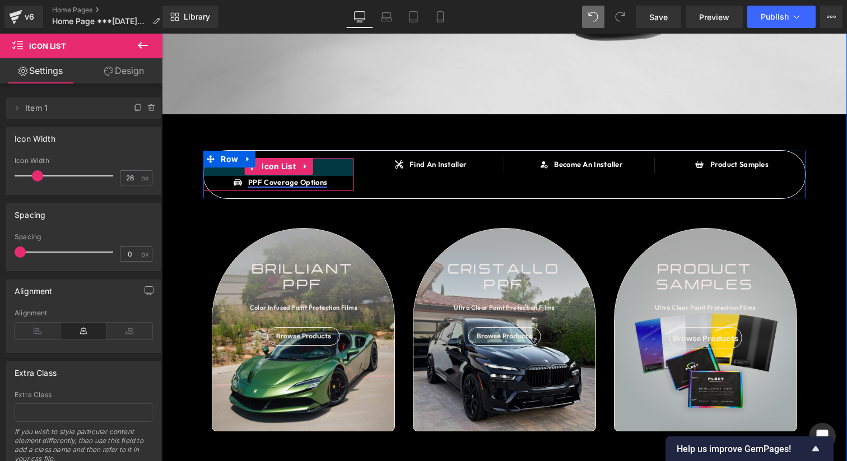
drag, startPoint x: 343, startPoint y: 160, endPoint x: 311, endPoint y: 180, distance: 38.1
click at [341, 178] on div "Icon PPF Coverage Options Text Block Icon List 32px" at bounding box center [278, 174] width 151 height 32
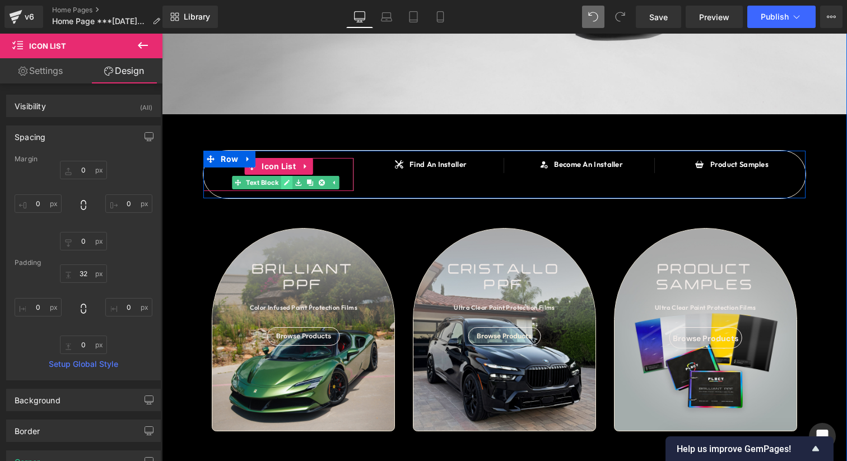
click at [288, 184] on icon at bounding box center [286, 182] width 6 height 7
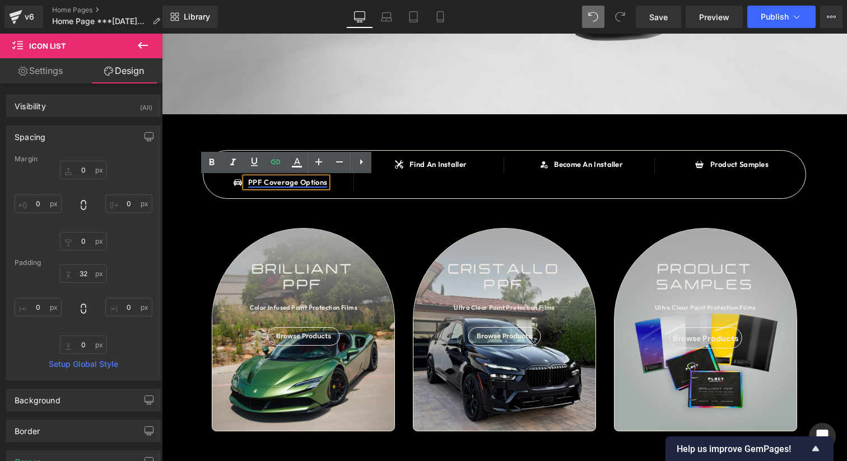
click at [280, 183] on link "PPF Coverage Options" at bounding box center [287, 182] width 79 height 9
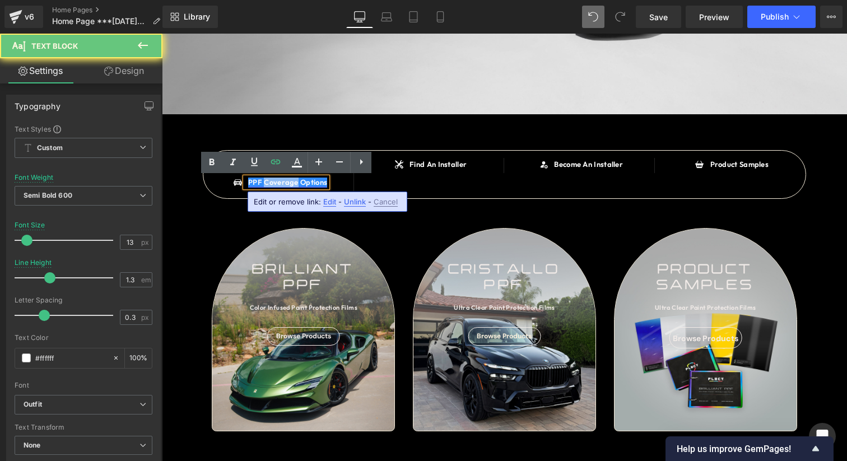
click at [280, 183] on link "PPF Coverage Options" at bounding box center [287, 182] width 79 height 9
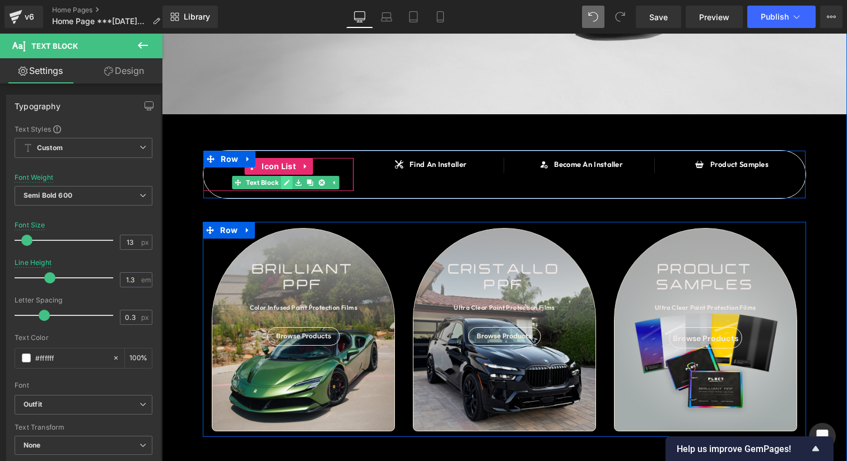
click at [284, 182] on icon at bounding box center [286, 182] width 6 height 7
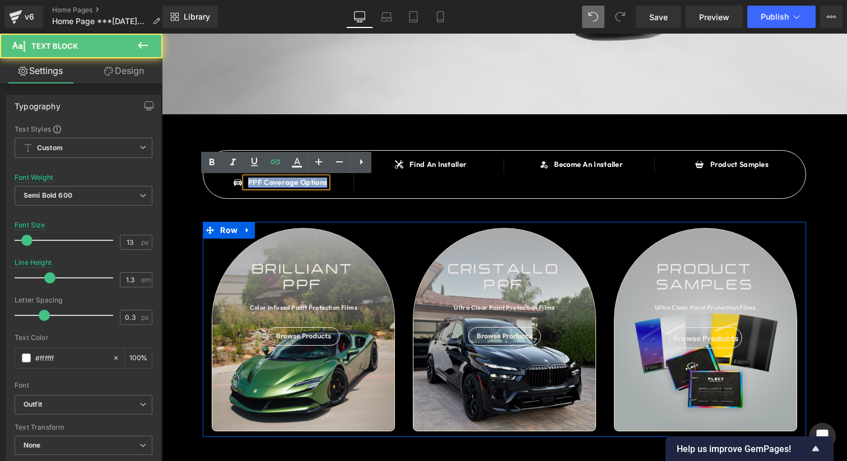
click at [291, 183] on link "PPF Coverage Options" at bounding box center [287, 182] width 79 height 9
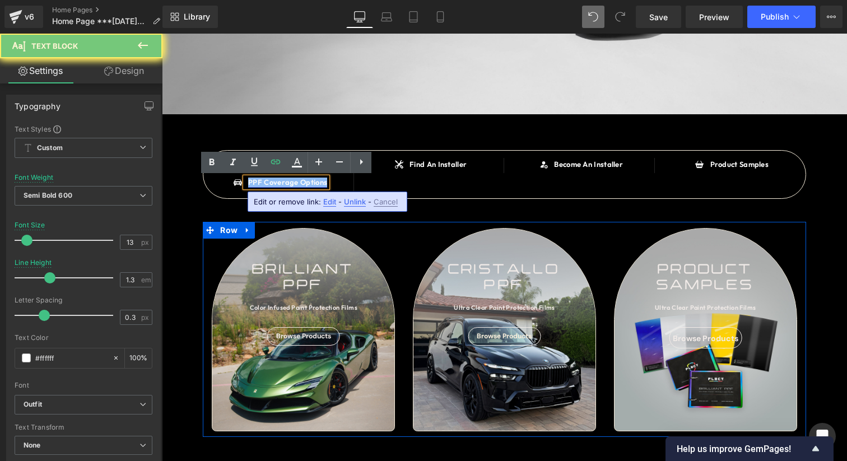
click at [291, 183] on link "PPF Coverage Options" at bounding box center [287, 182] width 79 height 9
click at [296, 169] on icon at bounding box center [296, 162] width 13 height 13
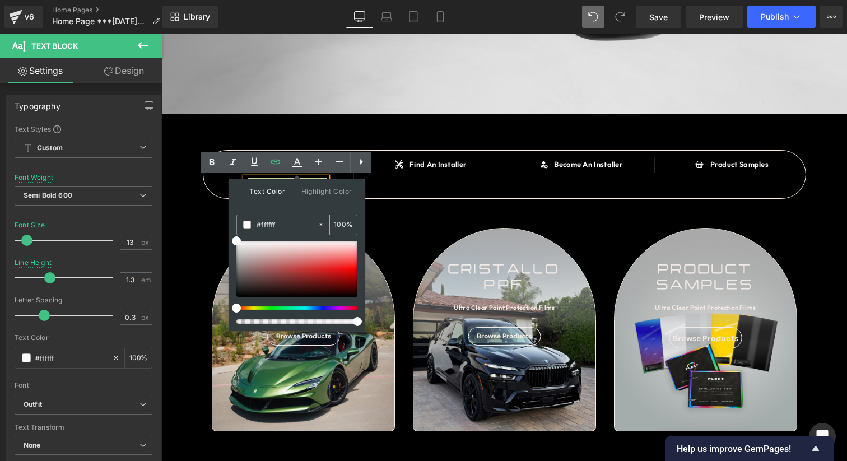
drag, startPoint x: 288, startPoint y: 228, endPoint x: 245, endPoint y: 228, distance: 43.1
click at [245, 228] on div "#ffffff" at bounding box center [277, 225] width 80 height 20
drag, startPoint x: 293, startPoint y: 226, endPoint x: 254, endPoint y: 225, distance: 39.2
click at [254, 225] on div "#ffffff" at bounding box center [277, 225] width 80 height 20
paste input "6eddb"
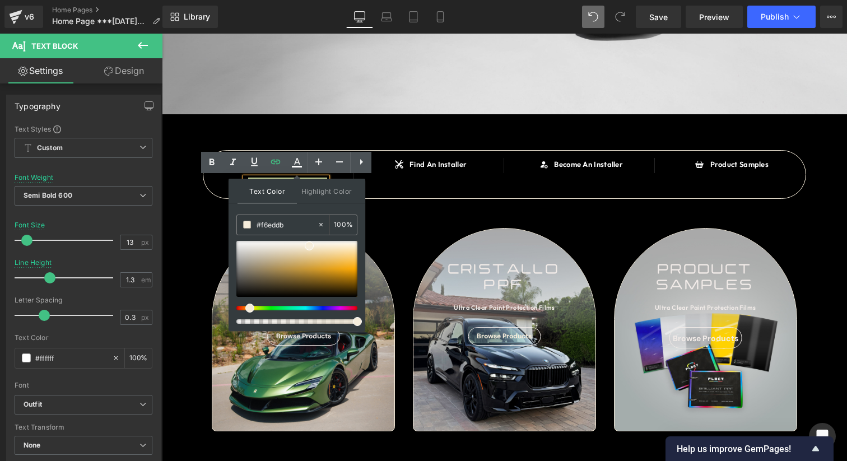
click at [292, 213] on div "Text Color Highlight Color rgba(246, 237, 219, 1) #f6eddb 100 % transparent tra…" at bounding box center [296, 255] width 137 height 152
click at [228, 207] on div "SAY HELLO TO Heading BRILLIANT PPF Heading OVER 90 COLOR INFUSED PAINT PROTECTI…" at bounding box center [504, 454] width 685 height 1249
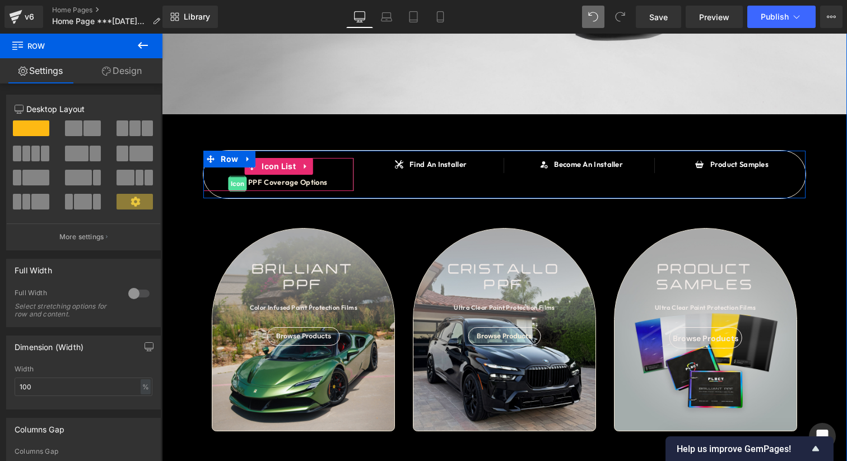
click at [234, 182] on span "Icon" at bounding box center [237, 183] width 18 height 13
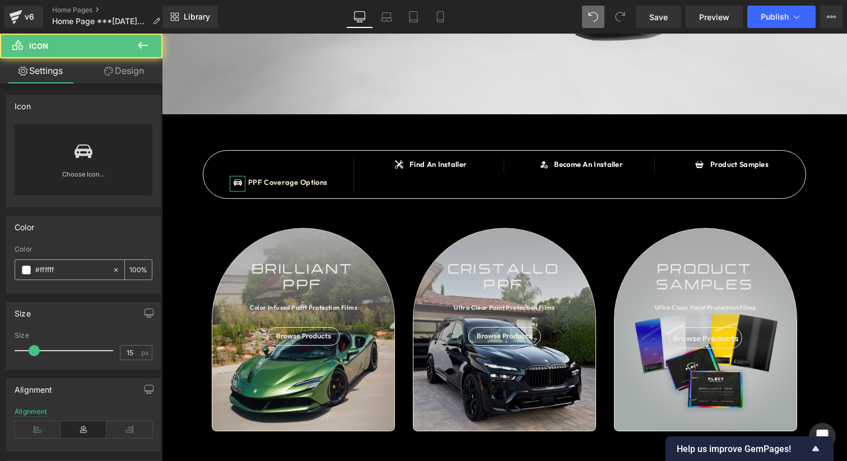
click at [72, 272] on input "#ffffff" at bounding box center [71, 270] width 72 height 12
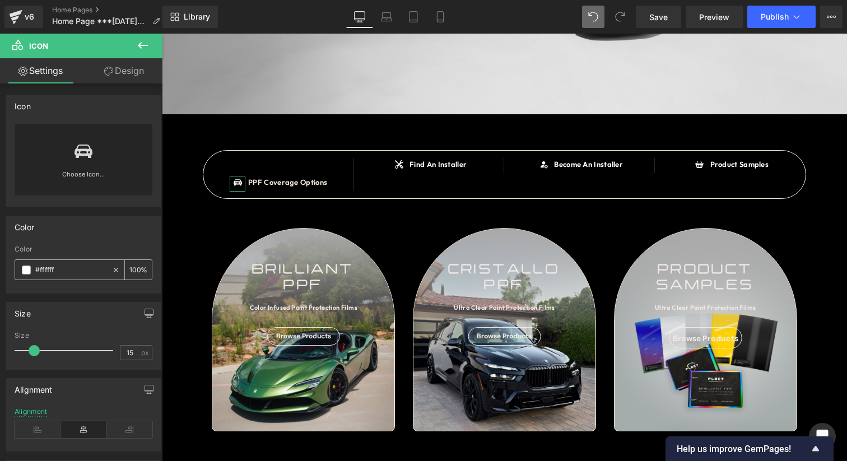
click at [72, 272] on input "#ffffff" at bounding box center [71, 270] width 72 height 12
paste input "6eddb"
click at [87, 244] on div "Color rgb(246, 237, 219) Color #f6eddb 100 %" at bounding box center [83, 255] width 155 height 78
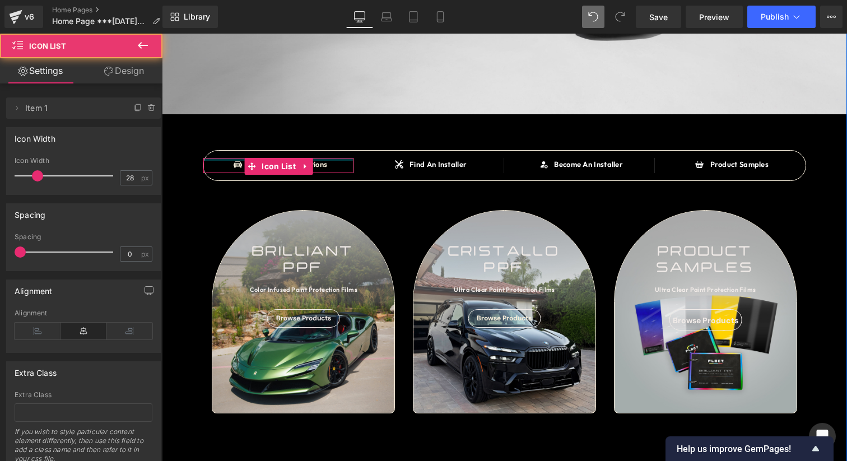
drag, startPoint x: 328, startPoint y: 174, endPoint x: 329, endPoint y: 147, distance: 26.9
click at [329, 147] on div "SAY HELLO TO Heading BRILLIANT PPF Heading OVER 90 COLOR INFUSED PAINT PROTECTI…" at bounding box center [504, 445] width 685 height 1231
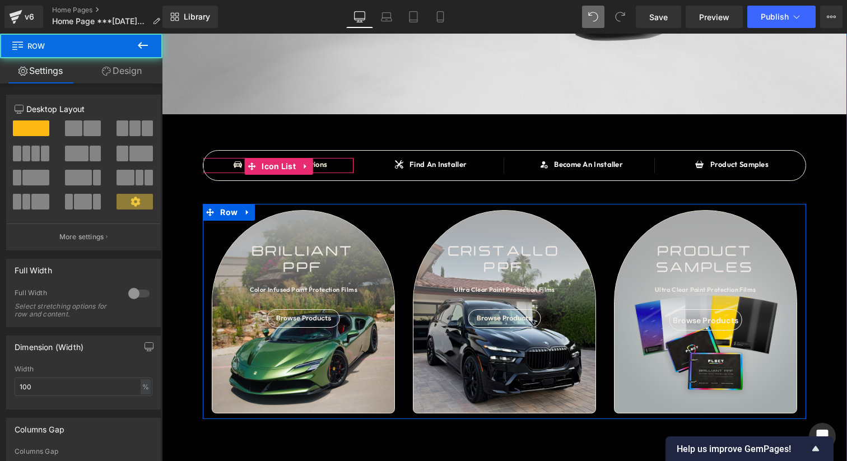
click at [833, 227] on div "SAY HELLO TO Heading BRILLIANT PPF Heading OVER 90 COLOR INFUSED PAINT PROTECTI…" at bounding box center [504, 445] width 685 height 1231
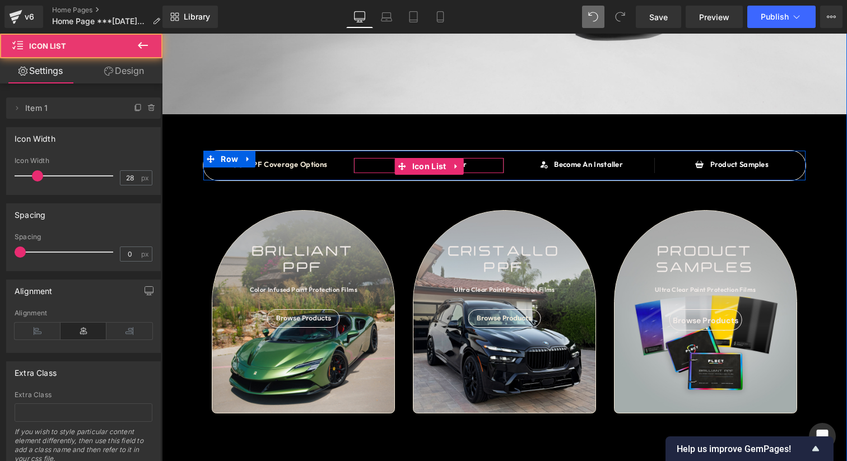
click at [480, 168] on div "Icon Find An Installer Text Block" at bounding box center [429, 165] width 150 height 15
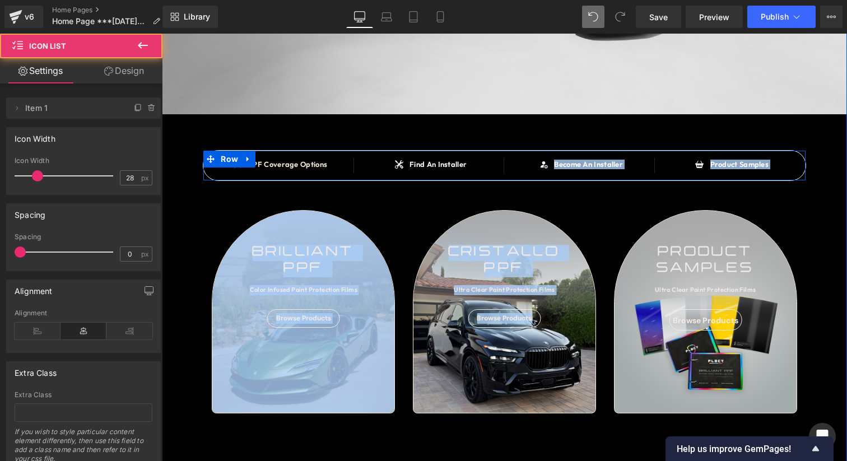
drag, startPoint x: 471, startPoint y: 161, endPoint x: 468, endPoint y: 190, distance: 29.4
click at [468, 190] on div "SAY HELLO TO Heading BRILLIANT PPF Heading OVER 90 COLOR INFUSED PAINT PROTECTI…" at bounding box center [504, 445] width 685 height 1231
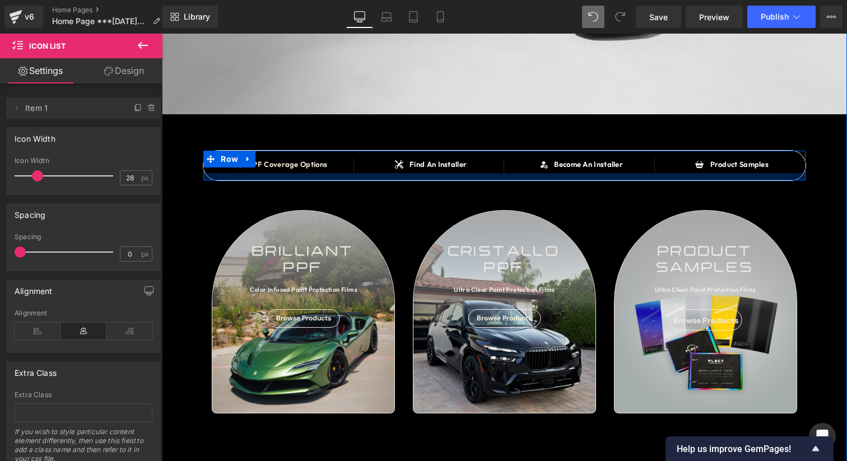
click at [489, 183] on div "SAY HELLO TO Heading BRILLIANT PPF Heading OVER 90 COLOR INFUSED PAINT PROTECTI…" at bounding box center [504, 445] width 685 height 1231
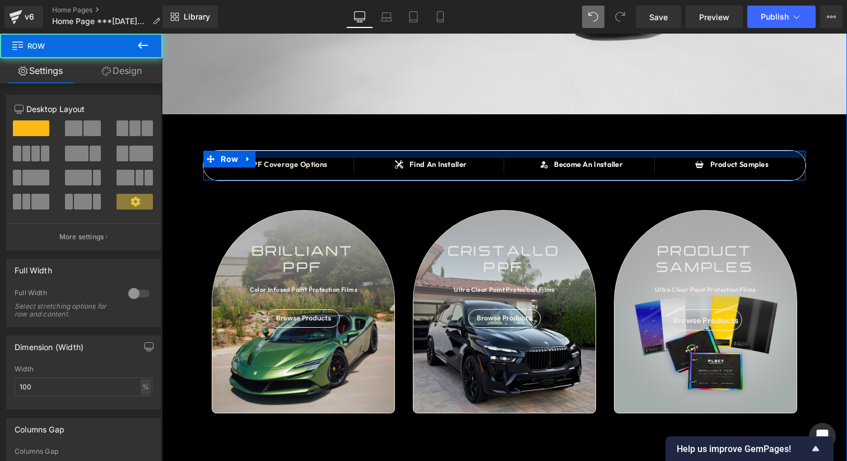
click at [478, 157] on div at bounding box center [503, 154] width 601 height 7
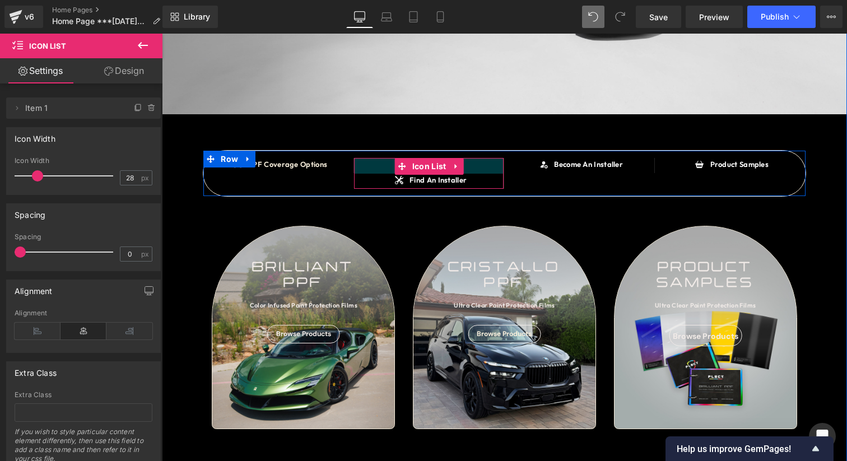
drag, startPoint x: 478, startPoint y: 159, endPoint x: 478, endPoint y: 178, distance: 19.0
click at [478, 178] on div "Icon Find An Installer Text Block Icon List" at bounding box center [429, 173] width 151 height 30
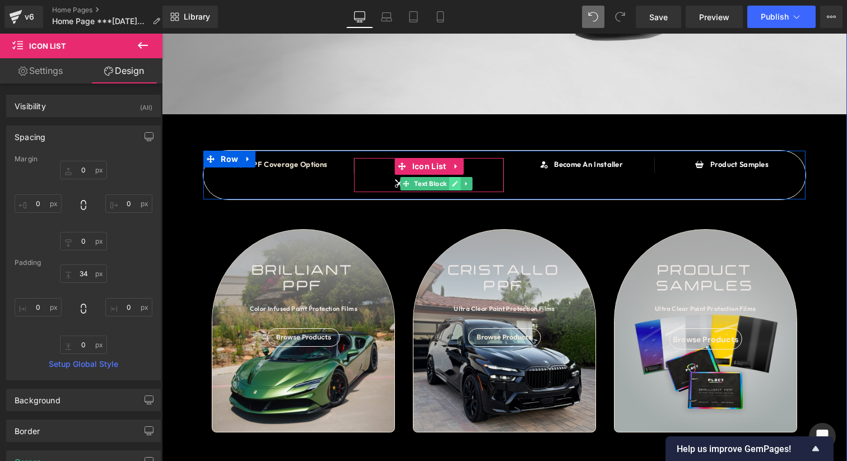
click at [452, 183] on icon at bounding box center [454, 183] width 6 height 7
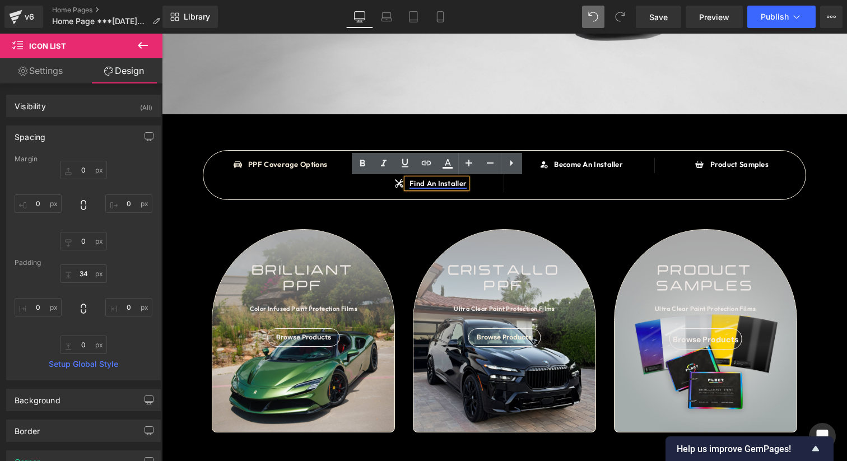
click at [446, 183] on link "Find An Installer" at bounding box center [437, 183] width 57 height 9
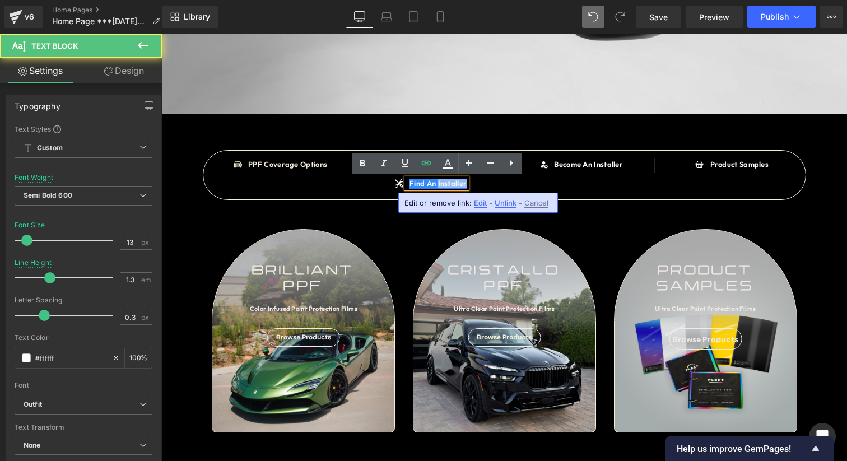
click at [446, 183] on link "Find An Installer" at bounding box center [437, 183] width 57 height 9
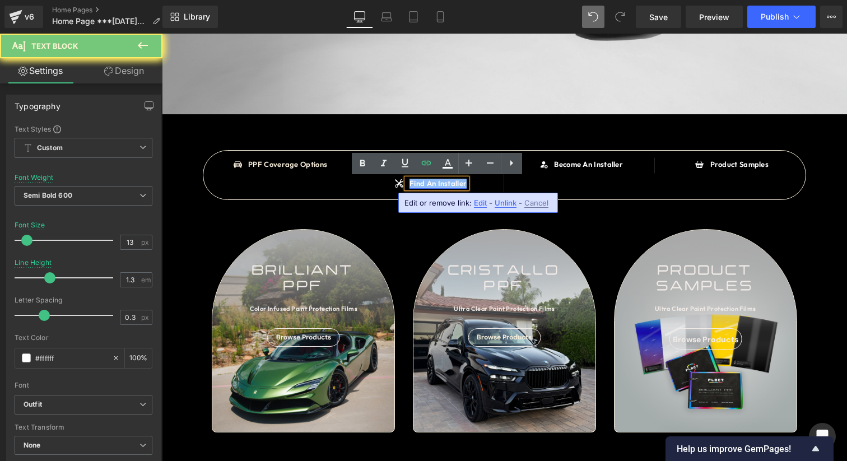
click at [446, 183] on link "Find An Installer" at bounding box center [437, 183] width 57 height 9
click at [450, 167] on icon at bounding box center [447, 168] width 10 height 2
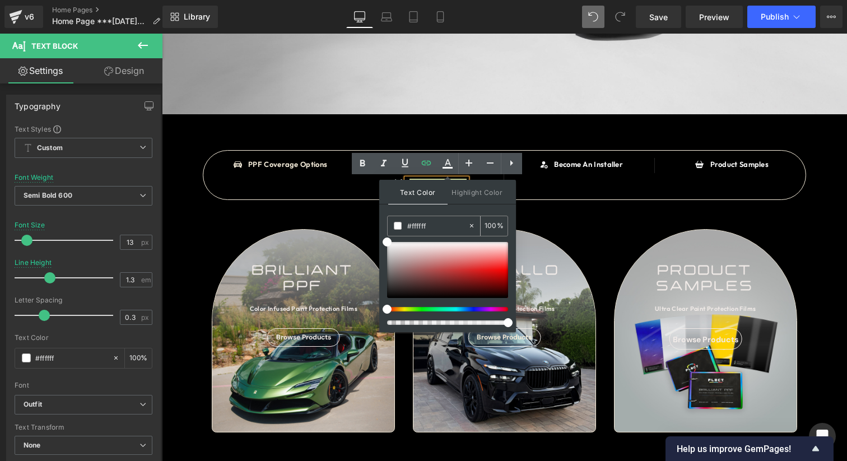
click at [445, 226] on input "#ffffff" at bounding box center [437, 225] width 60 height 12
paste input "6eddb"
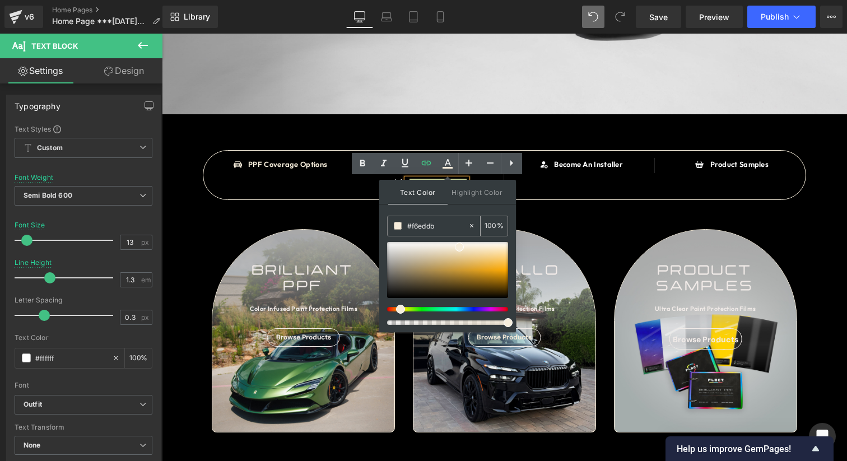
click at [446, 216] on div "#f6eddb" at bounding box center [427, 226] width 80 height 20
click at [366, 193] on div "Icon PPF Coverage Options Text Block Icon List Icon Find An Installer Text Bloc…" at bounding box center [504, 174] width 603 height 49
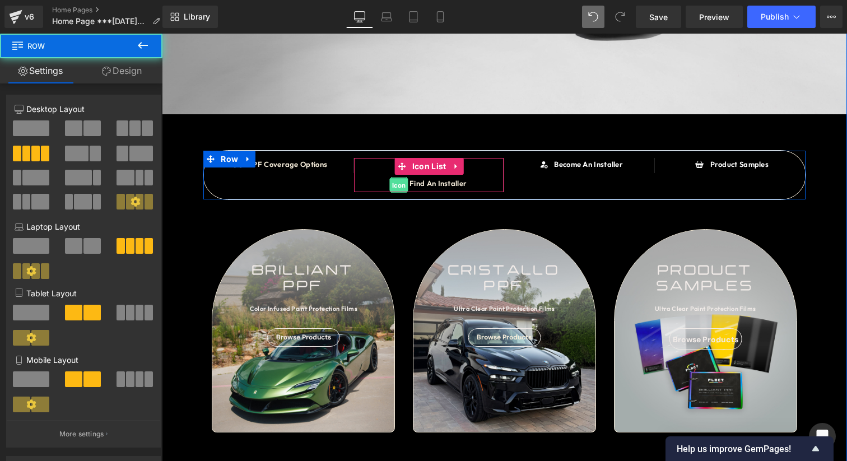
click at [399, 186] on span "Icon" at bounding box center [399, 185] width 18 height 13
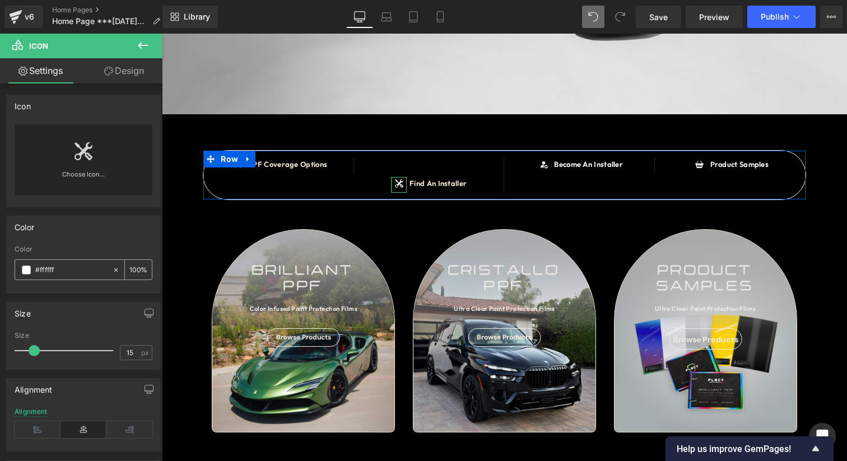
click at [77, 275] on div "#ffffff" at bounding box center [63, 270] width 97 height 20
click at [77, 268] on input "#ffffff" at bounding box center [71, 270] width 72 height 12
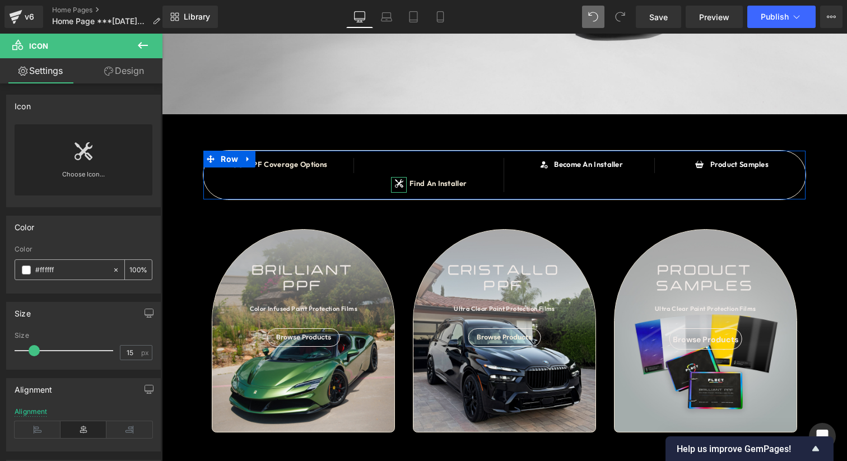
click at [77, 268] on input "#ffffff" at bounding box center [71, 270] width 72 height 12
paste input "6eddb"
click at [106, 247] on div "Color" at bounding box center [84, 249] width 138 height 8
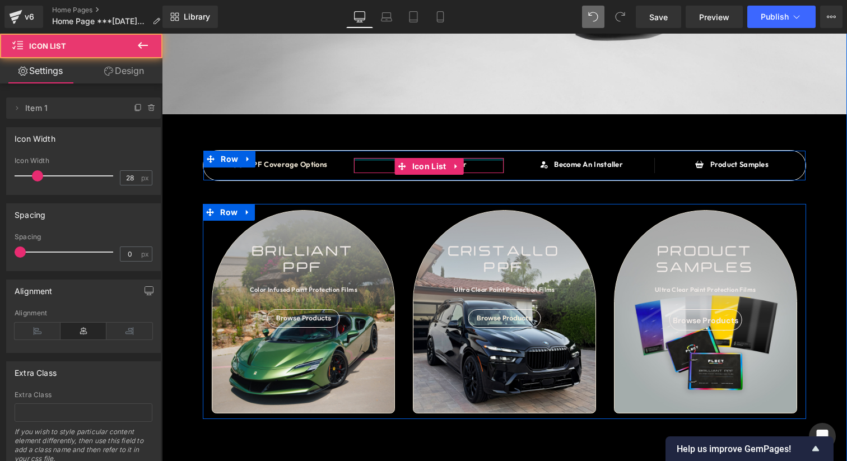
drag, startPoint x: 470, startPoint y: 175, endPoint x: 477, endPoint y: 151, distance: 25.2
click at [477, 151] on div "Icon PPF Coverage Options Text Block Icon List Icon Find An Installer Text Bloc…" at bounding box center [504, 165] width 603 height 31
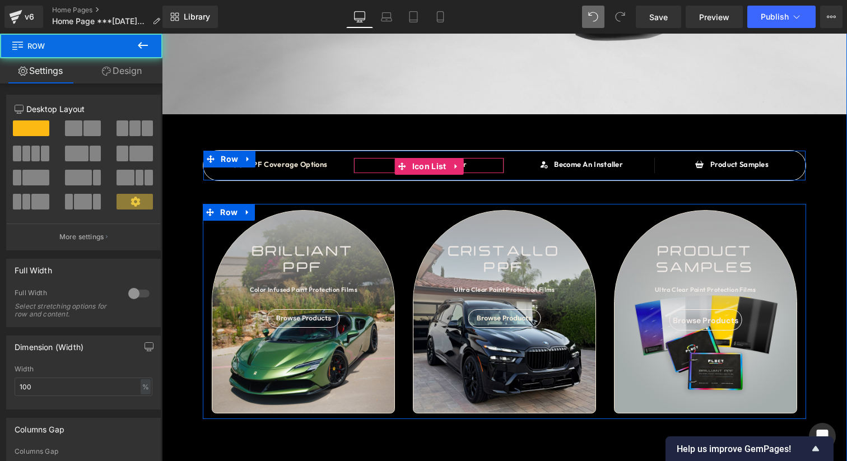
click at [813, 192] on div "SAY HELLO TO Heading BRILLIANT PPF Heading OVER 90 COLOR INFUSED PAINT PROTECTI…" at bounding box center [504, 445] width 685 height 1231
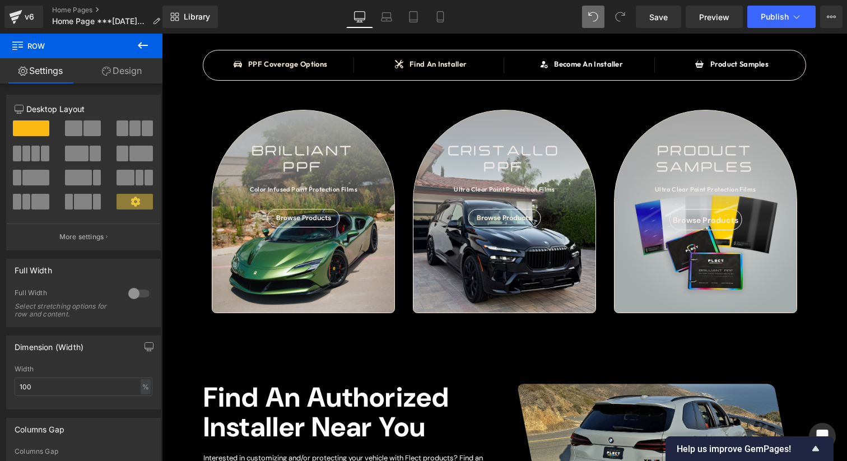
scroll to position [328, 0]
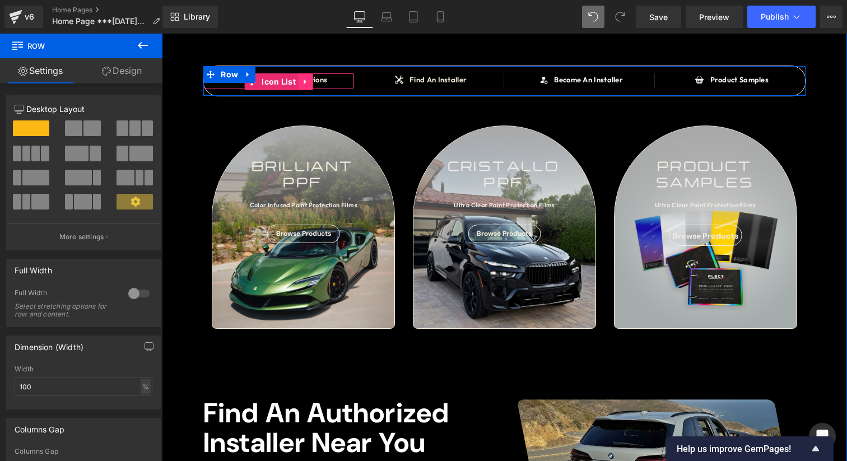
click at [303, 82] on icon at bounding box center [306, 82] width 8 height 8
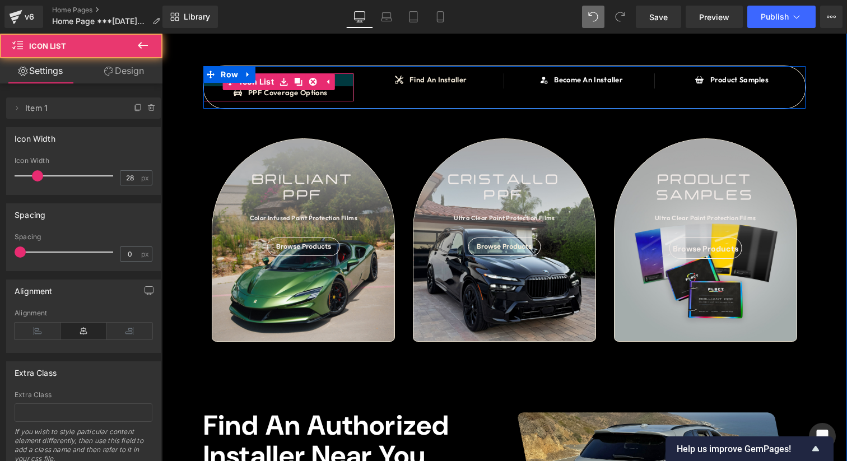
drag, startPoint x: 346, startPoint y: 75, endPoint x: 339, endPoint y: 97, distance: 22.8
click at [347, 97] on div "Icon PPF Coverage Options Text Block Icon List" at bounding box center [278, 86] width 151 height 27
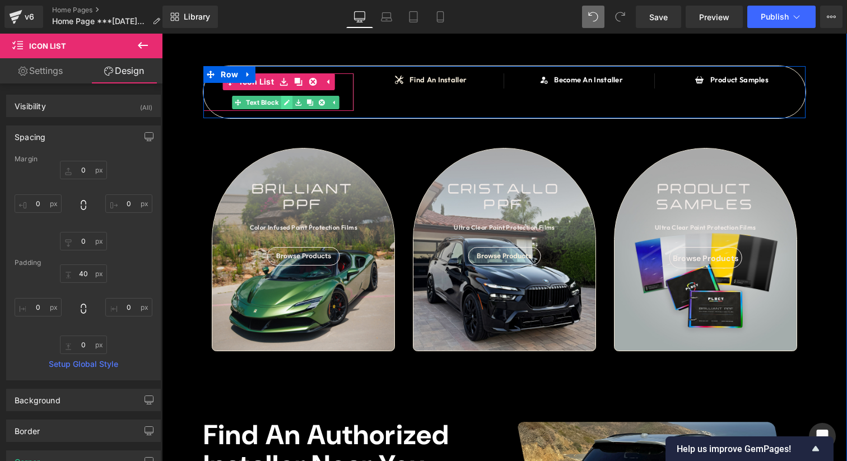
click at [289, 103] on icon at bounding box center [286, 102] width 6 height 7
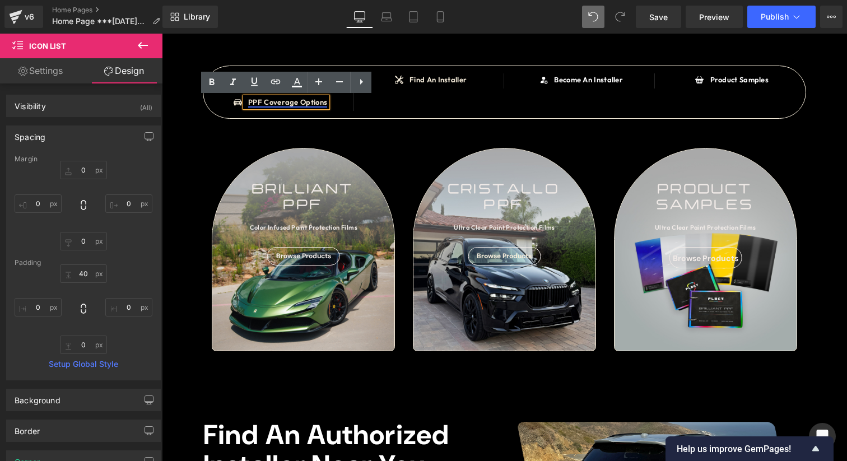
click at [289, 103] on link "PPF Coverage Options" at bounding box center [287, 101] width 79 height 9
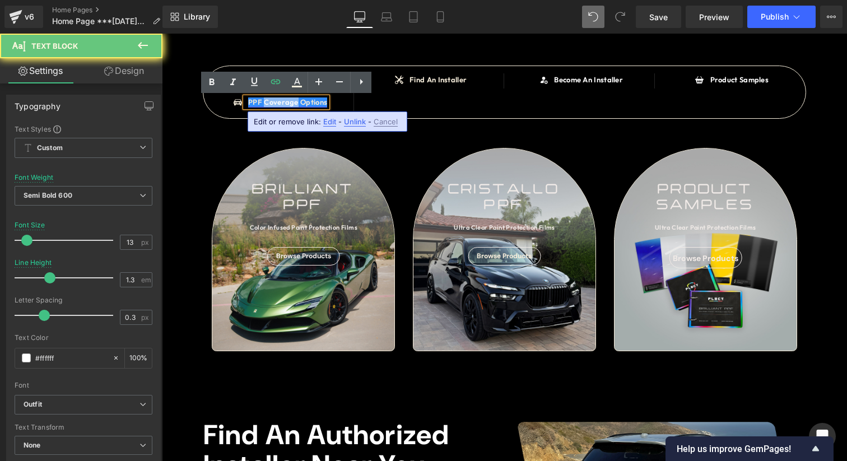
click at [289, 103] on link "PPF Coverage Options" at bounding box center [287, 101] width 79 height 9
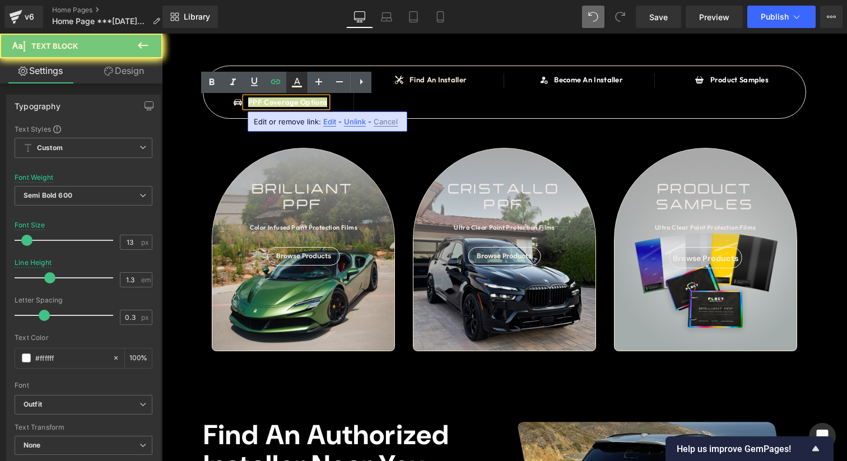
click at [301, 79] on icon at bounding box center [296, 82] width 13 height 13
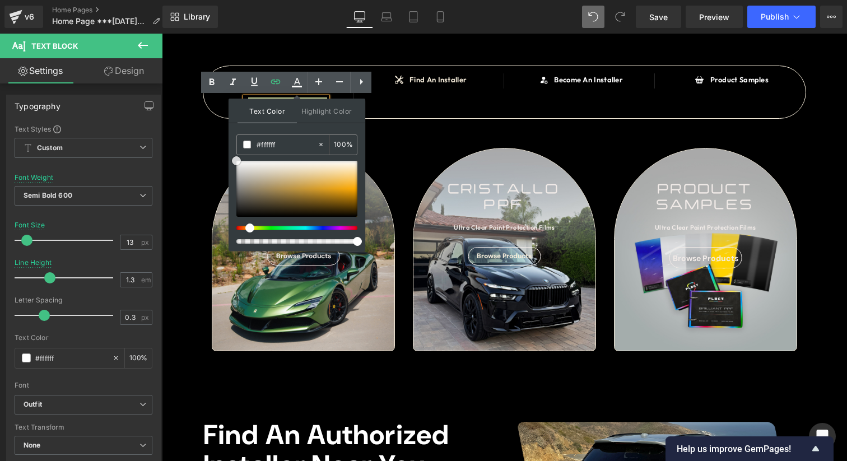
drag, startPoint x: 307, startPoint y: 187, endPoint x: 230, endPoint y: 156, distance: 83.4
click at [230, 156] on div "Text Color Highlight Color rgba(255, 255, 255, 1) #ffffff 100 % transparent tra…" at bounding box center [296, 175] width 137 height 152
click at [275, 151] on div "#ffffff" at bounding box center [277, 145] width 80 height 20
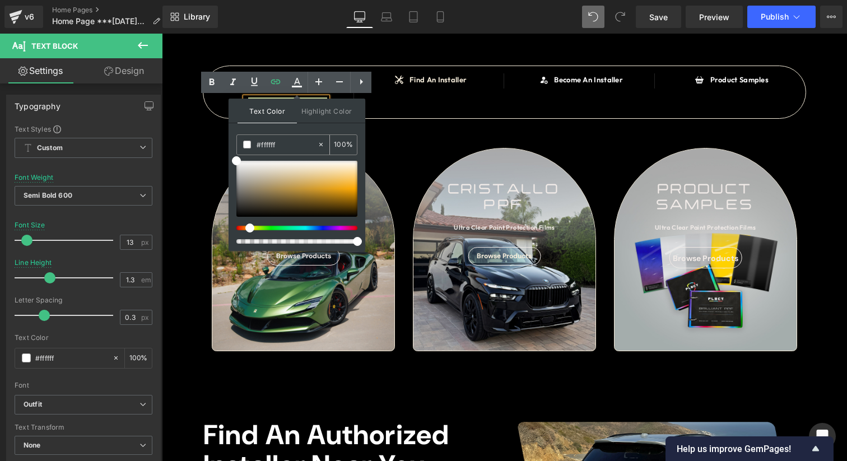
click at [279, 145] on input "#ffffff" at bounding box center [286, 144] width 60 height 12
click at [298, 128] on div "Text Color Highlight Color rgba(255, 255, 255, 1) #ffffff 100 % transparent tra…" at bounding box center [296, 175] width 137 height 152
click at [443, 129] on div "SAY HELLO TO Heading BRILLIANT PPF Heading OVER 90 COLOR INFUSED PAINT PROTECTI…" at bounding box center [504, 372] width 685 height 1253
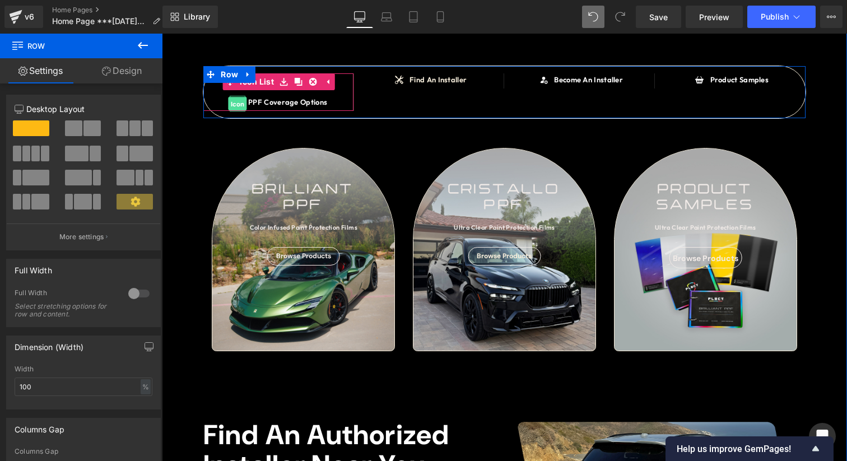
click at [237, 106] on span "Icon" at bounding box center [237, 103] width 18 height 13
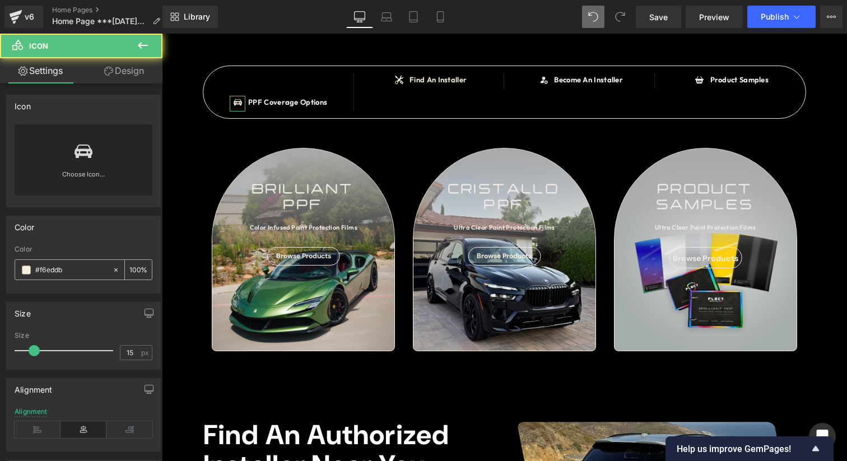
click at [80, 277] on div "#f6eddb" at bounding box center [63, 270] width 97 height 20
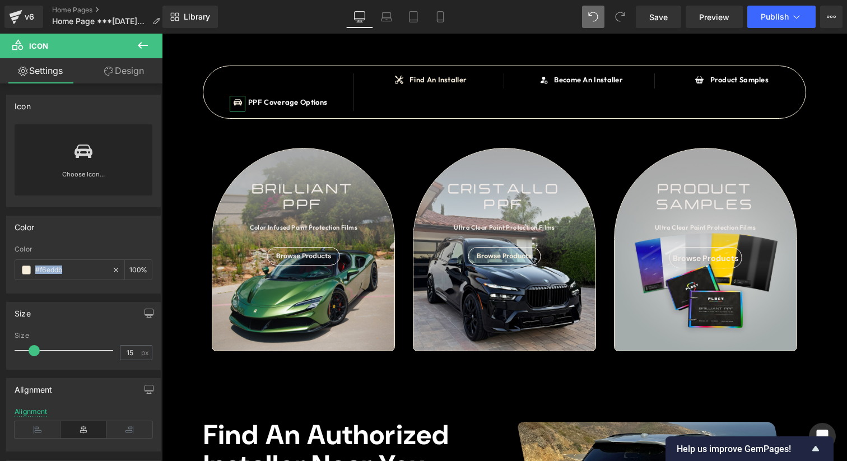
click at [96, 248] on div "Color" at bounding box center [84, 249] width 138 height 8
click at [74, 274] on input "#f6eddb" at bounding box center [71, 270] width 72 height 12
paste input "fffff"
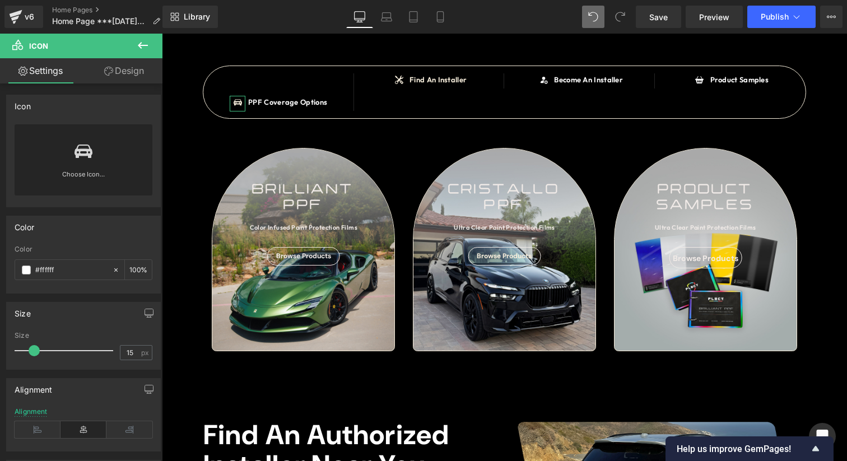
click at [117, 246] on div "Color" at bounding box center [84, 249] width 138 height 8
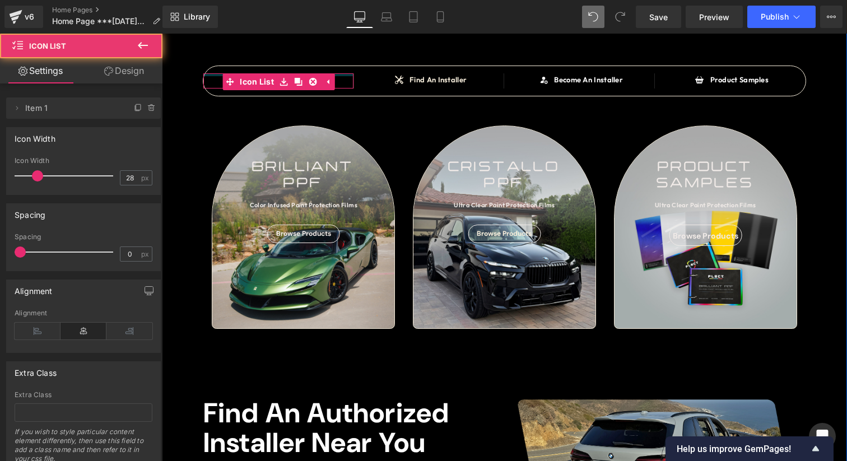
drag, startPoint x: 344, startPoint y: 92, endPoint x: 351, endPoint y: 64, distance: 28.8
click at [351, 64] on div "SAY HELLO TO Heading BRILLIANT PPF Heading OVER 90 COLOR INFUSED PAINT PROTECTI…" at bounding box center [504, 361] width 685 height 1231
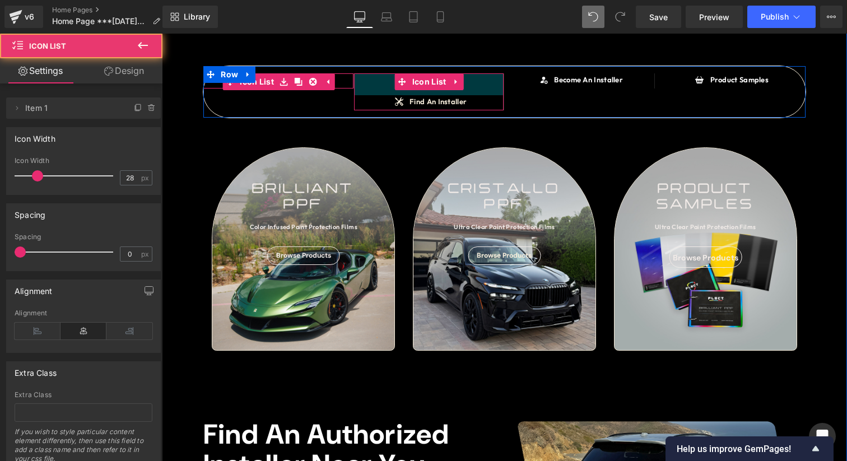
drag, startPoint x: 477, startPoint y: 75, endPoint x: 475, endPoint y: 101, distance: 25.9
click at [475, 100] on div "Icon Find An Installer Text Block Icon List 39px" at bounding box center [429, 91] width 151 height 36
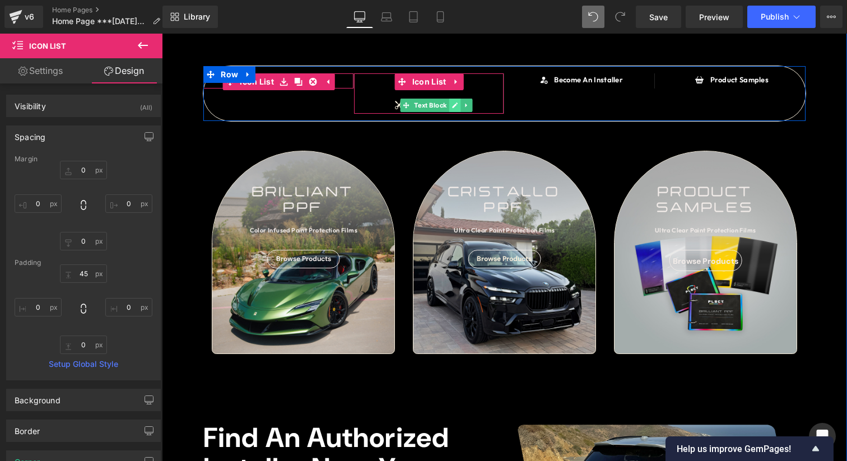
click at [457, 104] on icon at bounding box center [455, 105] width 6 height 6
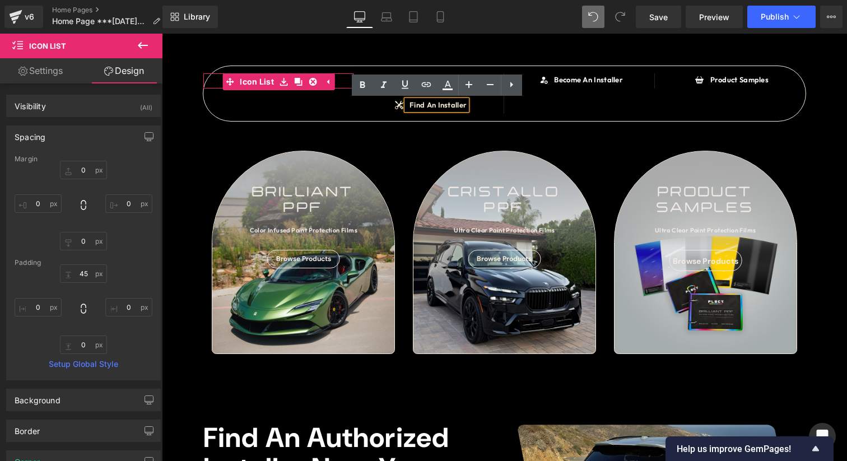
click at [457, 104] on link "Find An Installer" at bounding box center [437, 104] width 57 height 9
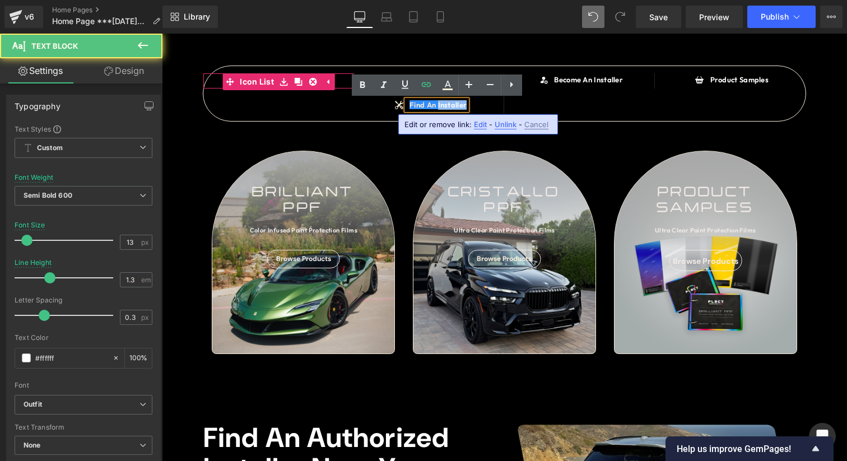
click at [457, 104] on link "Find An Installer" at bounding box center [437, 104] width 57 height 9
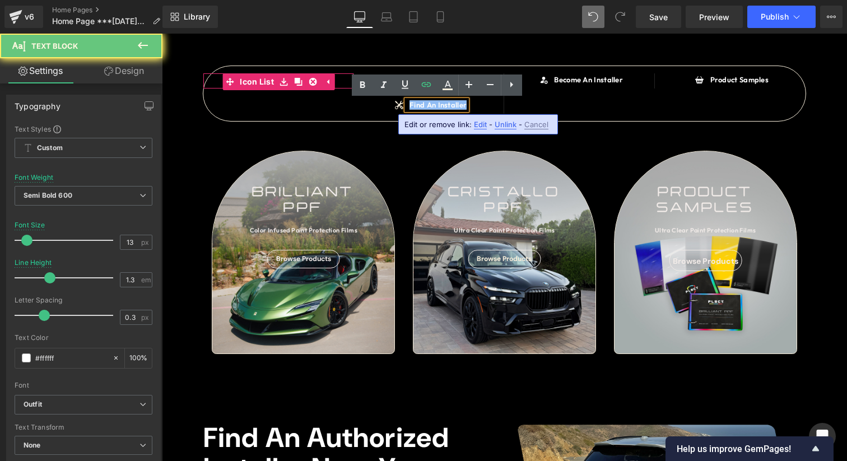
click at [457, 104] on link "Find An Installer" at bounding box center [437, 104] width 57 height 9
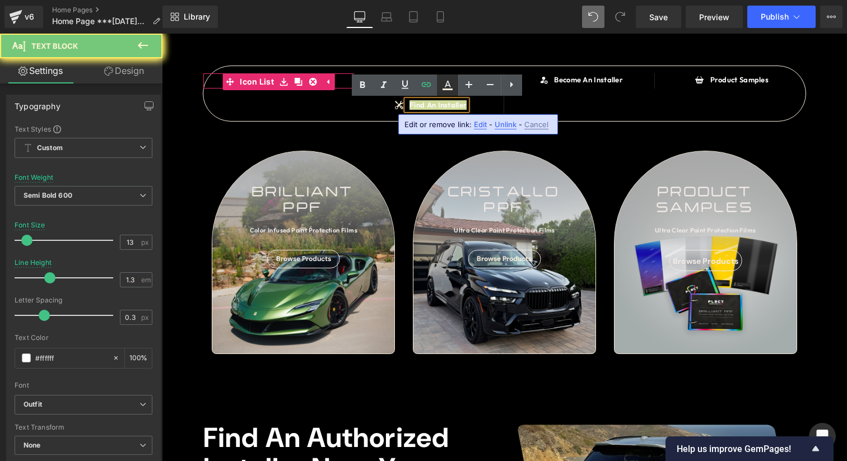
click at [449, 92] on link at bounding box center [447, 84] width 21 height 21
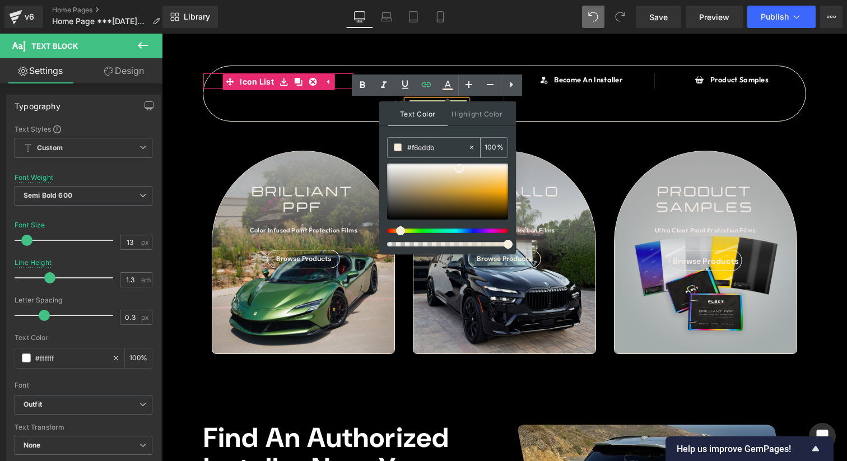
drag, startPoint x: 447, startPoint y: 148, endPoint x: 391, endPoint y: 148, distance: 56.0
click at [391, 148] on div "#f6eddb" at bounding box center [427, 148] width 80 height 20
paste input "fffff"
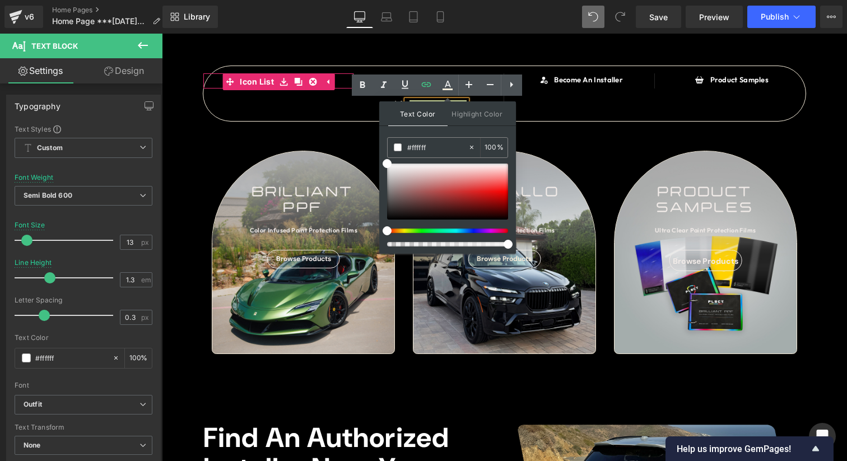
click at [432, 130] on div "Text Color Highlight Color rgba(255, 255, 255, 1) #ffffff 100 % transparent tra…" at bounding box center [447, 177] width 137 height 152
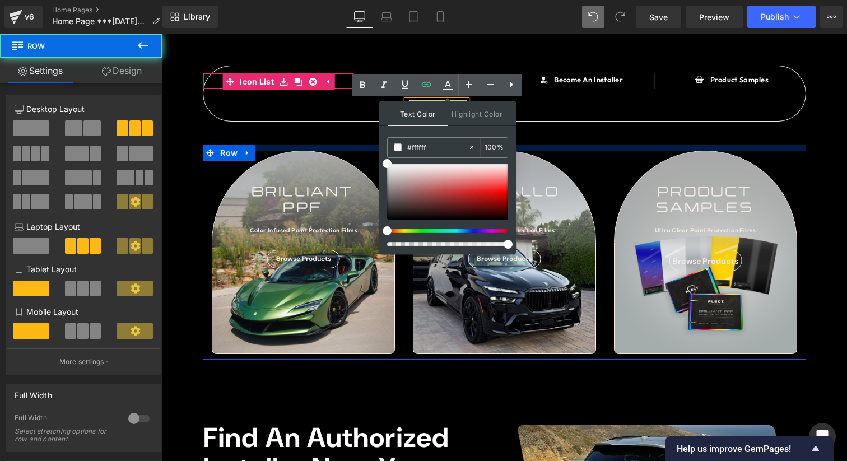
click at [370, 147] on div at bounding box center [504, 147] width 603 height 6
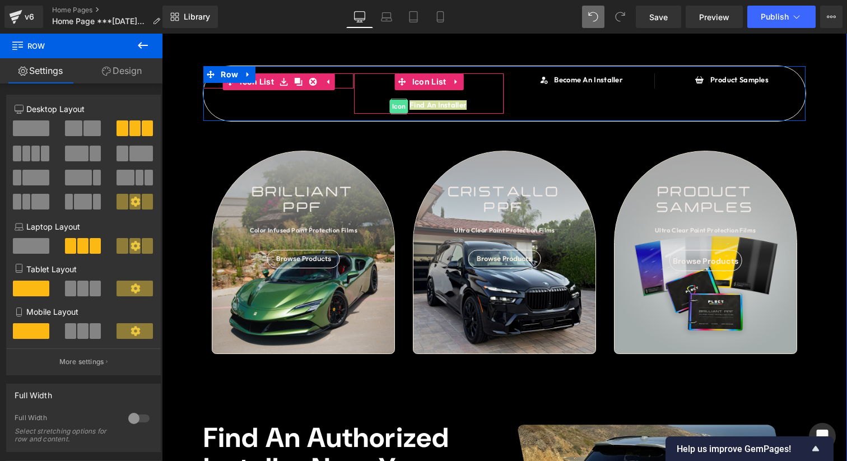
click at [399, 107] on span "Icon" at bounding box center [399, 106] width 18 height 13
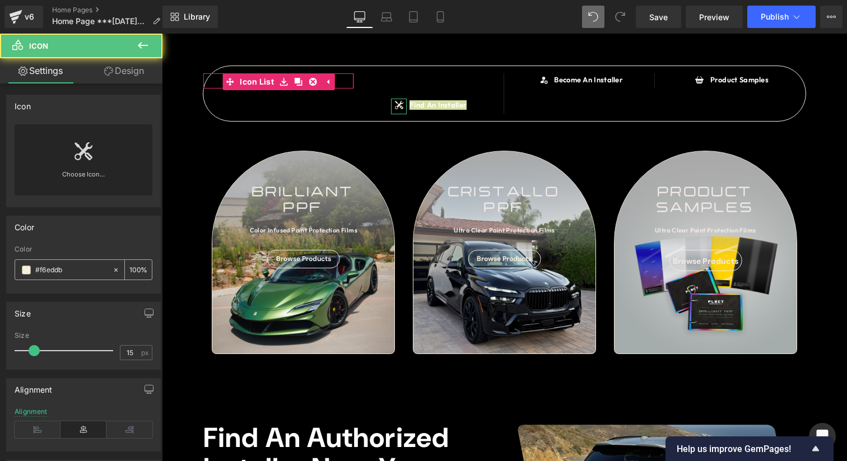
click at [81, 267] on input "#f6eddb" at bounding box center [71, 270] width 72 height 12
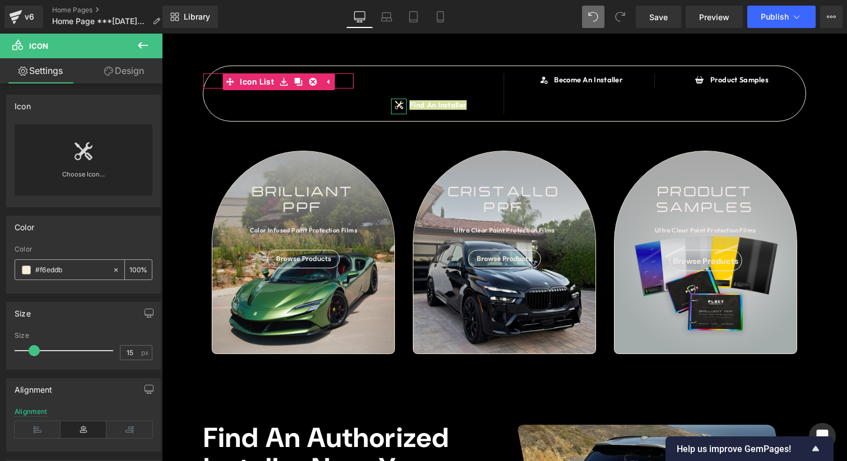
click at [81, 267] on input "#f6eddb" at bounding box center [71, 270] width 72 height 12
paste input "fffff"
click at [96, 249] on div "Color" at bounding box center [84, 249] width 138 height 8
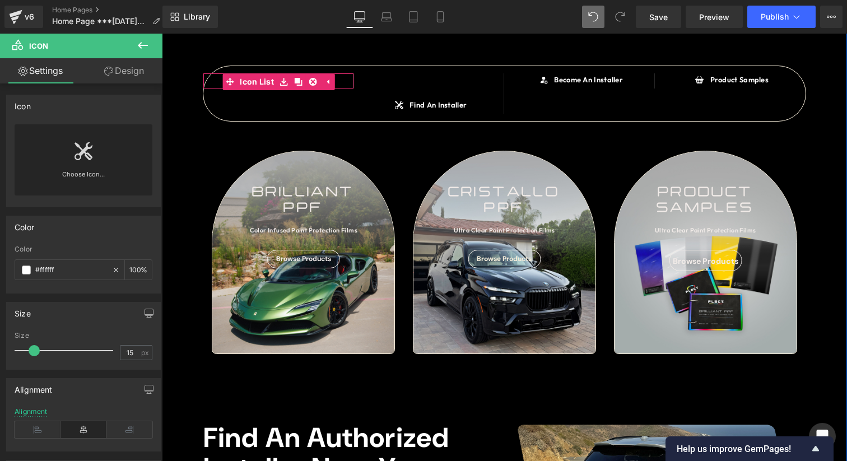
click at [475, 125] on div "SAY HELLO TO Heading BRILLIANT PPF Heading OVER 90 COLOR INFUSED PAINT PROTECTI…" at bounding box center [504, 374] width 685 height 1256
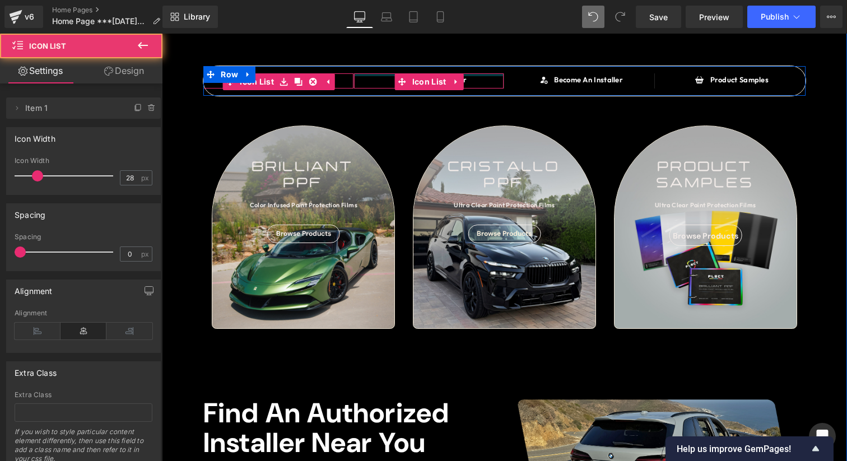
drag, startPoint x: 488, startPoint y: 86, endPoint x: 489, endPoint y: 57, distance: 29.1
click at [489, 57] on div "SAY HELLO TO Heading BRILLIANT PPF Heading OVER 90 COLOR INFUSED PAINT PROTECTI…" at bounding box center [504, 361] width 685 height 1231
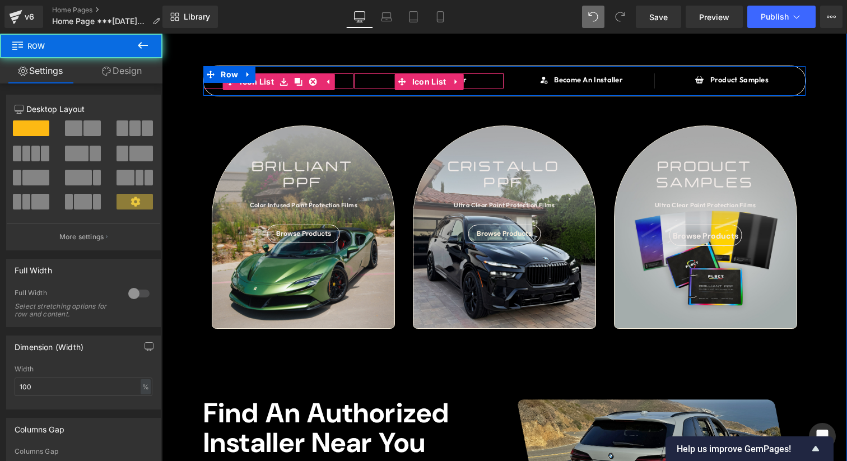
click at [824, 109] on div "SAY HELLO TO Heading BRILLIANT PPF Heading OVER 90 COLOR INFUSED PAINT PROTECTI…" at bounding box center [504, 361] width 685 height 1231
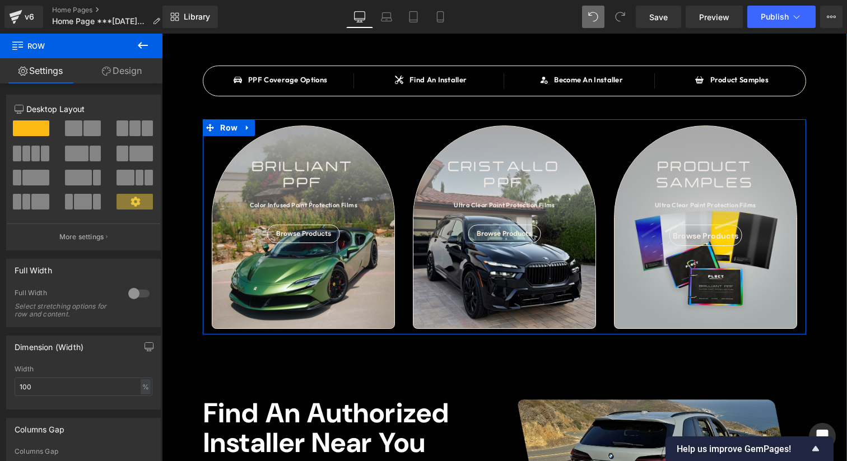
click at [830, 368] on div "SAY HELLO TO Heading BRILLIANT PPF Heading OVER 90 COLOR INFUSED PAINT PROTECTI…" at bounding box center [504, 361] width 685 height 1231
click at [819, 192] on div "SAY HELLO TO Heading BRILLIANT PPF Heading OVER 90 COLOR INFUSED PAINT PROTECTI…" at bounding box center [504, 361] width 685 height 1231
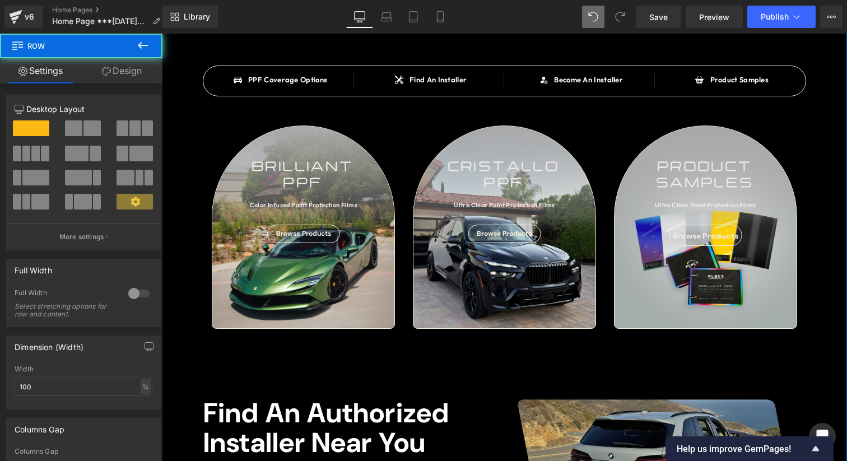
click at [838, 189] on div "SAY HELLO TO Heading BRILLIANT PPF Heading OVER 90 COLOR INFUSED PAINT PROTECTI…" at bounding box center [504, 361] width 685 height 1231
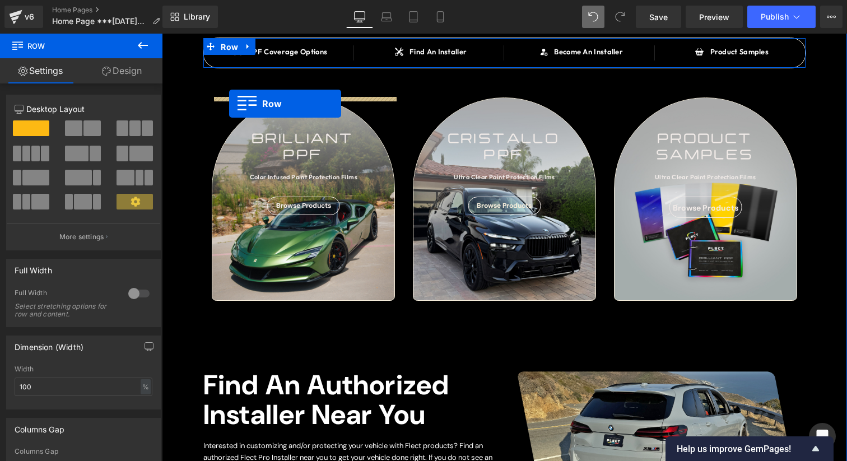
scroll to position [344, 0]
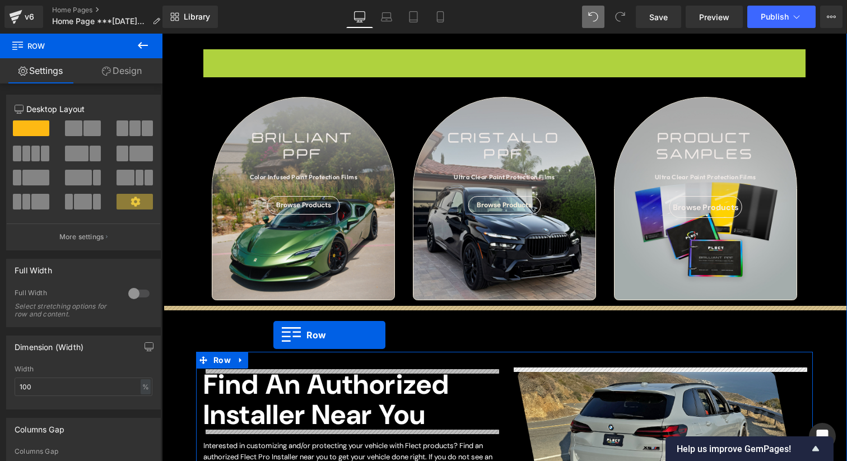
drag, startPoint x: 229, startPoint y: 46, endPoint x: 273, endPoint y: 335, distance: 292.3
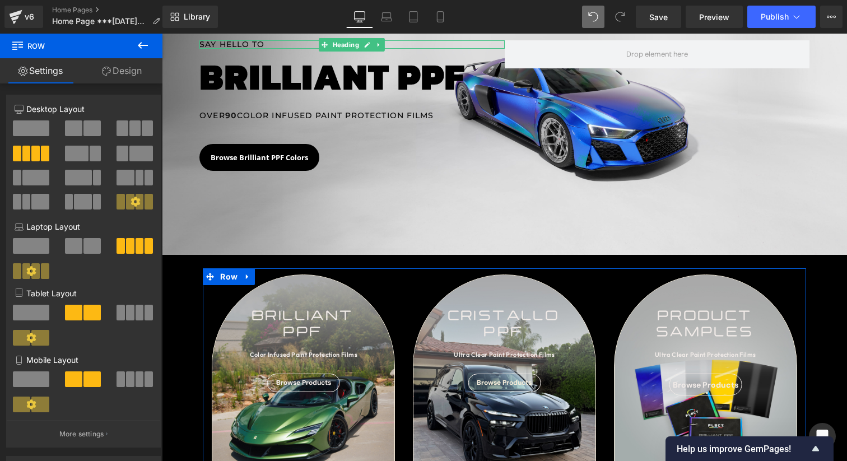
scroll to position [292, 0]
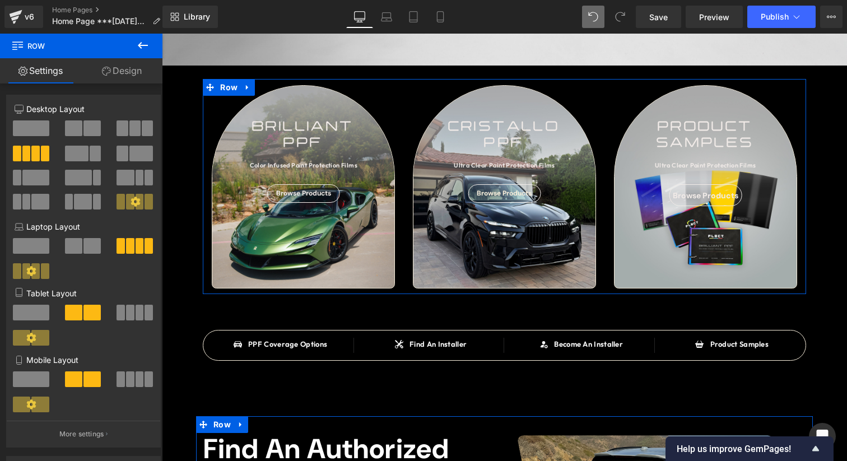
click at [827, 299] on div "SAY HELLO TO Heading BRILLIANT PPF Heading OVER 90 COLOR INFUSED PAINT PROTECTI…" at bounding box center [504, 397] width 685 height 1231
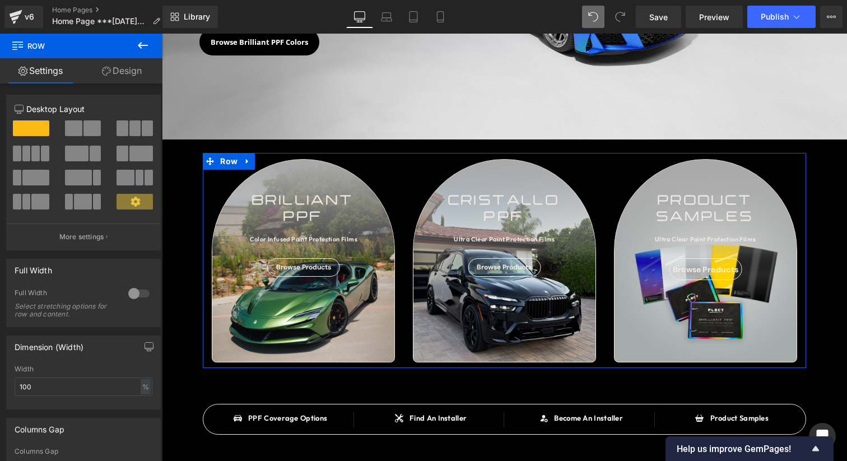
scroll to position [201, 0]
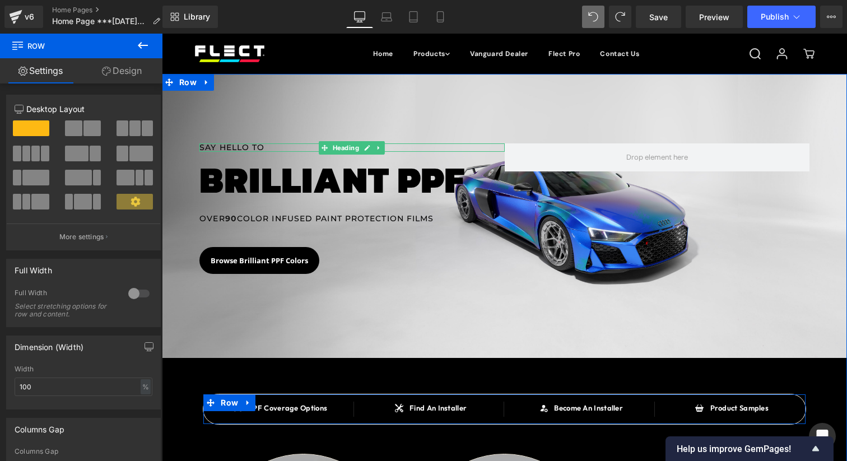
scroll to position [10, 0]
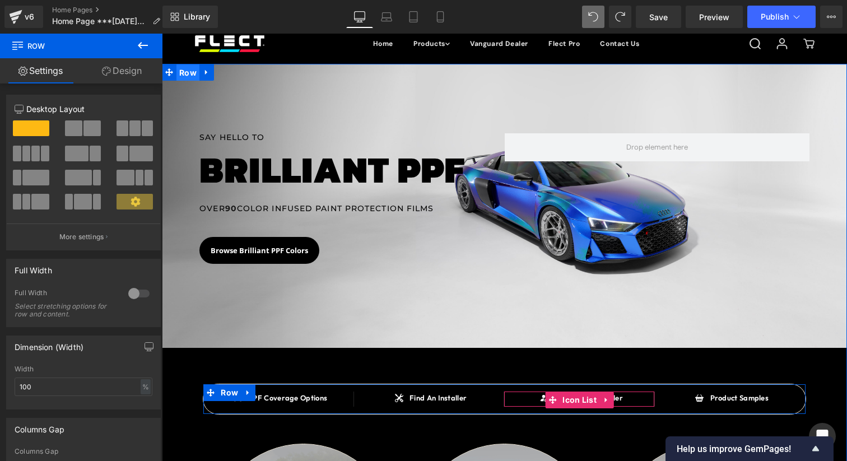
click at [194, 74] on span "Row" at bounding box center [187, 72] width 23 height 17
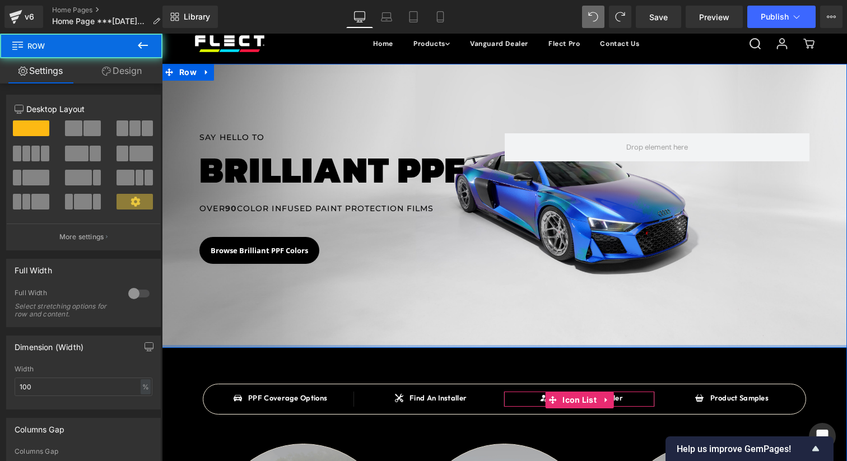
click at [262, 346] on div at bounding box center [504, 346] width 685 height 3
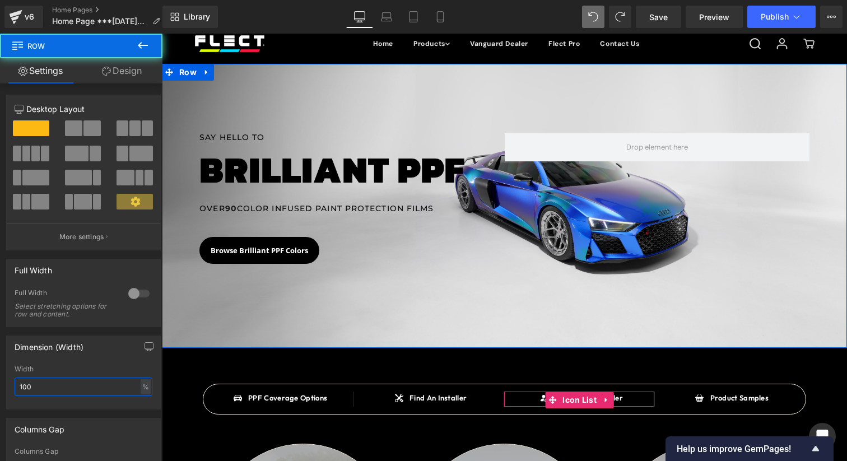
click at [81, 388] on input "100" at bounding box center [84, 386] width 138 height 18
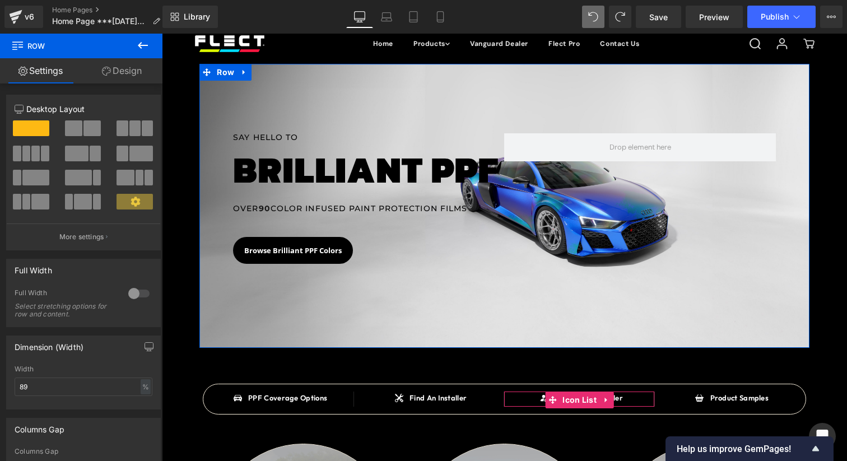
click at [115, 83] on div "12 12 12 Column Size Customizer 12 Desktop Layout Laptop Layout Tablet Layout M…" at bounding box center [83, 381] width 167 height 597
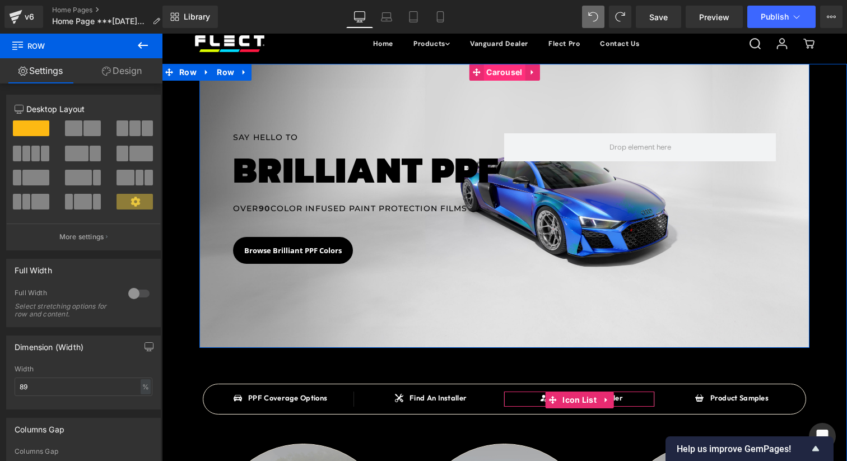
click at [491, 70] on span "Carousel" at bounding box center [503, 72] width 41 height 17
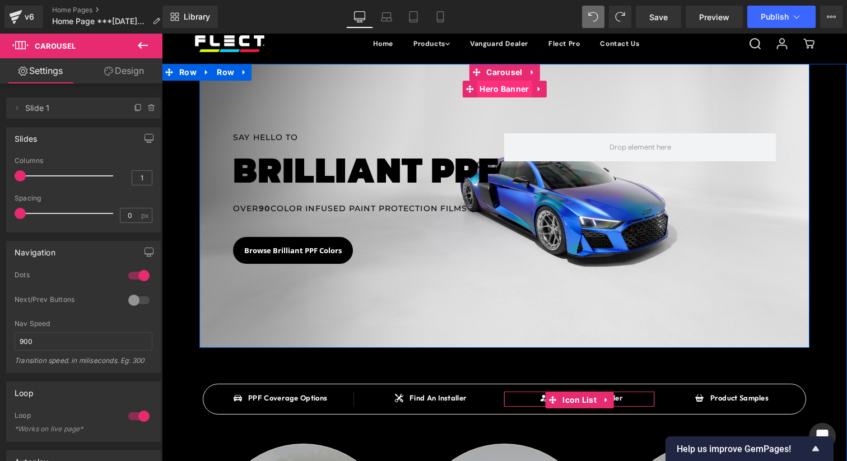
click at [515, 88] on span "Hero Banner" at bounding box center [504, 89] width 55 height 17
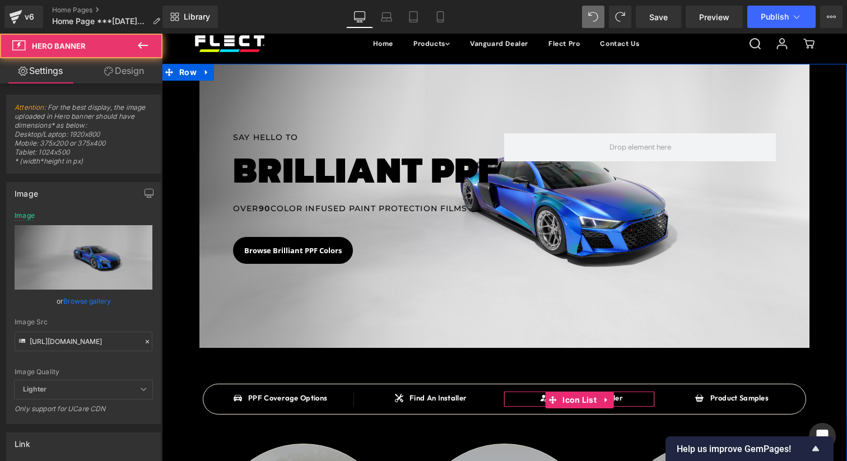
click at [137, 72] on link "Design" at bounding box center [123, 70] width 81 height 25
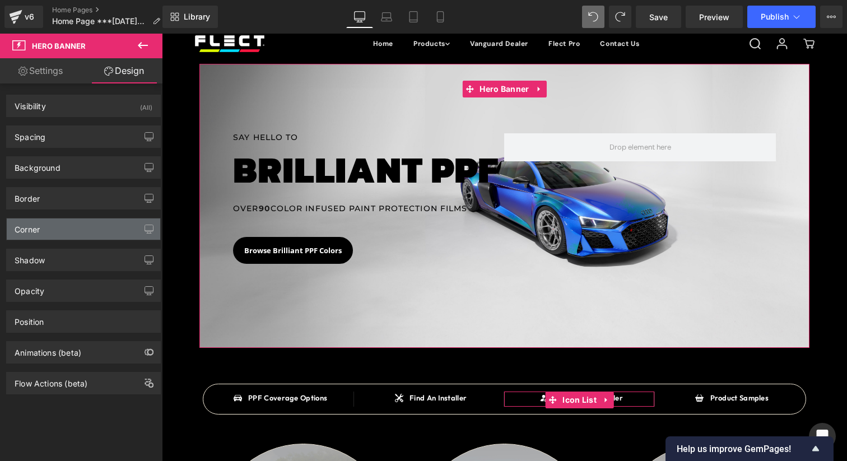
click at [53, 233] on div "Corner" at bounding box center [83, 228] width 153 height 21
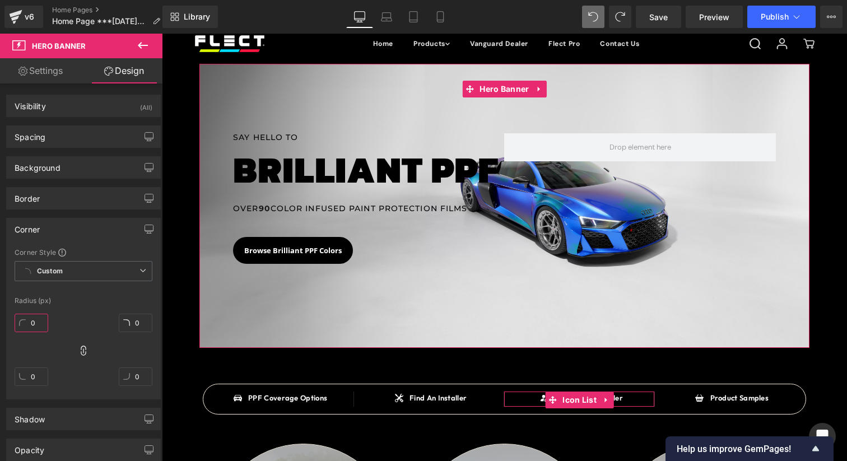
click at [30, 324] on input "0" at bounding box center [32, 323] width 34 height 18
click at [42, 324] on input "0" at bounding box center [32, 323] width 34 height 18
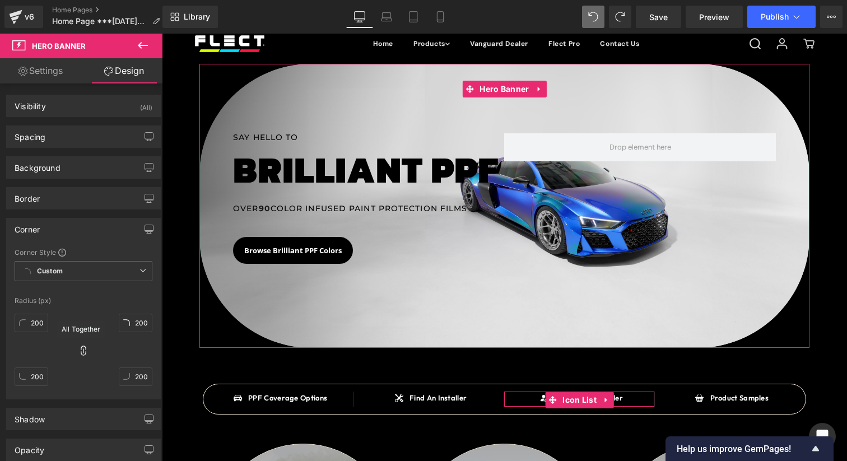
click at [81, 353] on icon at bounding box center [83, 350] width 5 height 10
click at [38, 376] on input "200" at bounding box center [32, 376] width 34 height 18
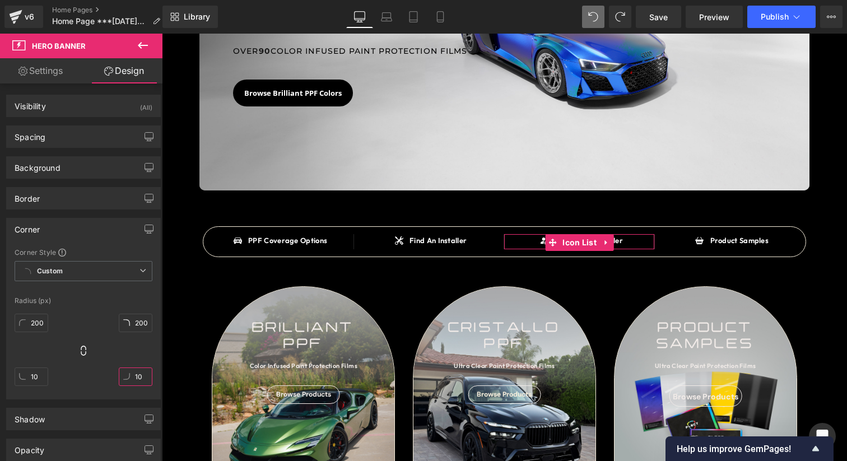
scroll to position [169, 0]
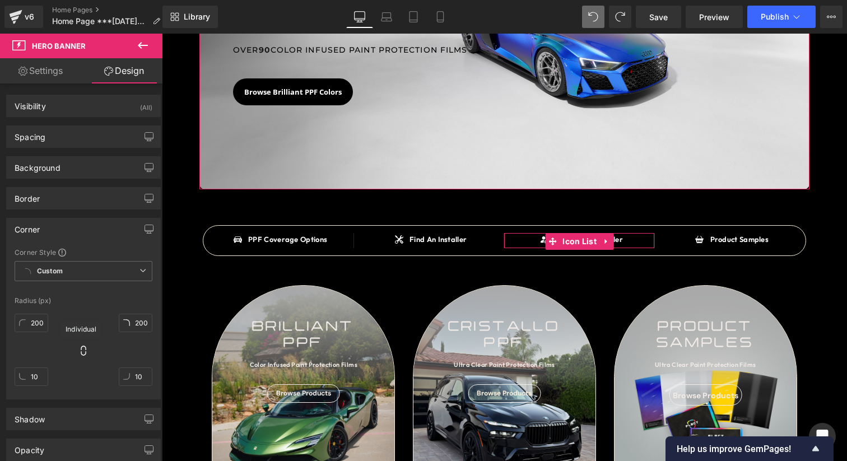
click at [83, 352] on icon at bounding box center [83, 350] width 11 height 11
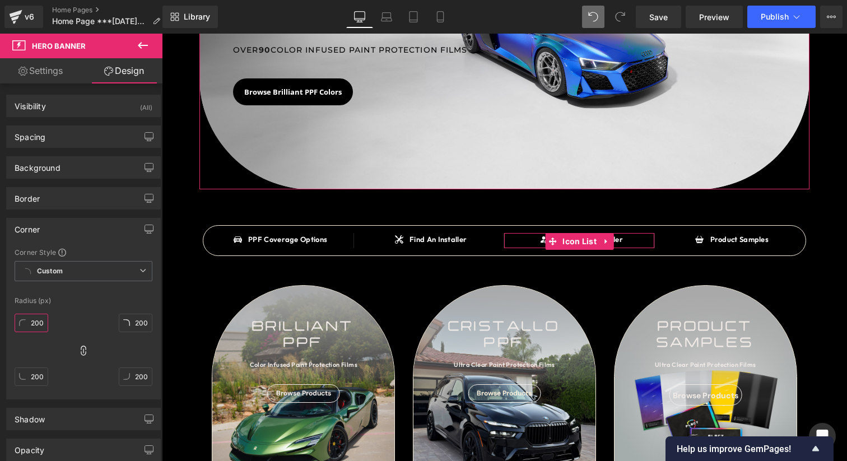
scroll to position [0, 0]
click at [38, 327] on input "200" at bounding box center [32, 323] width 34 height 18
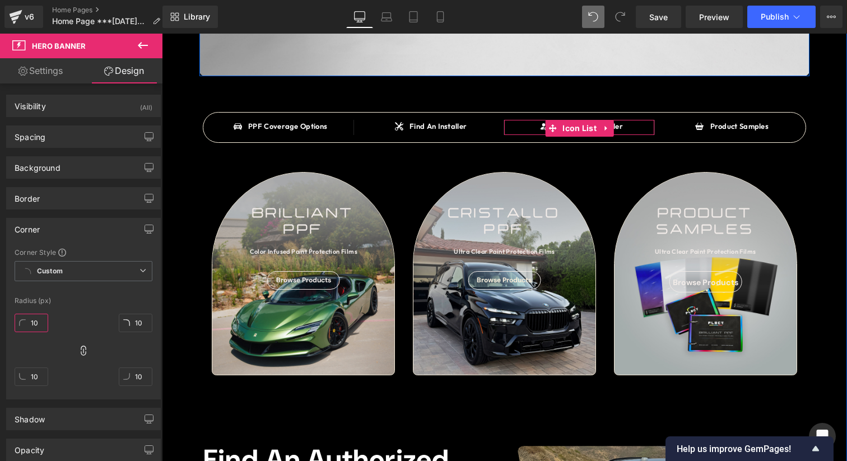
scroll to position [297, 0]
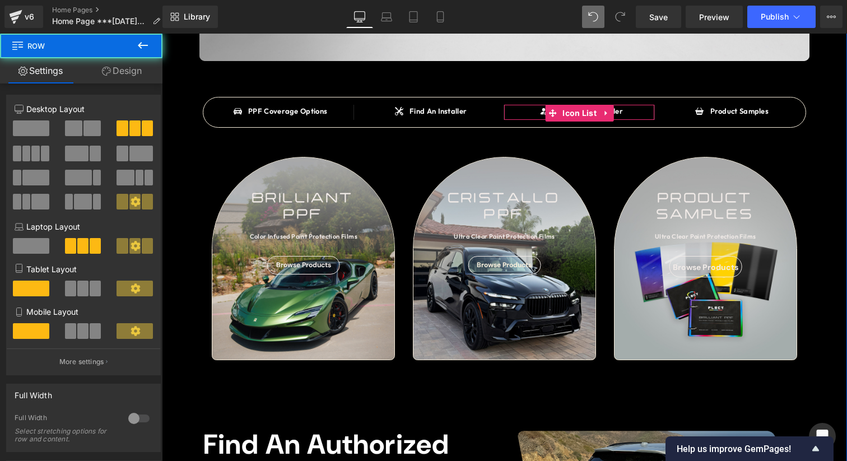
click at [804, 312] on div "brilliant ppf Text Block Color Infused Paint Protection Films Text Block Browse…" at bounding box center [504, 258] width 603 height 215
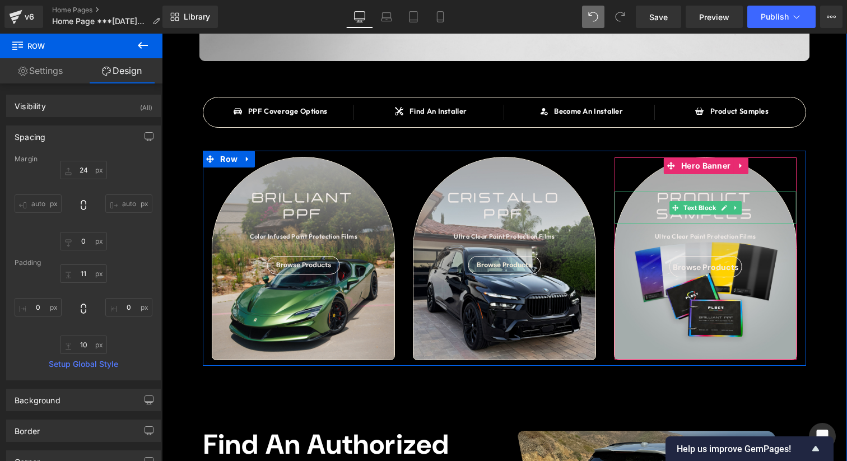
scroll to position [0, 0]
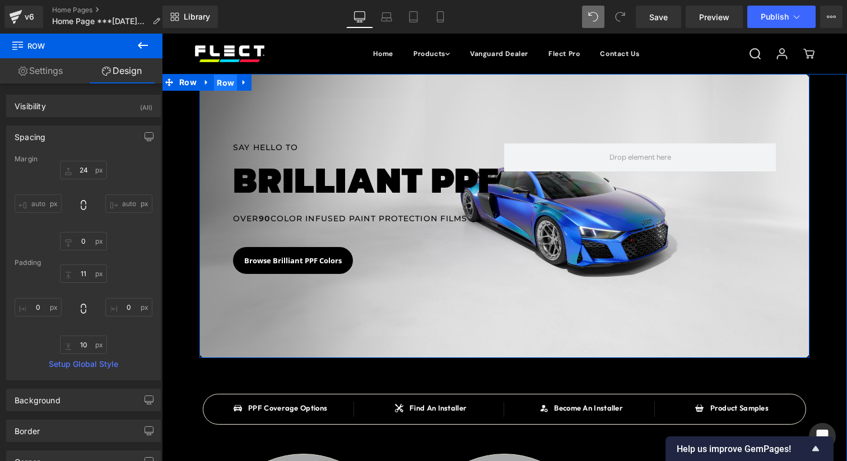
click at [225, 86] on span "Row" at bounding box center [225, 82] width 23 height 17
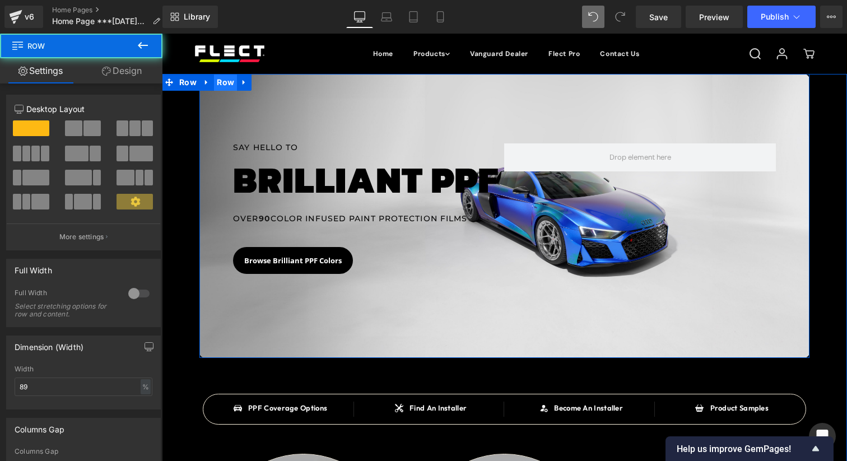
click at [225, 86] on span "Row" at bounding box center [225, 82] width 23 height 17
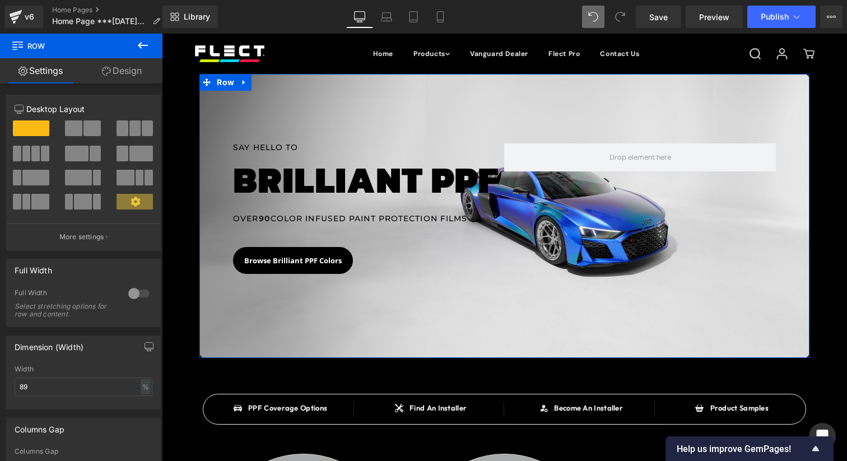
click at [138, 67] on link "Design" at bounding box center [121, 70] width 81 height 25
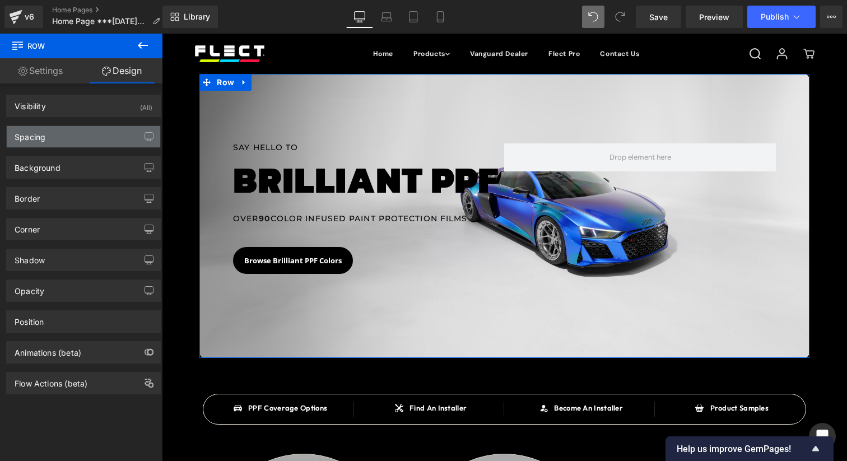
click at [90, 134] on div "Spacing" at bounding box center [83, 136] width 153 height 21
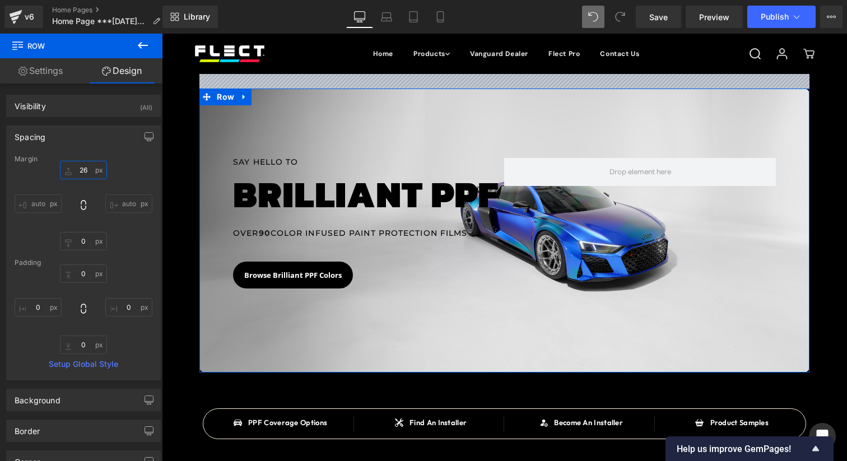
drag, startPoint x: 82, startPoint y: 175, endPoint x: 85, endPoint y: 160, distance: 14.8
click at [85, 160] on div "Margin 26px 26 auto auto 0px 0 auto auto [GEOGRAPHIC_DATA] 0px 0 0px 0 0px 0 0p…" at bounding box center [83, 267] width 153 height 225
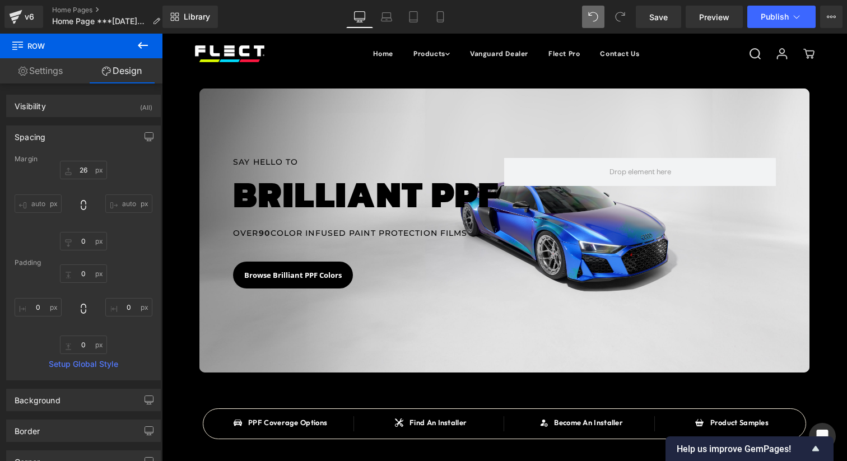
click at [581, 17] on div "Library Desktop Desktop Laptop Tablet Mobile Save Preview Publish Scheduled Vie…" at bounding box center [504, 17] width 684 height 22
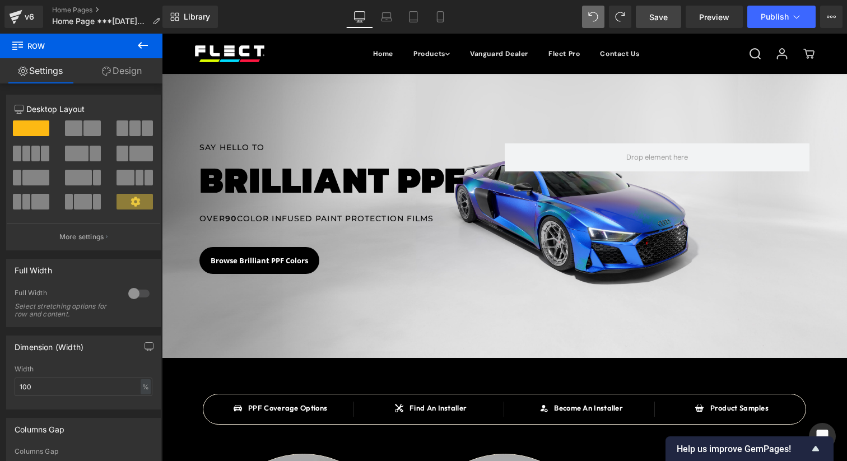
click at [676, 23] on link "Save" at bounding box center [658, 17] width 45 height 22
